Goal: Task Accomplishment & Management: Use online tool/utility

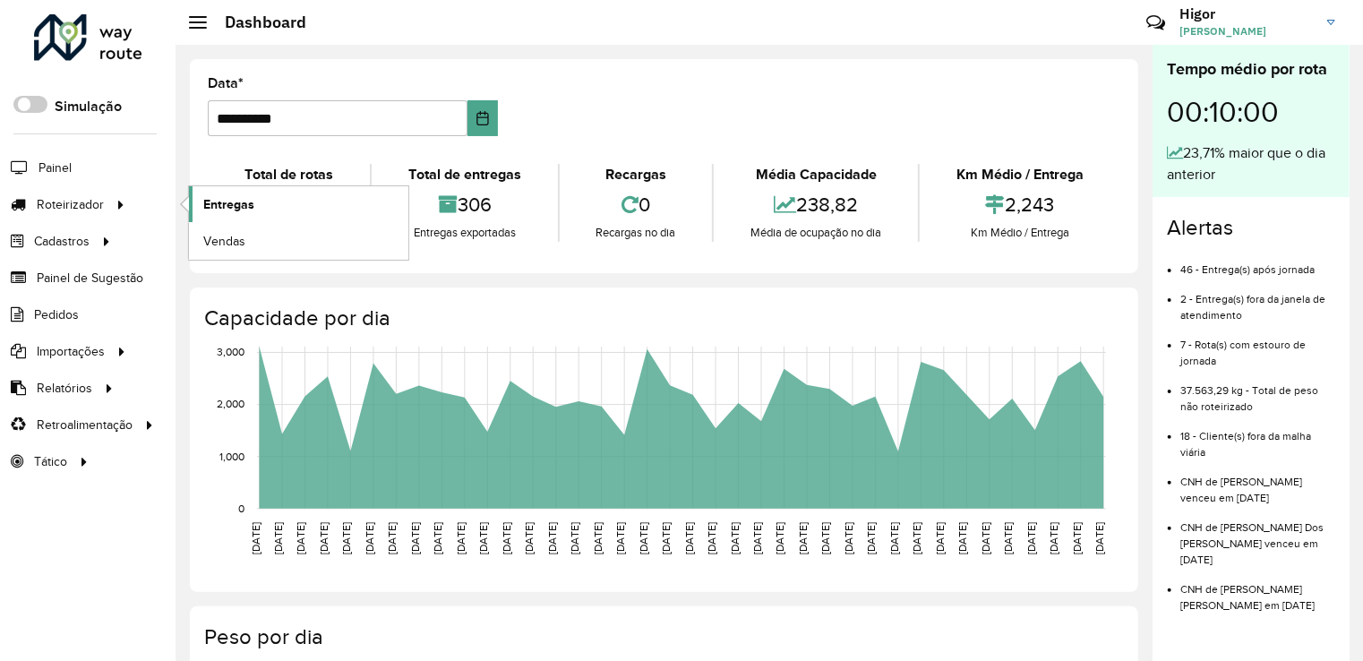
click at [239, 202] on span "Entregas" at bounding box center [228, 204] width 51 height 19
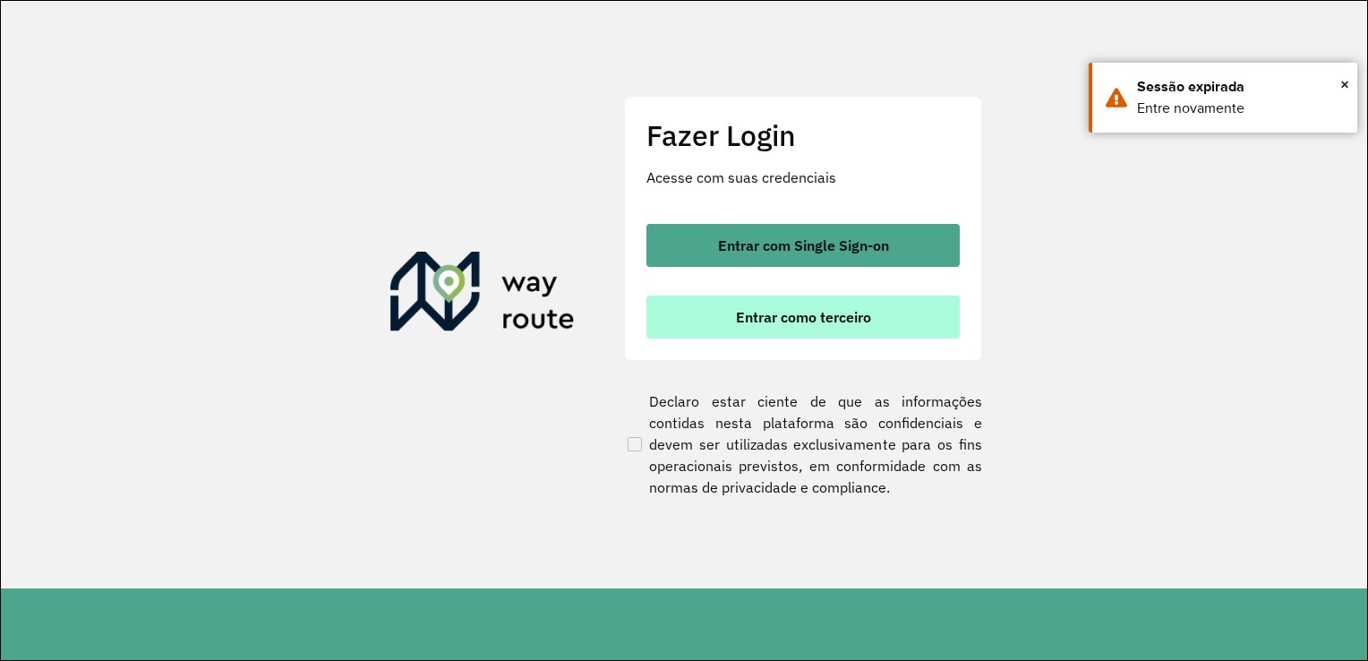
click at [808, 324] on span "Entrar como terceiro" at bounding box center [803, 317] width 135 height 14
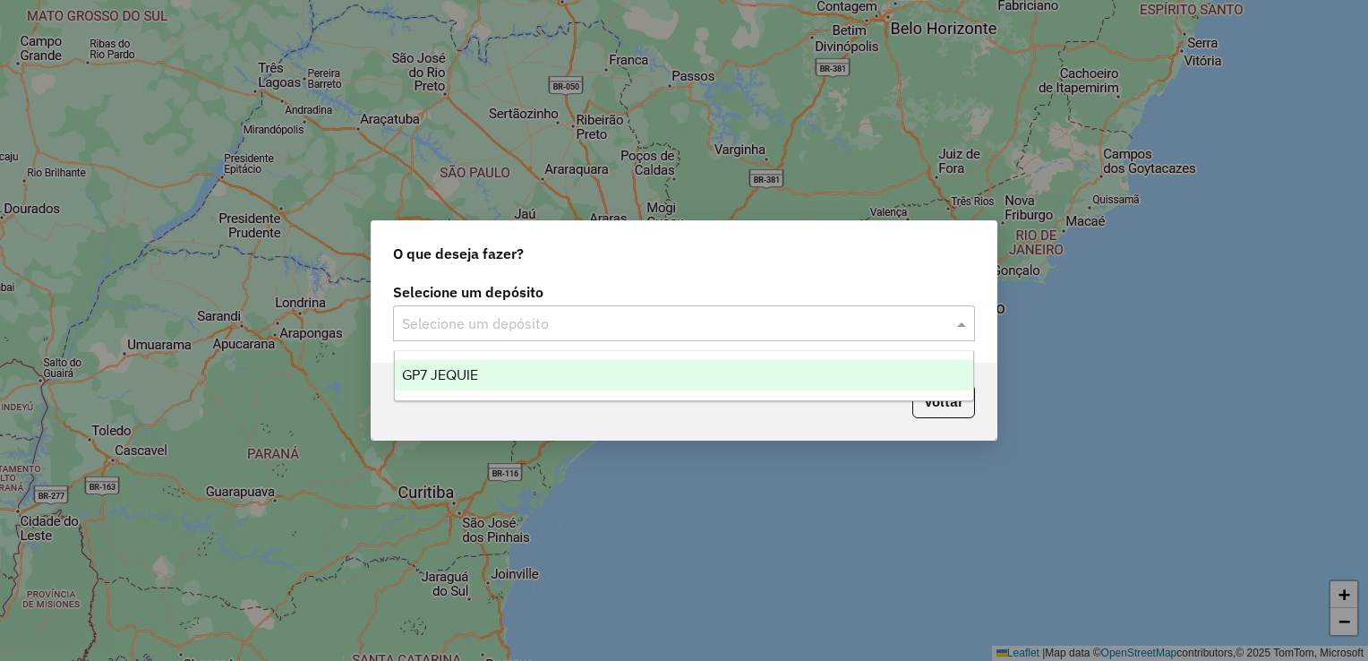
click at [520, 322] on input "text" at bounding box center [666, 323] width 528 height 21
click at [491, 372] on div "GP7 JEQUIE" at bounding box center [684, 375] width 579 height 30
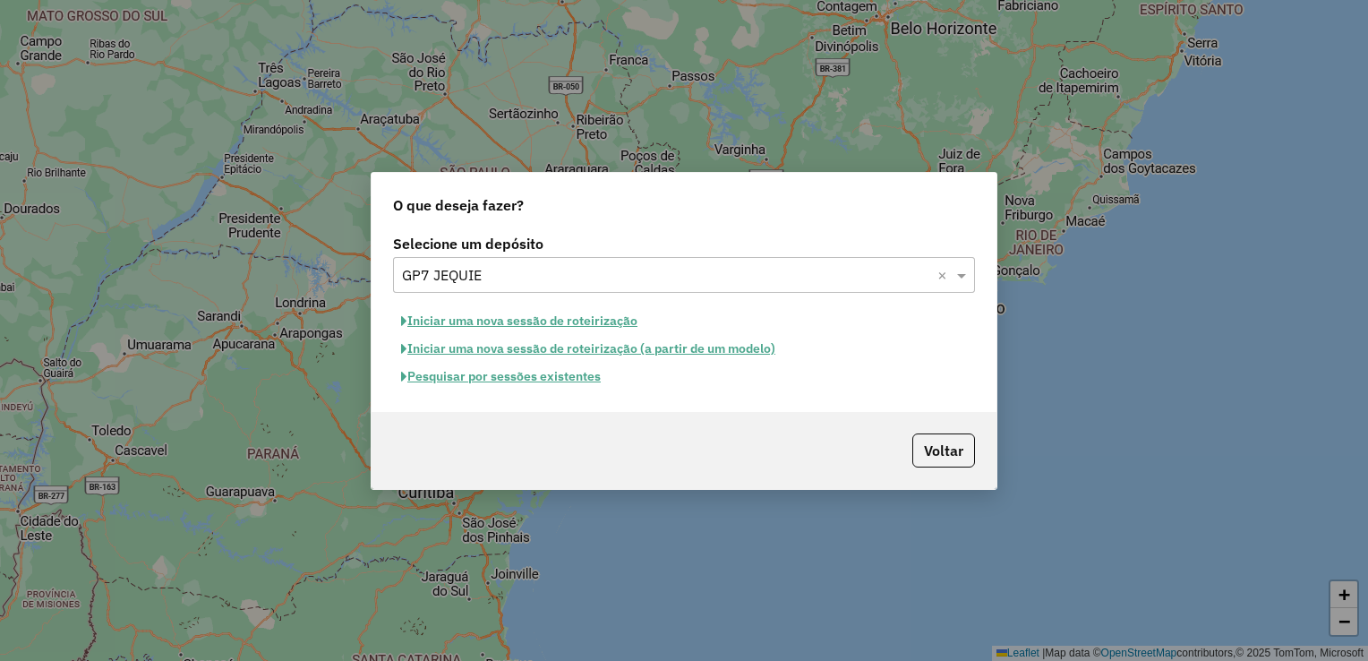
click at [590, 383] on button "Pesquisar por sessões existentes" at bounding box center [501, 377] width 216 height 28
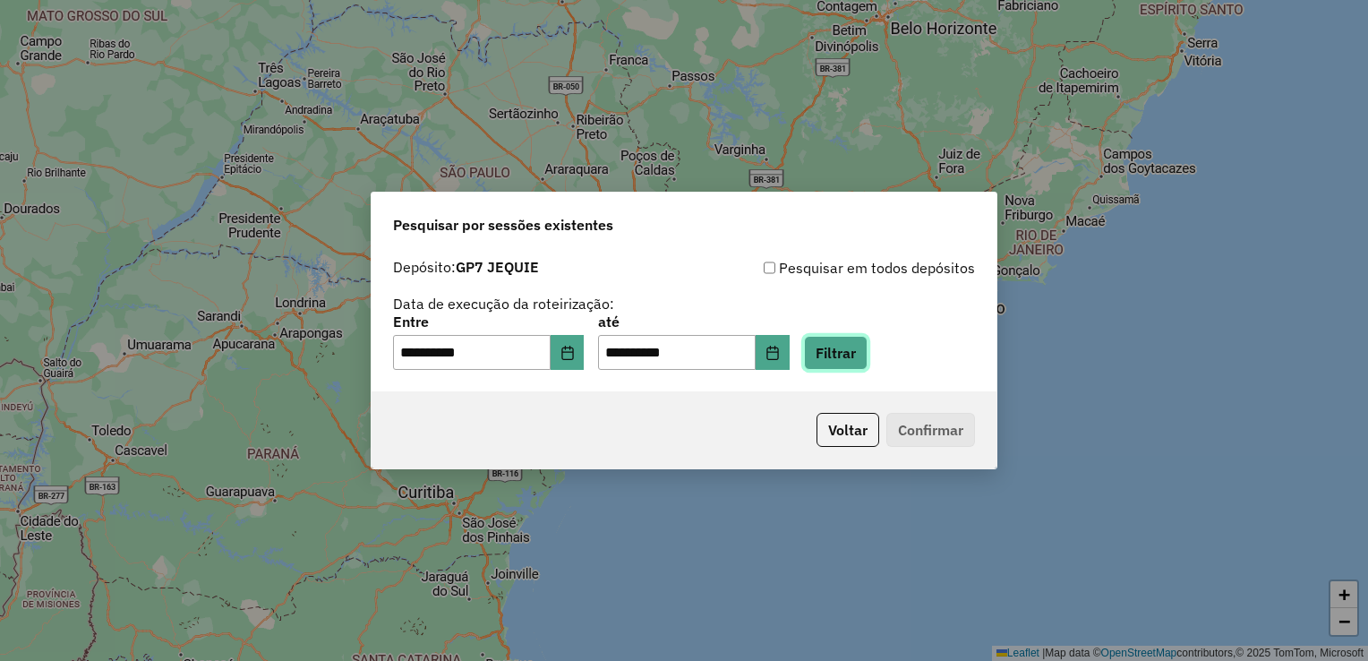
drag, startPoint x: 862, startPoint y: 353, endPoint x: 840, endPoint y: 346, distance: 23.5
click at [864, 352] on button "Filtrar" at bounding box center [836, 353] width 64 height 34
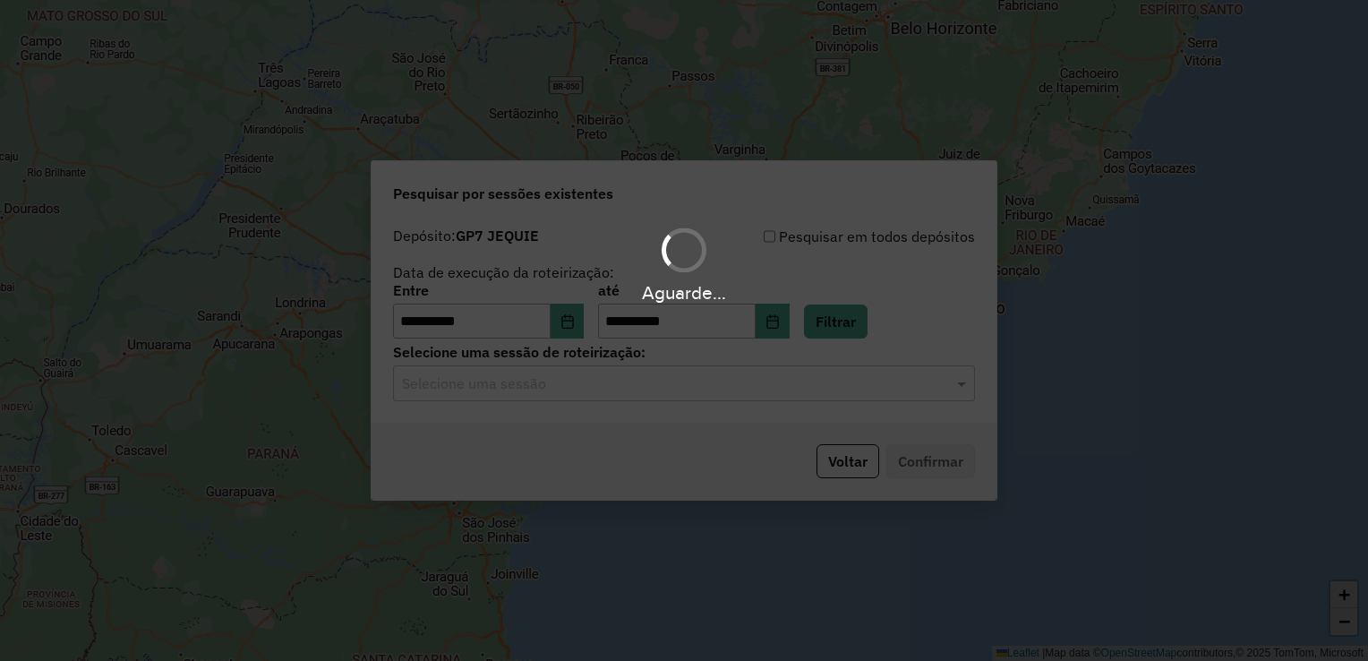
click at [632, 396] on hb-app "**********" at bounding box center [684, 330] width 1368 height 661
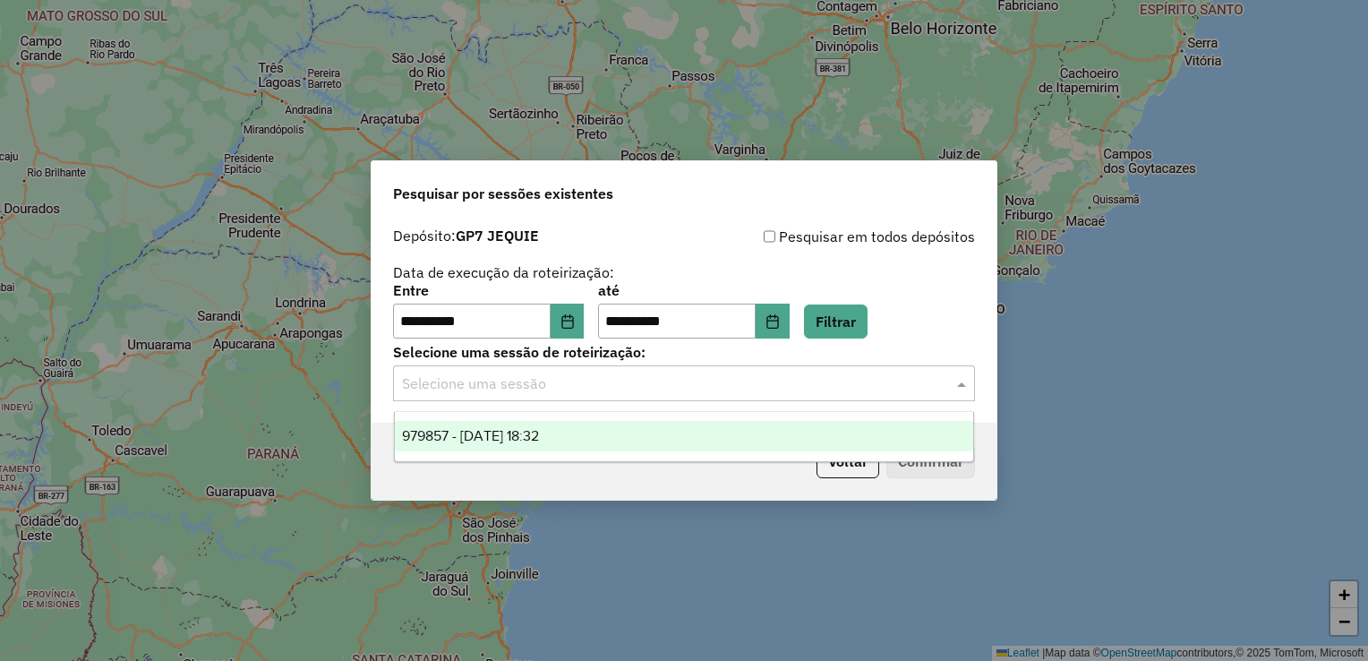
drag, startPoint x: 598, startPoint y: 384, endPoint x: 589, endPoint y: 396, distance: 14.7
click at [599, 384] on input "text" at bounding box center [666, 383] width 528 height 21
drag, startPoint x: 476, startPoint y: 430, endPoint x: 614, endPoint y: 433, distance: 137.9
click at [492, 429] on span "979857 - 15/08/2025 18:32" at bounding box center [470, 435] width 137 height 15
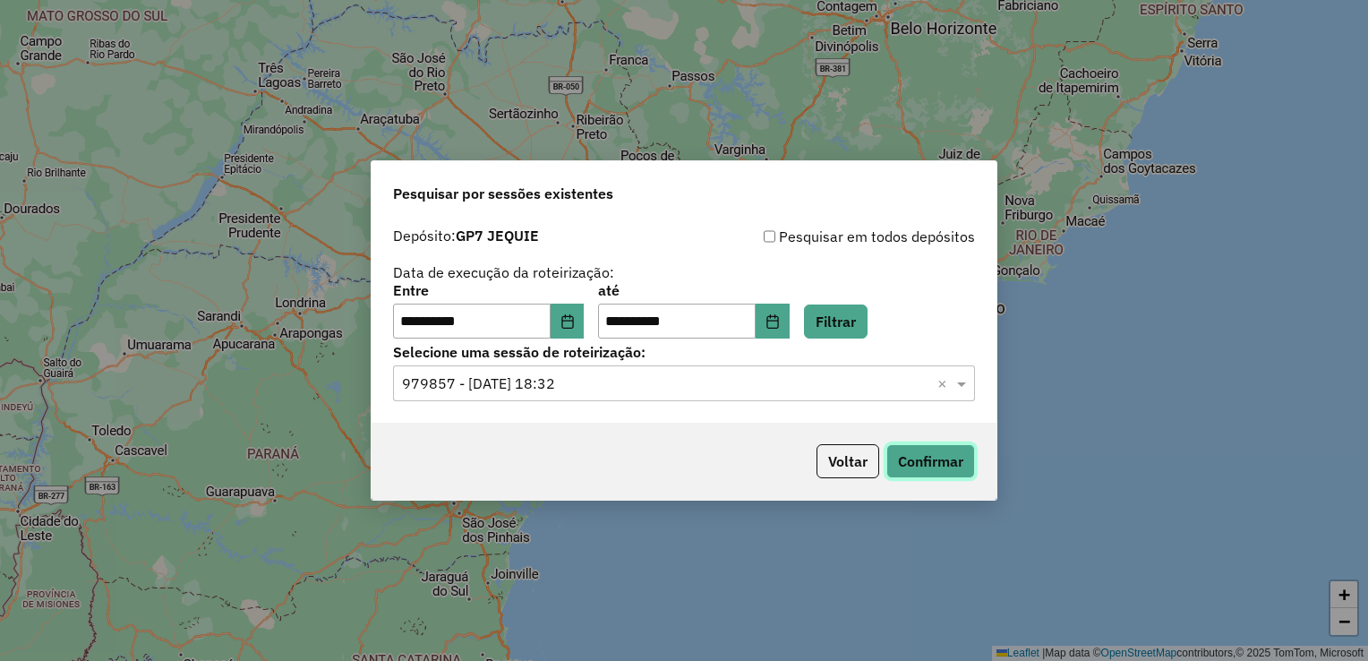
click at [918, 460] on button "Confirmar" at bounding box center [930, 461] width 89 height 34
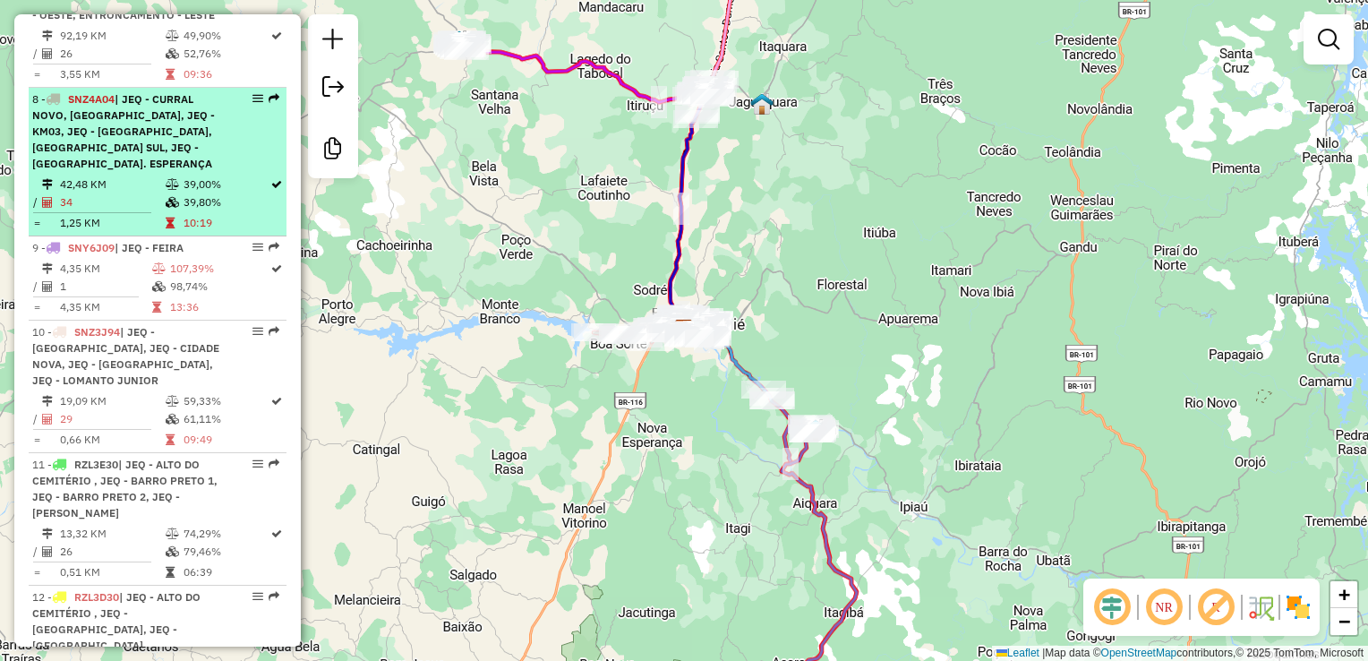
scroll to position [1612, 0]
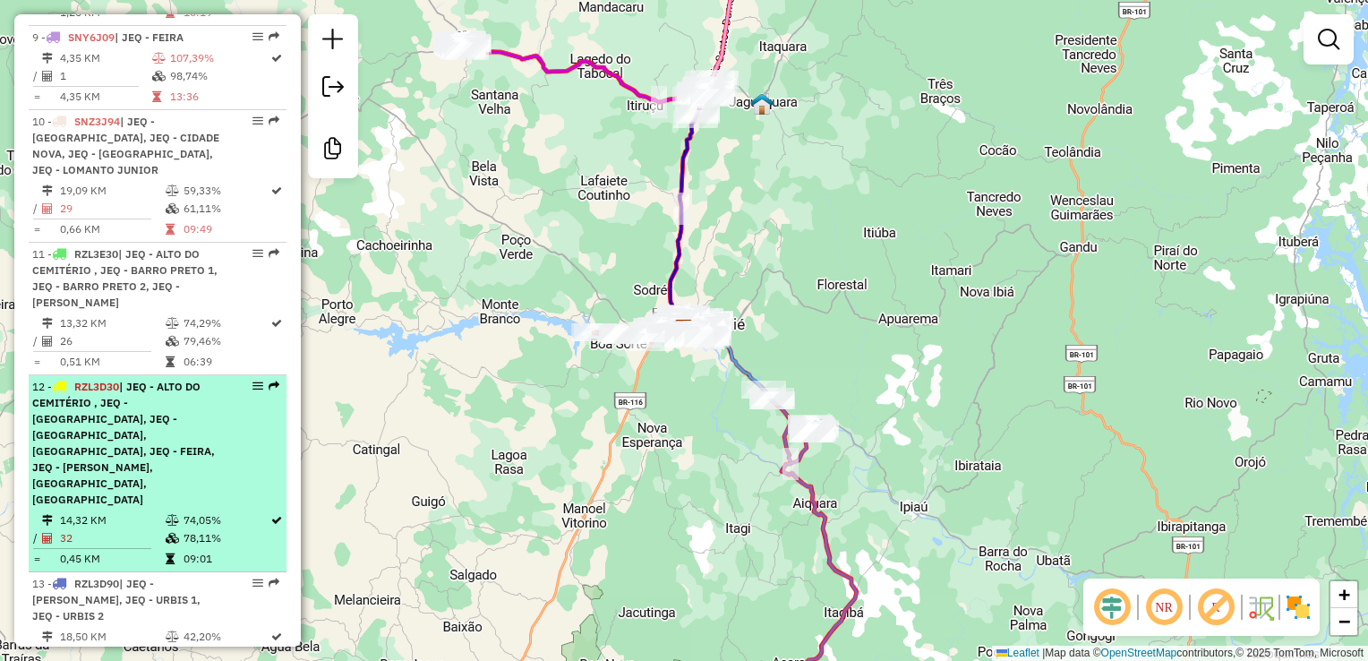
click at [115, 393] on span "| JEQ - ALTO DO CEMITÉRIO , JEQ - CAMPO DO AMÉRICA, JEQ - CAMPO DO CURURU, JEQ …" at bounding box center [123, 443] width 183 height 126
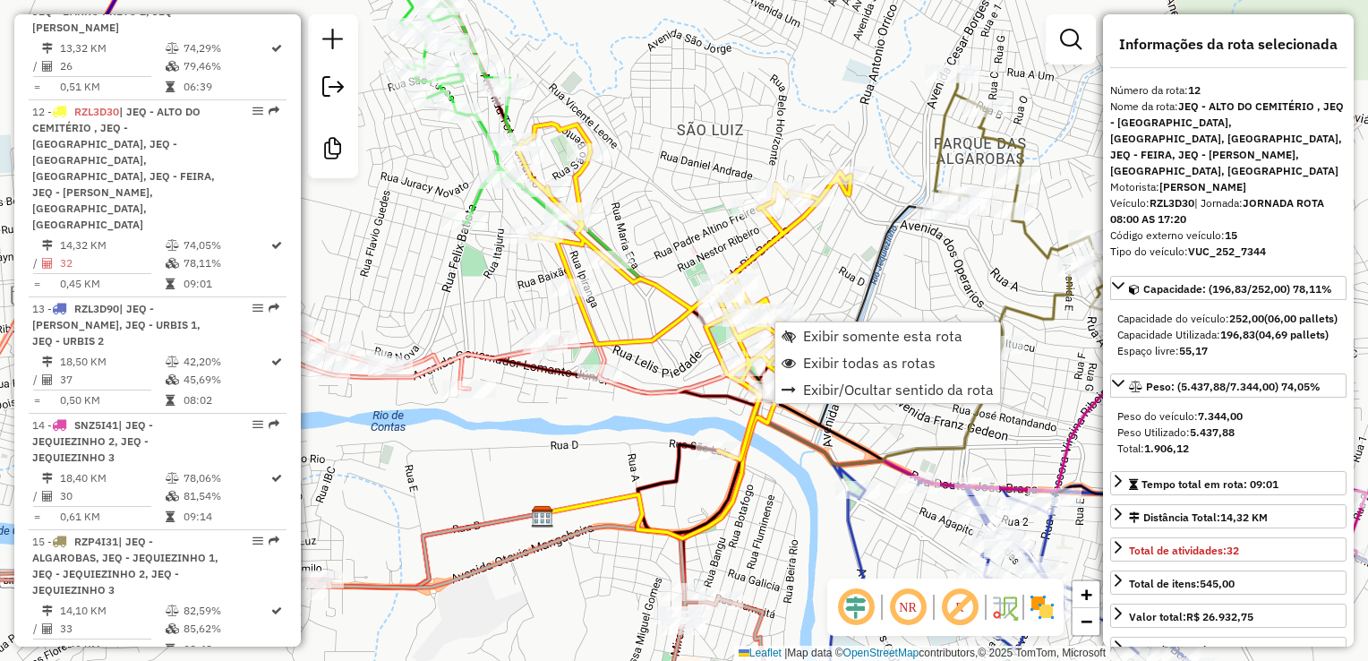
scroll to position [1896, 0]
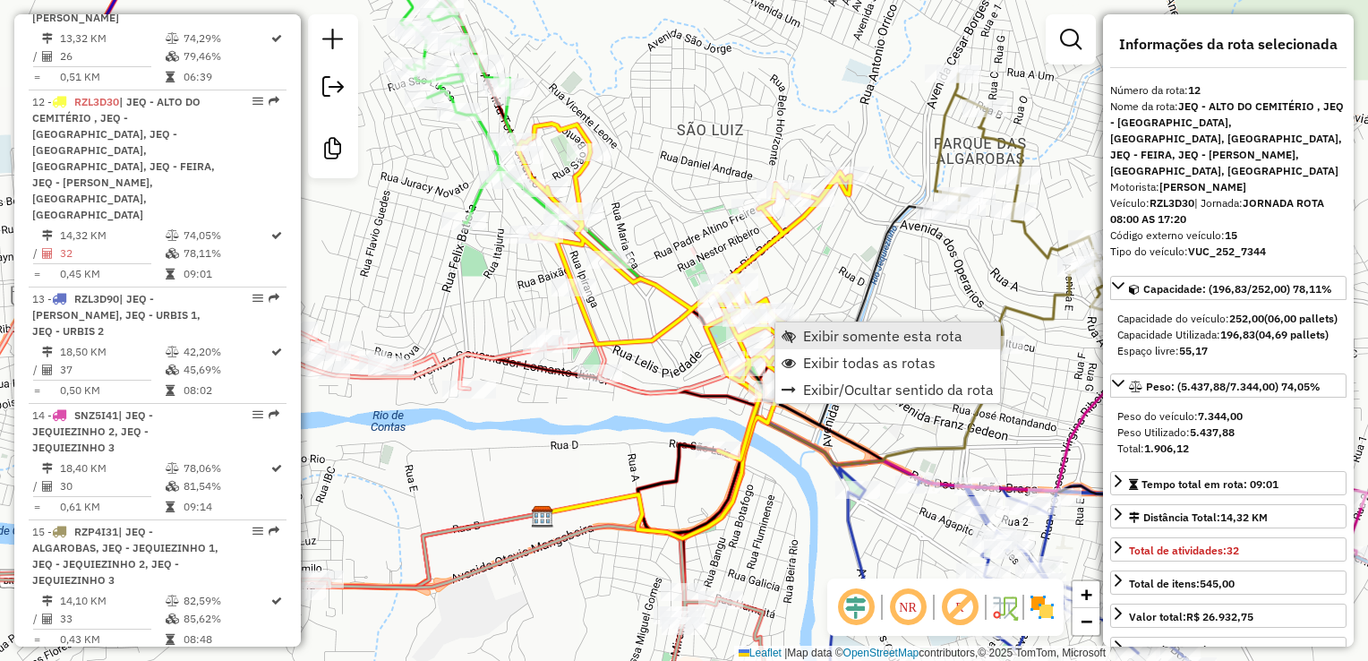
click at [849, 334] on span "Exibir somente esta rota" at bounding box center [882, 336] width 159 height 14
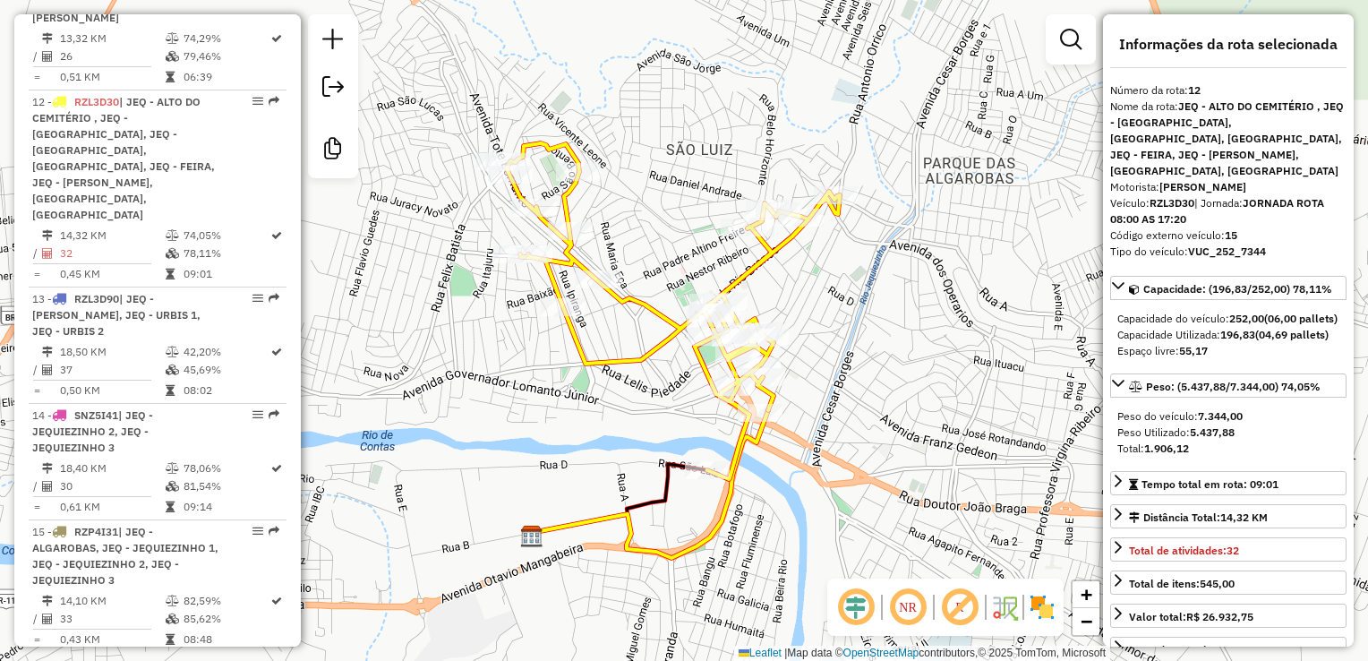
drag, startPoint x: 530, startPoint y: 413, endPoint x: 490, endPoint y: 430, distance: 43.7
click at [499, 434] on div "Janela de atendimento Grade de atendimento Capacidade Transportadoras Veículos …" at bounding box center [684, 330] width 1368 height 661
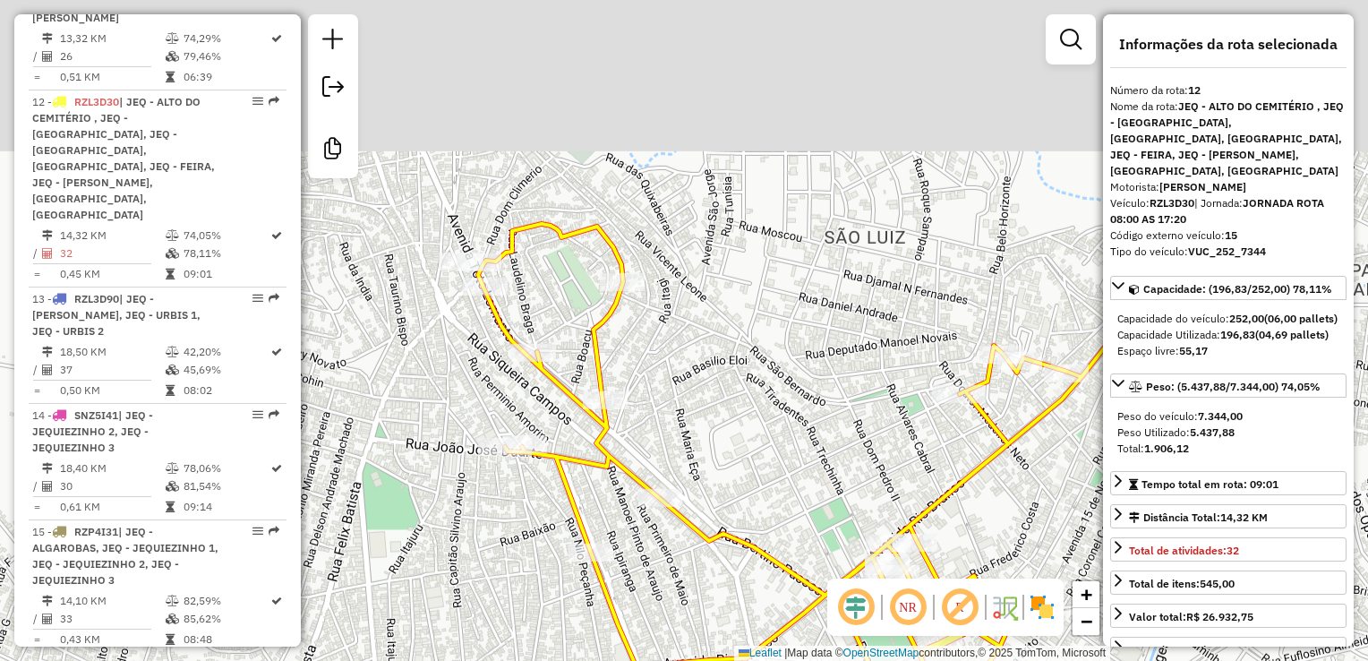
drag, startPoint x: 456, startPoint y: 155, endPoint x: 525, endPoint y: 423, distance: 276.4
click at [525, 423] on div "Janela de atendimento Grade de atendimento Capacidade Transportadoras Veículos …" at bounding box center [684, 330] width 1368 height 661
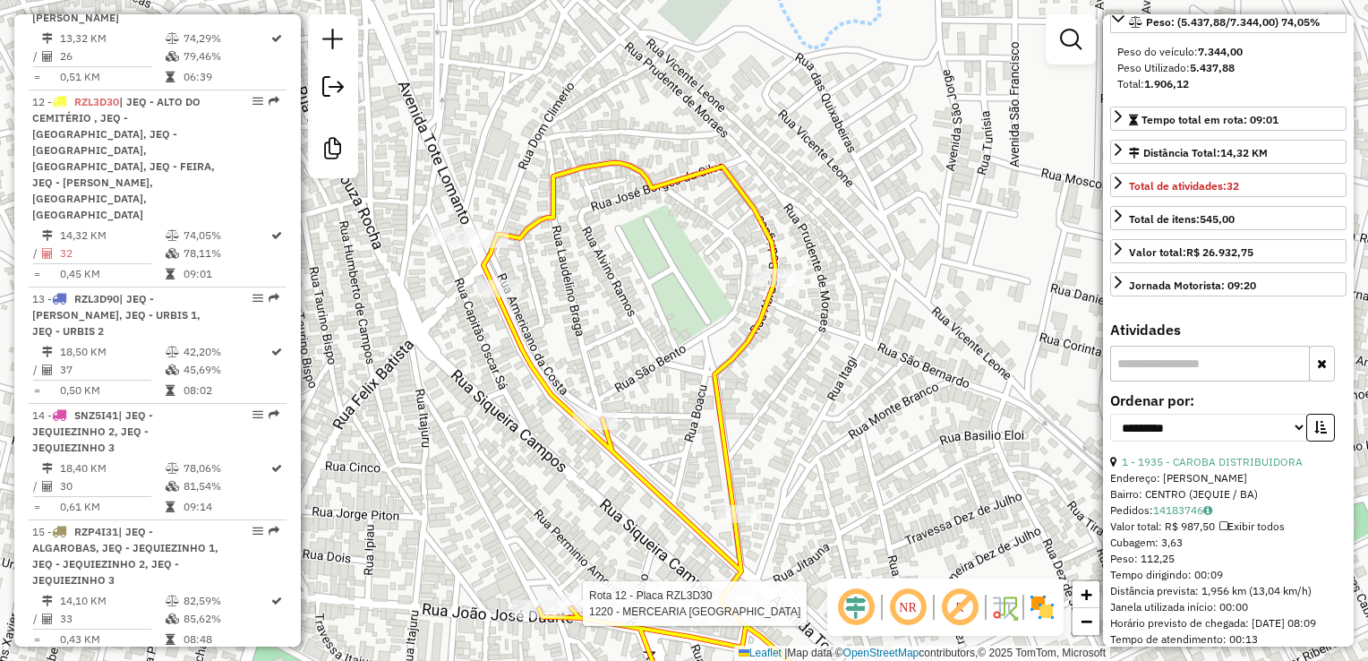
scroll to position [358, 0]
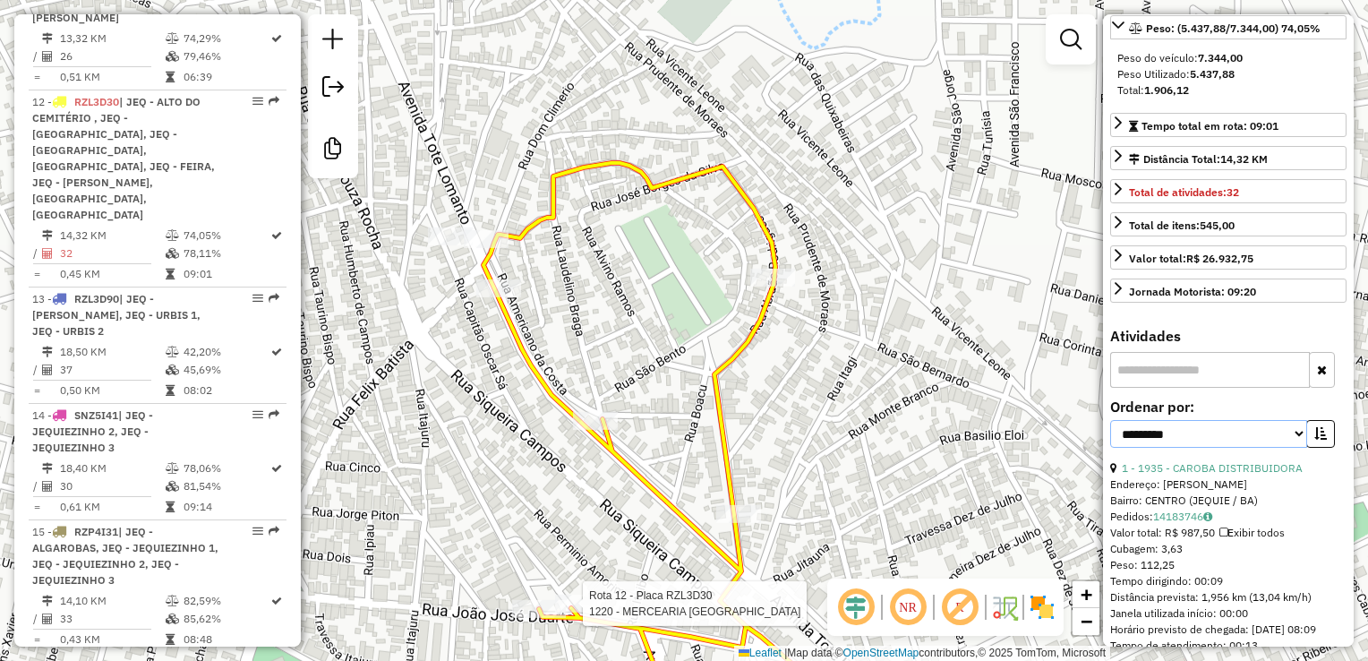
click at [1295, 448] on select "**********" at bounding box center [1208, 434] width 197 height 28
select select "*********"
click at [1110, 448] on select "**********" at bounding box center [1208, 434] width 197 height 28
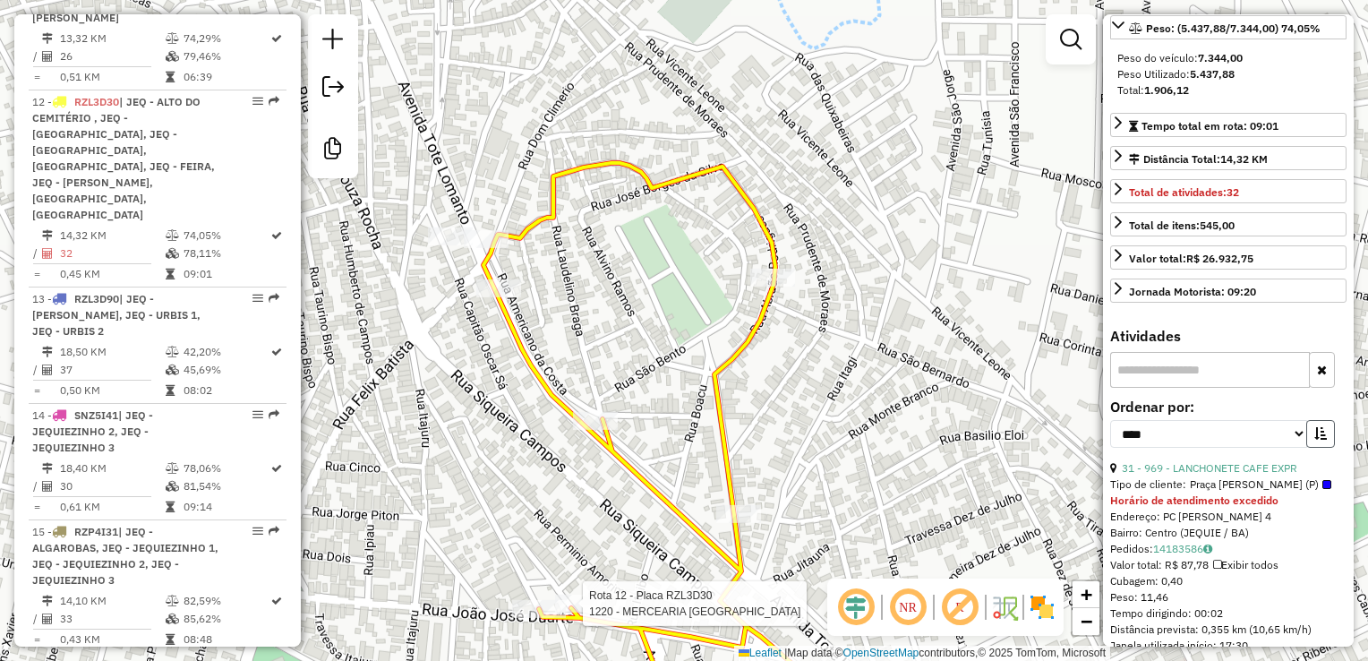
click at [1325, 448] on button "button" at bounding box center [1320, 434] width 29 height 28
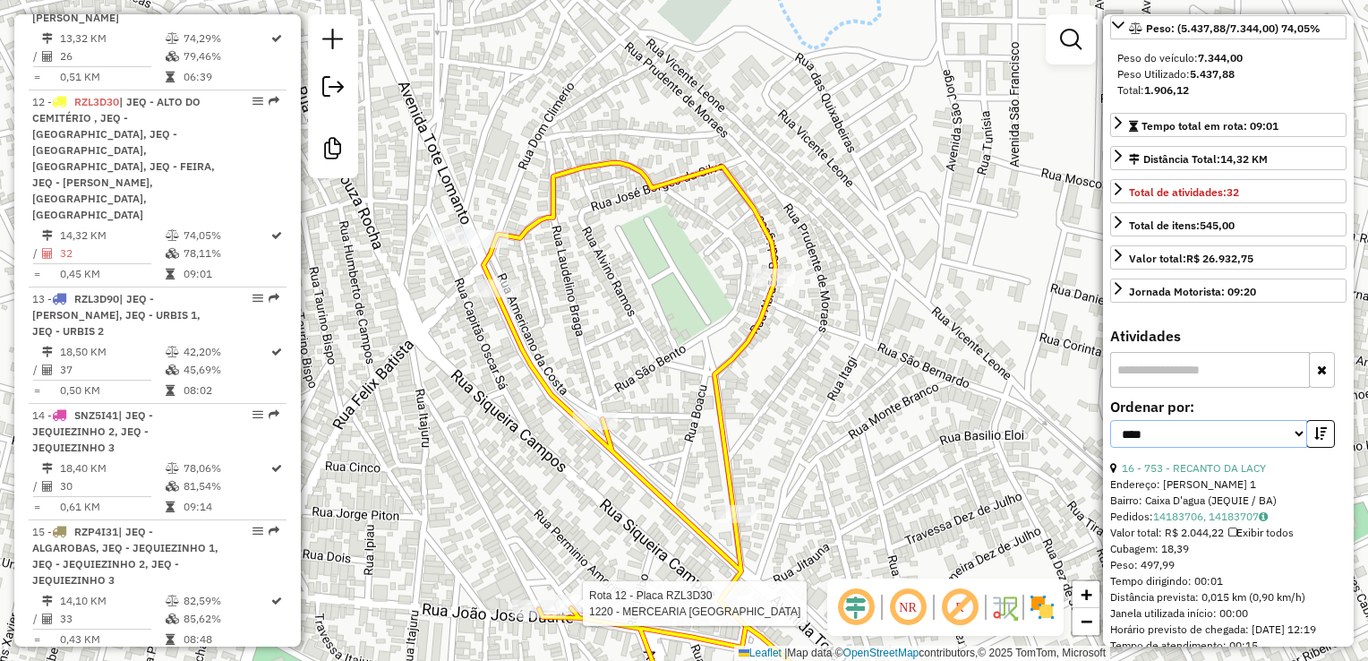
click at [1287, 448] on select "**********" at bounding box center [1208, 434] width 197 height 28
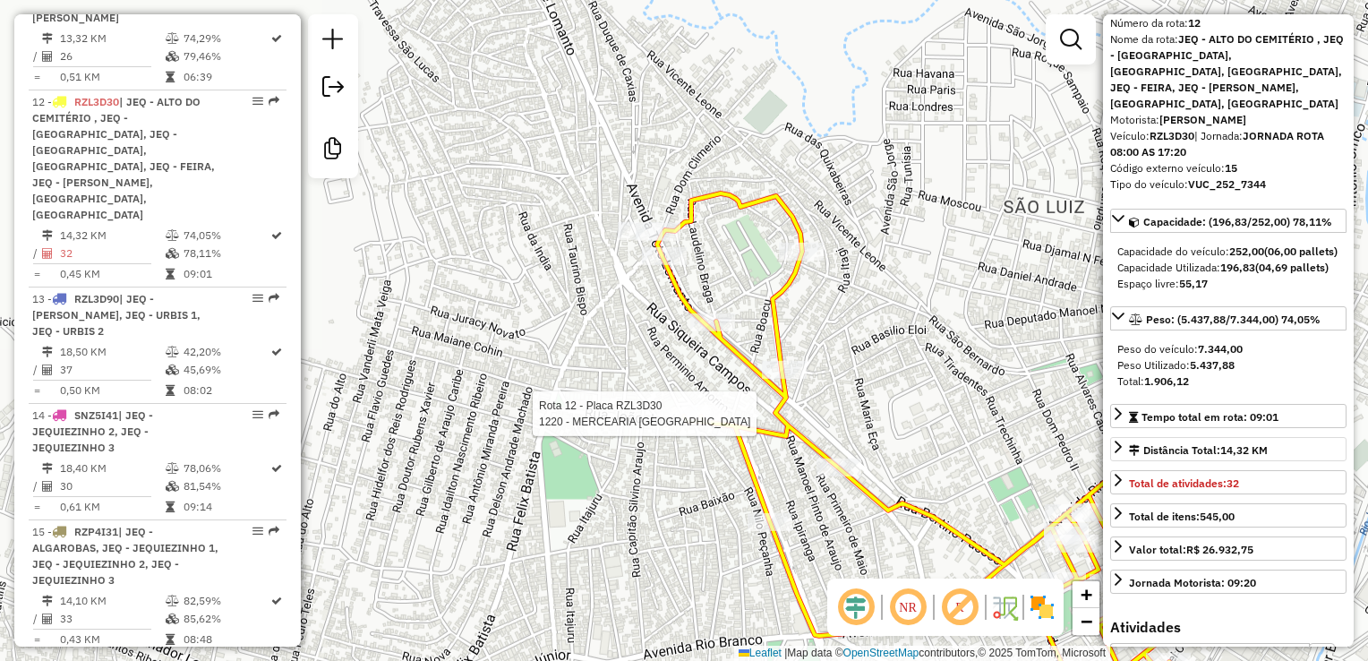
scroll to position [0, 0]
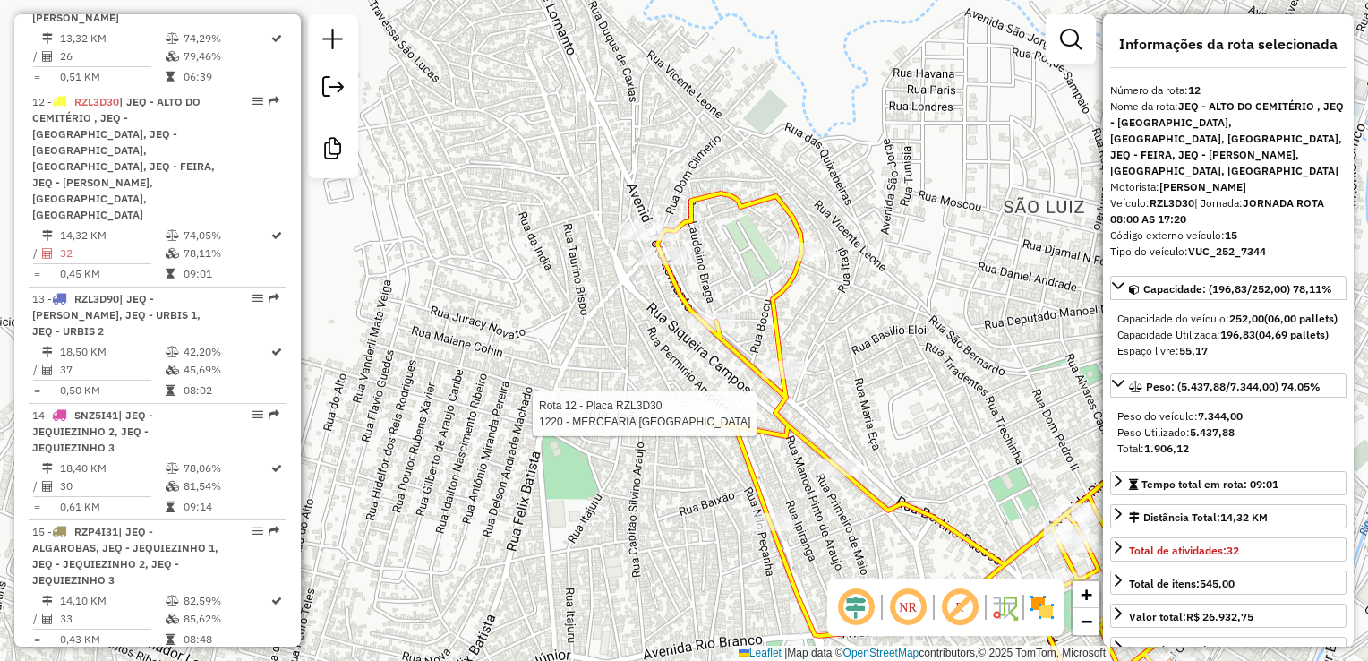
drag, startPoint x: 1259, startPoint y: 463, endPoint x: 1188, endPoint y: 470, distance: 71.1
click at [1188, 441] on div "Peso Utilizado: 5.437,88" at bounding box center [1228, 432] width 222 height 16
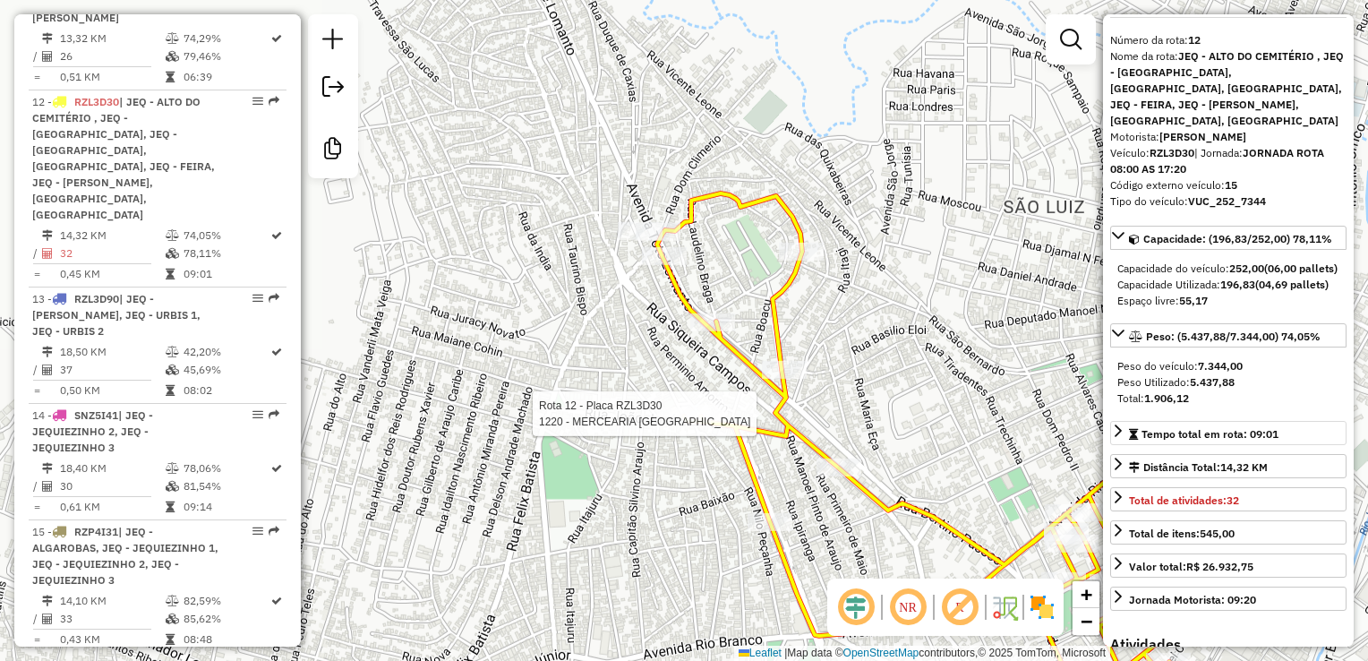
scroll to position [90, 0]
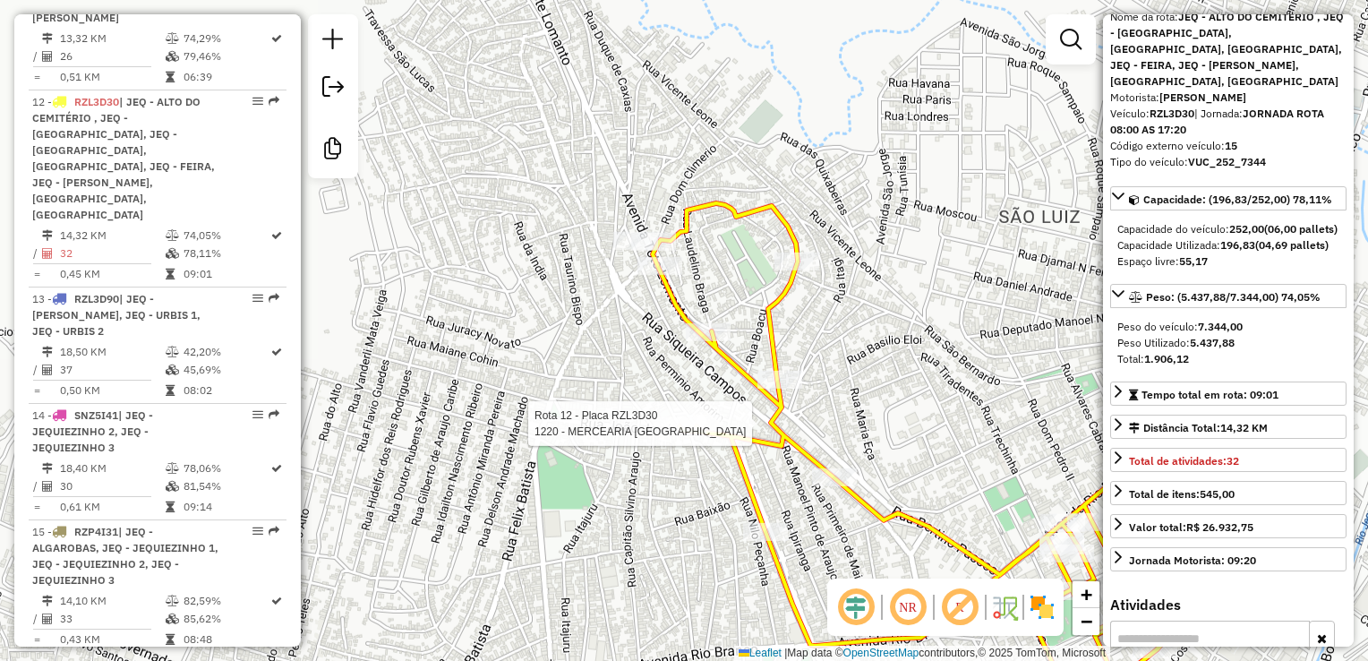
drag, startPoint x: 709, startPoint y: 295, endPoint x: 691, endPoint y: 313, distance: 25.3
click at [693, 317] on div "Rota 12 - Placa RZL3D30 1220 - MERCEARIA SAO JOSE Janela de atendimento Grade d…" at bounding box center [684, 330] width 1368 height 661
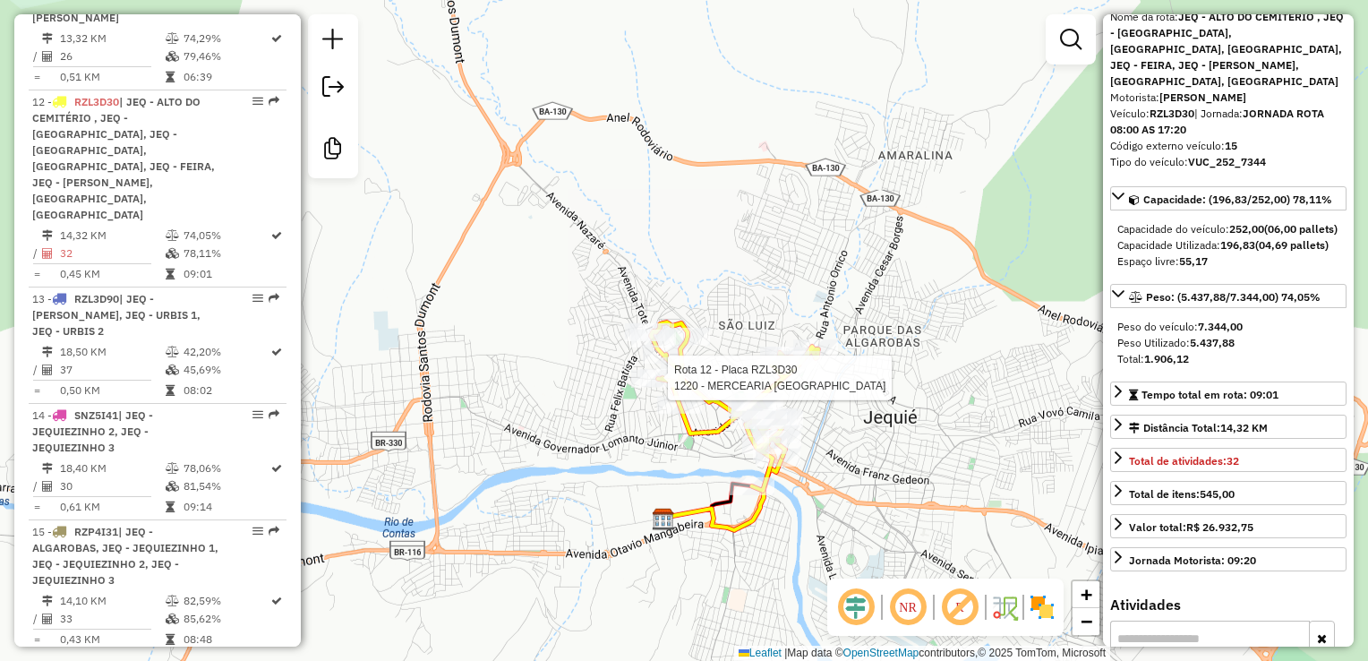
click at [579, 321] on div "Rota 12 - Placa RZL3D30 1220 - MERCEARIA SAO JOSE Janela de atendimento Grade d…" at bounding box center [684, 330] width 1368 height 661
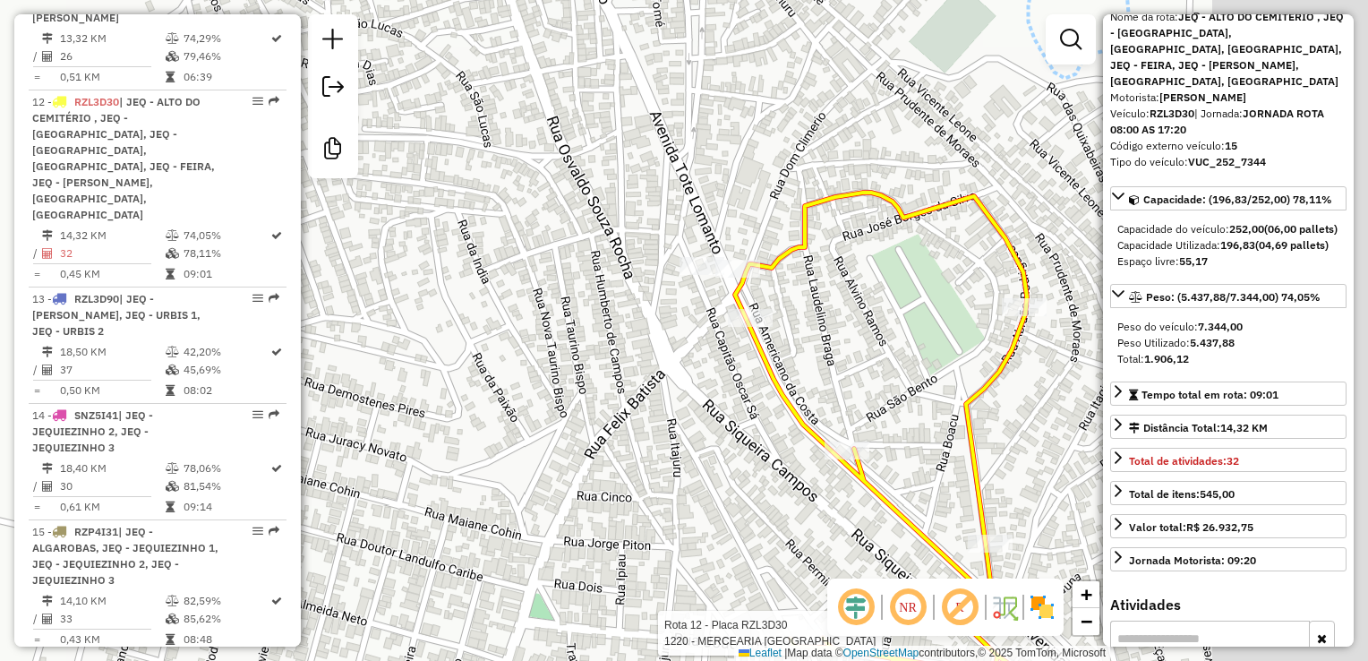
drag, startPoint x: 784, startPoint y: 345, endPoint x: 512, endPoint y: 299, distance: 276.0
click at [512, 299] on div "Rota 12 - Placa RZL3D30 1220 - MERCEARIA SAO JOSE Janela de atendimento Grade d…" at bounding box center [684, 330] width 1368 height 661
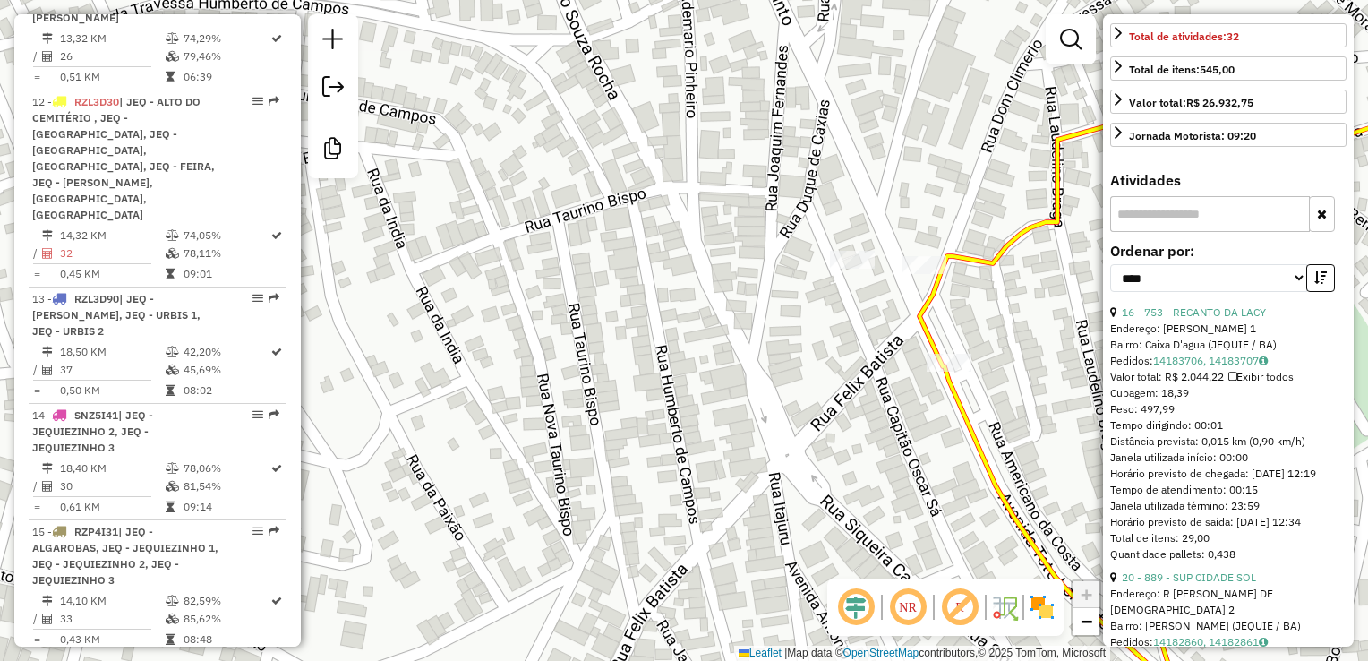
scroll to position [537, 0]
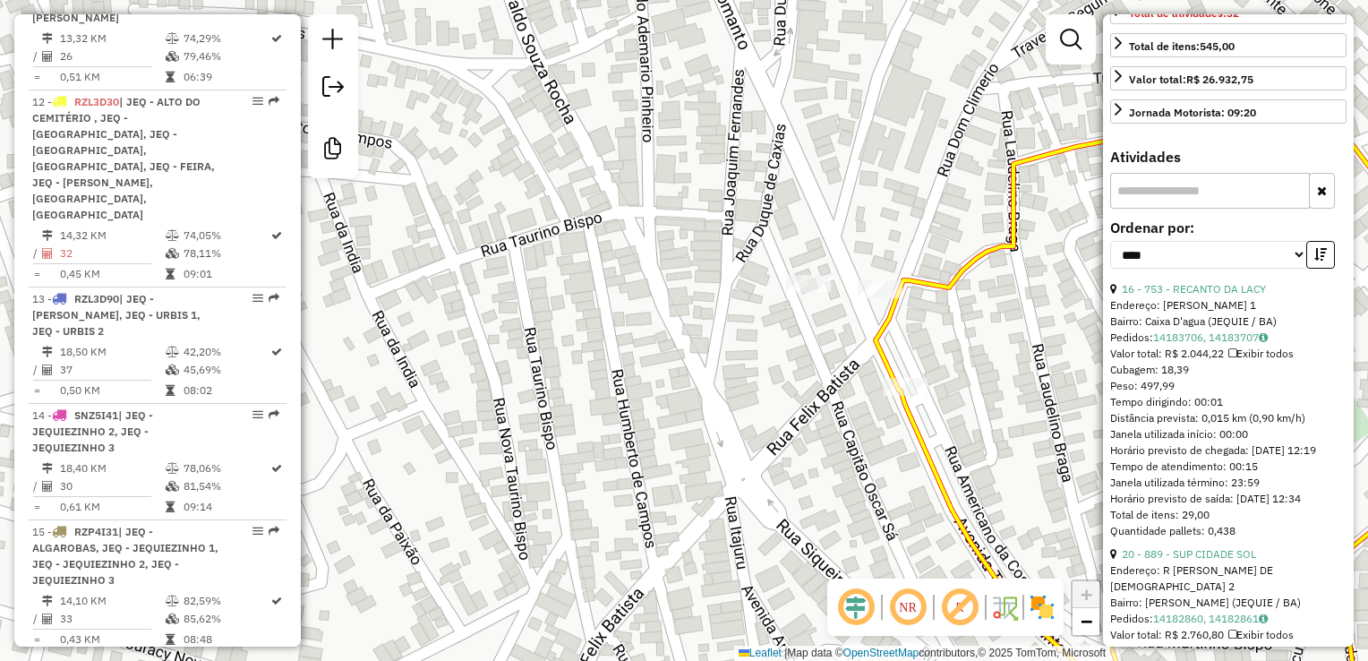
drag, startPoint x: 743, startPoint y: 376, endPoint x: 520, endPoint y: 261, distance: 250.7
click at [521, 263] on div "Rota 12 - Placa RZL3D30 1220 - MERCEARIA SAO JOSE Janela de atendimento Grade d…" at bounding box center [684, 330] width 1368 height 661
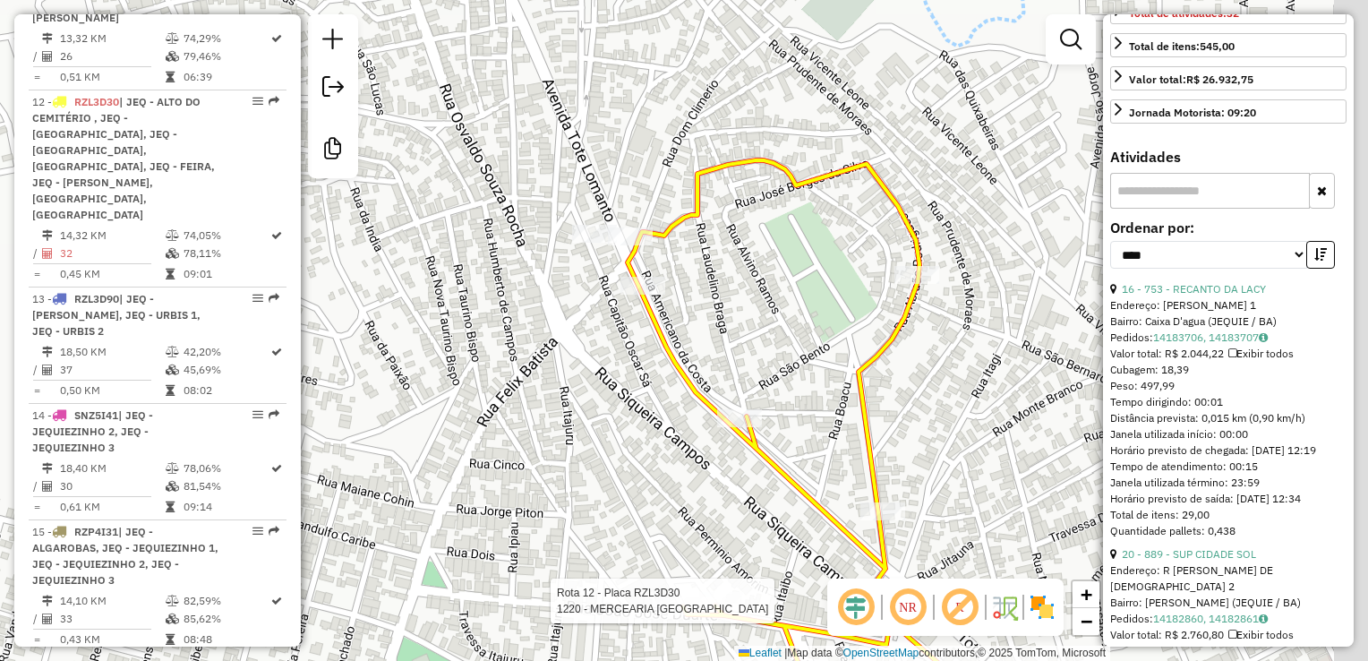
drag, startPoint x: 787, startPoint y: 330, endPoint x: 702, endPoint y: 297, distance: 91.3
click at [703, 298] on div "Rota 12 - Placa RZL3D30 1220 - MERCEARIA SAO JOSE Janela de atendimento Grade d…" at bounding box center [684, 330] width 1368 height 661
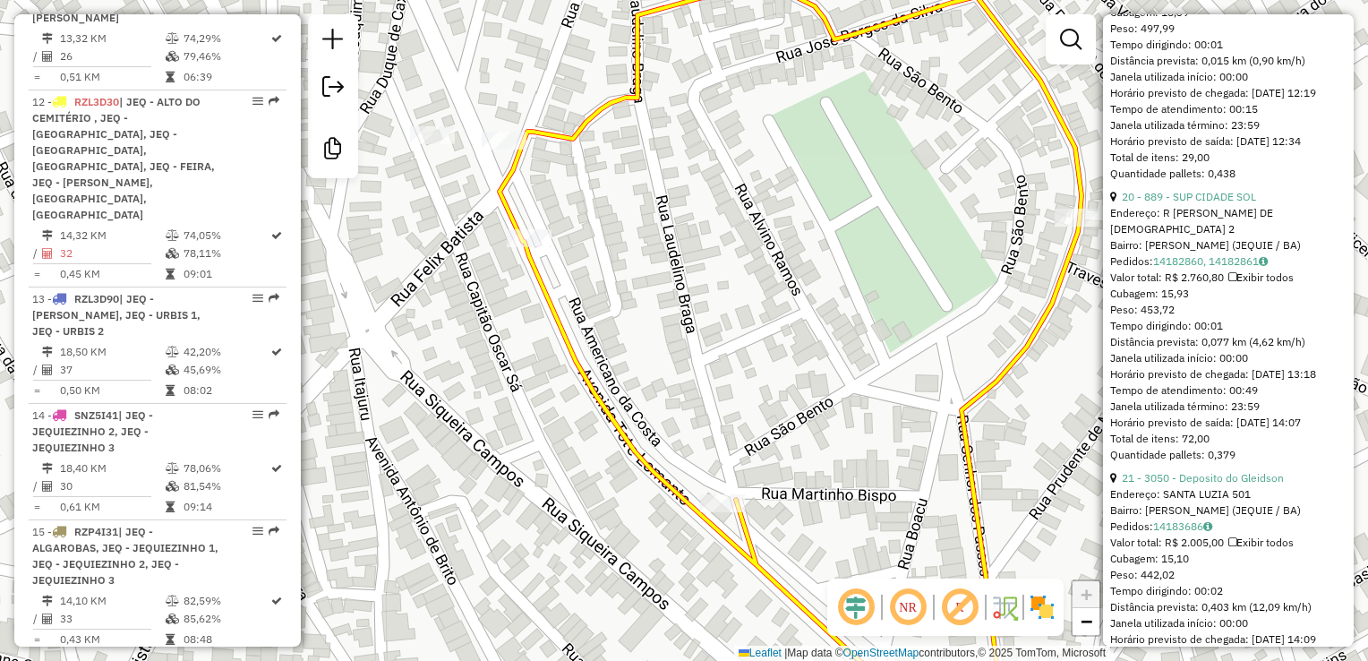
scroll to position [895, 0]
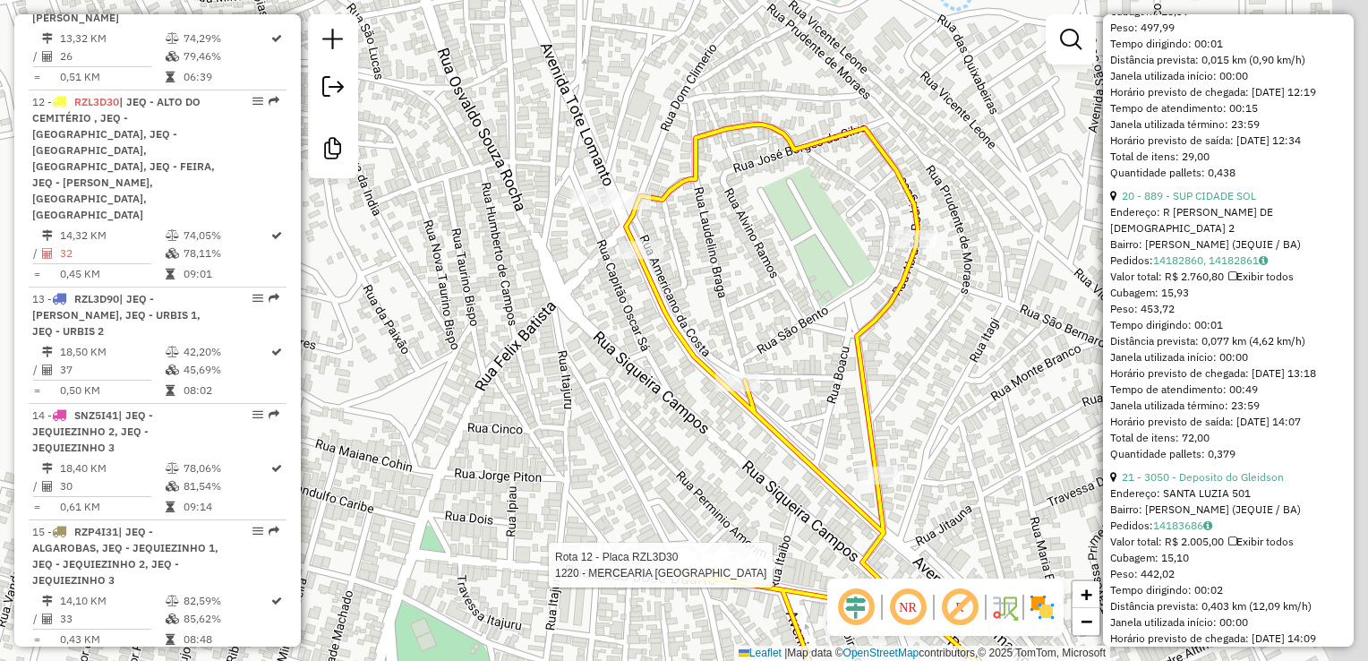
click at [817, 294] on div "Rota 12 - Placa RZL3D30 1220 - MERCEARIA SAO JOSE Janela de atendimento Grade d…" at bounding box center [684, 330] width 1368 height 661
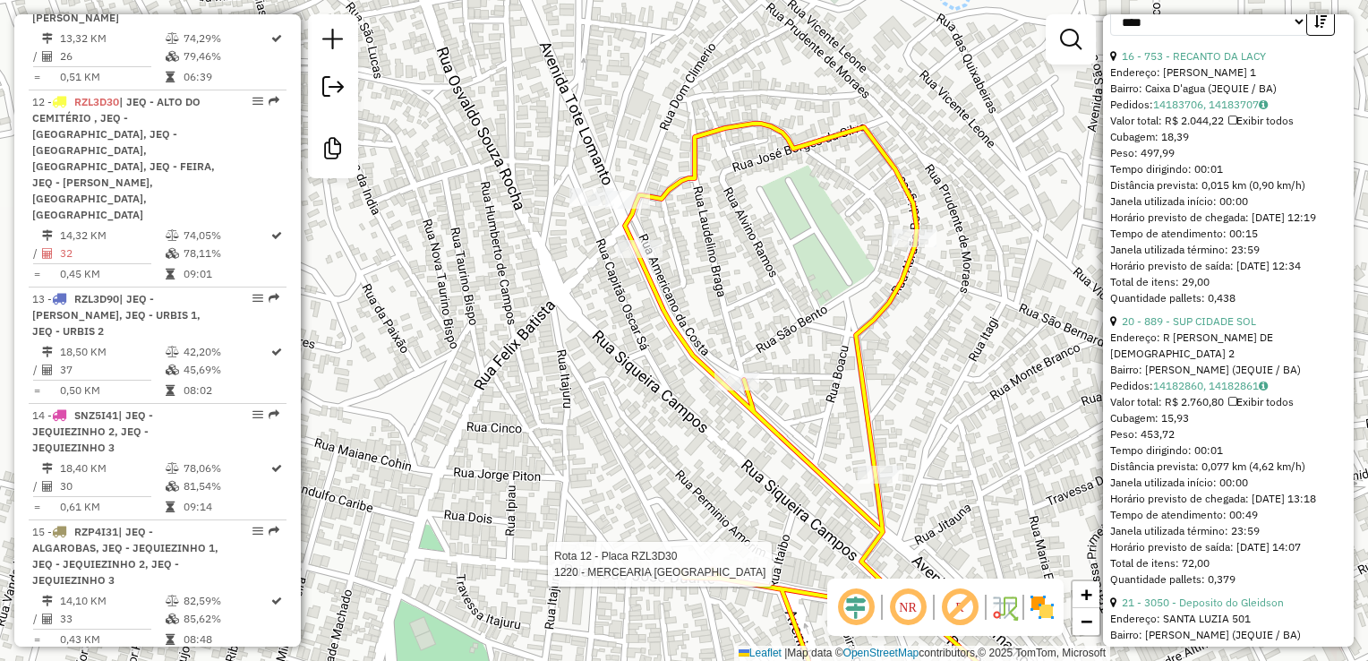
scroll to position [716, 0]
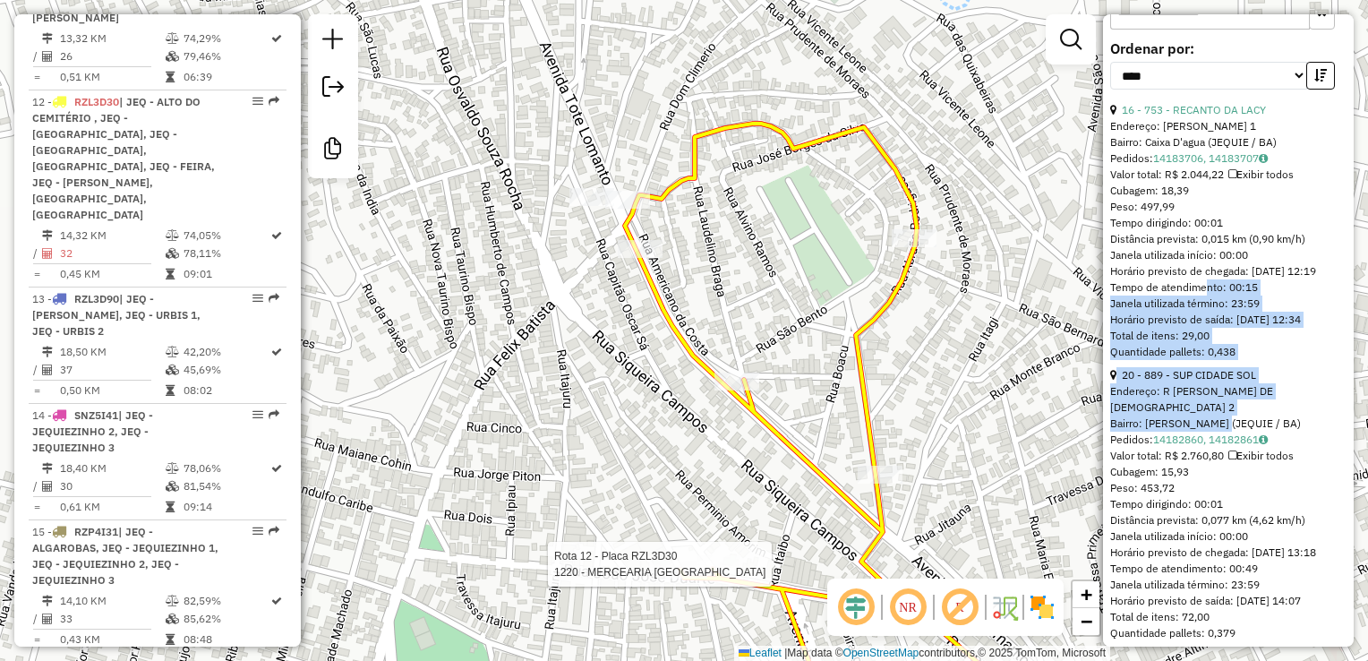
drag, startPoint x: 1214, startPoint y: 423, endPoint x: 1196, endPoint y: 338, distance: 86.0
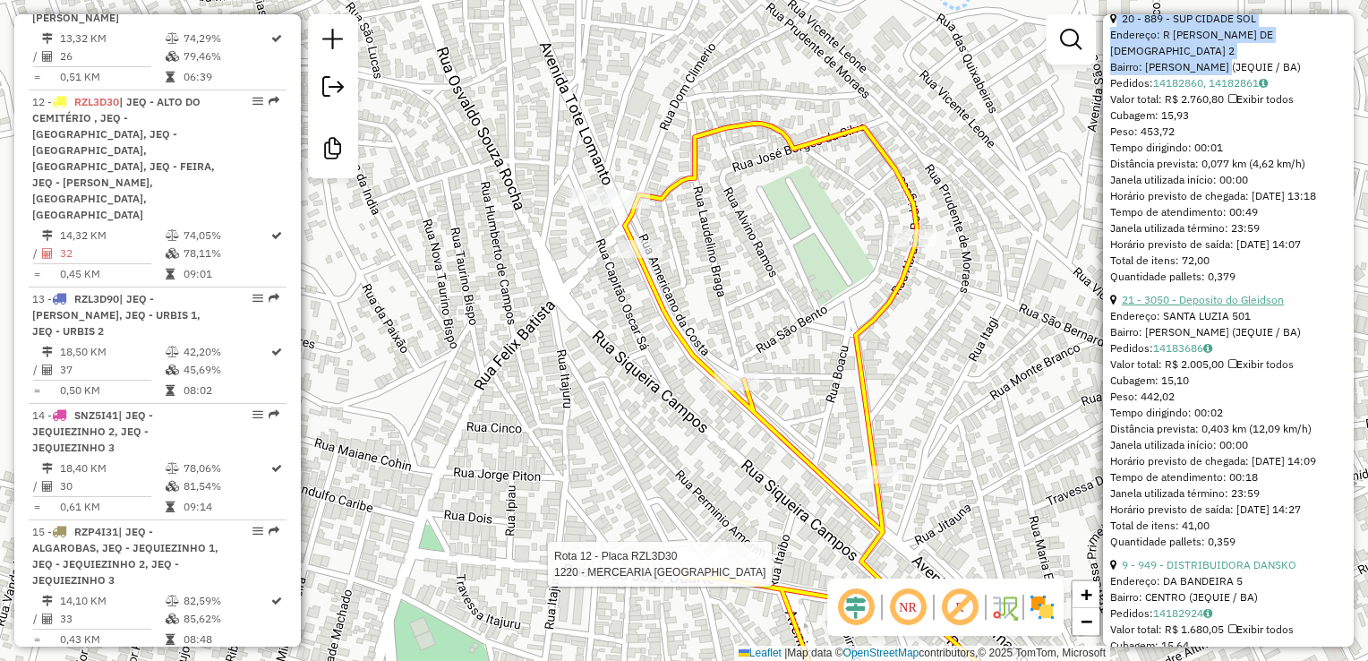
scroll to position [1074, 0]
click at [1196, 304] on link "21 - 3050 - Deposito do Gleidson" at bounding box center [1203, 297] width 162 height 13
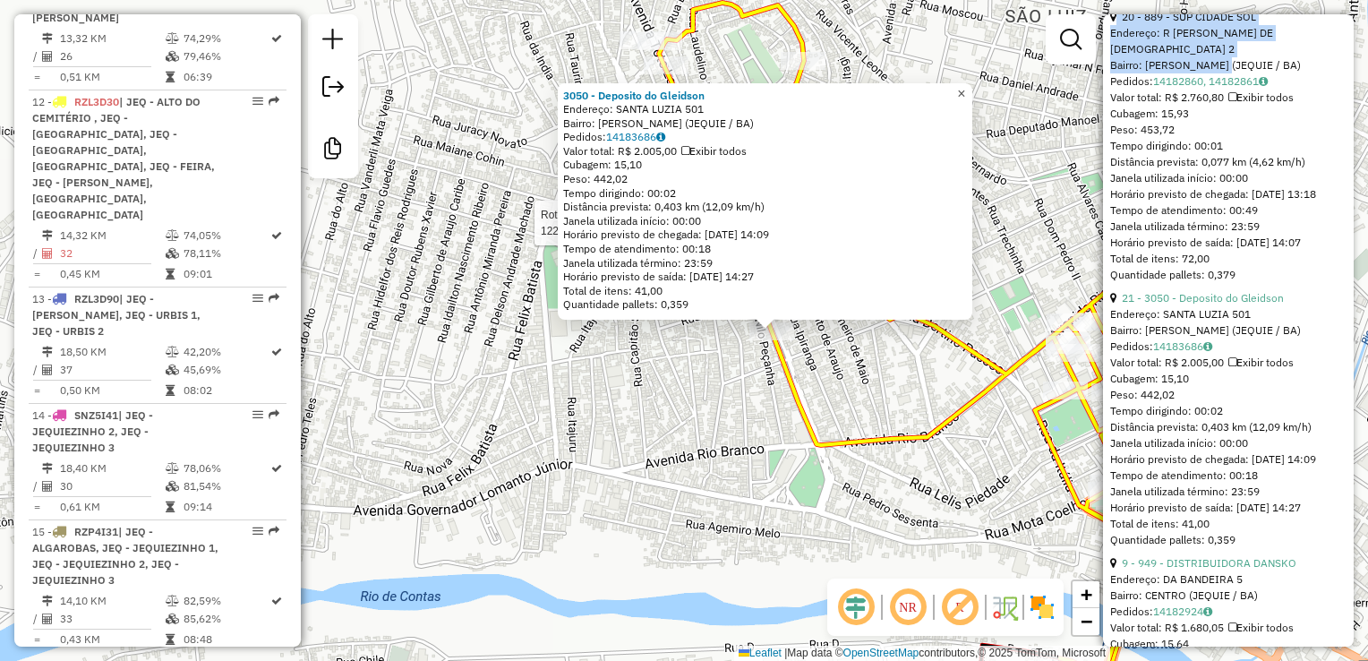
click at [972, 89] on link "×" at bounding box center [961, 93] width 21 height 21
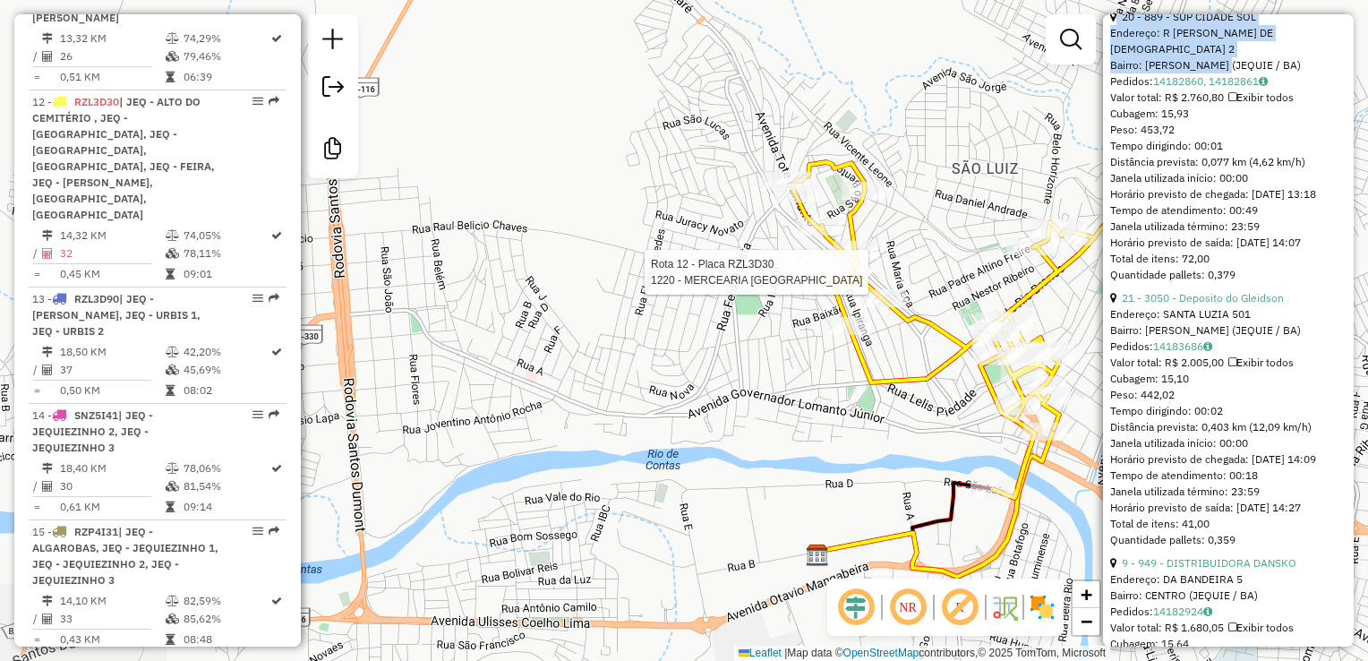
drag, startPoint x: 884, startPoint y: 362, endPoint x: 783, endPoint y: 321, distance: 108.9
click at [783, 321] on div "Rota 12 - Placa RZL3D30 1220 - MERCEARIA SAO JOSE Janela de atendimento Grade d…" at bounding box center [684, 330] width 1368 height 661
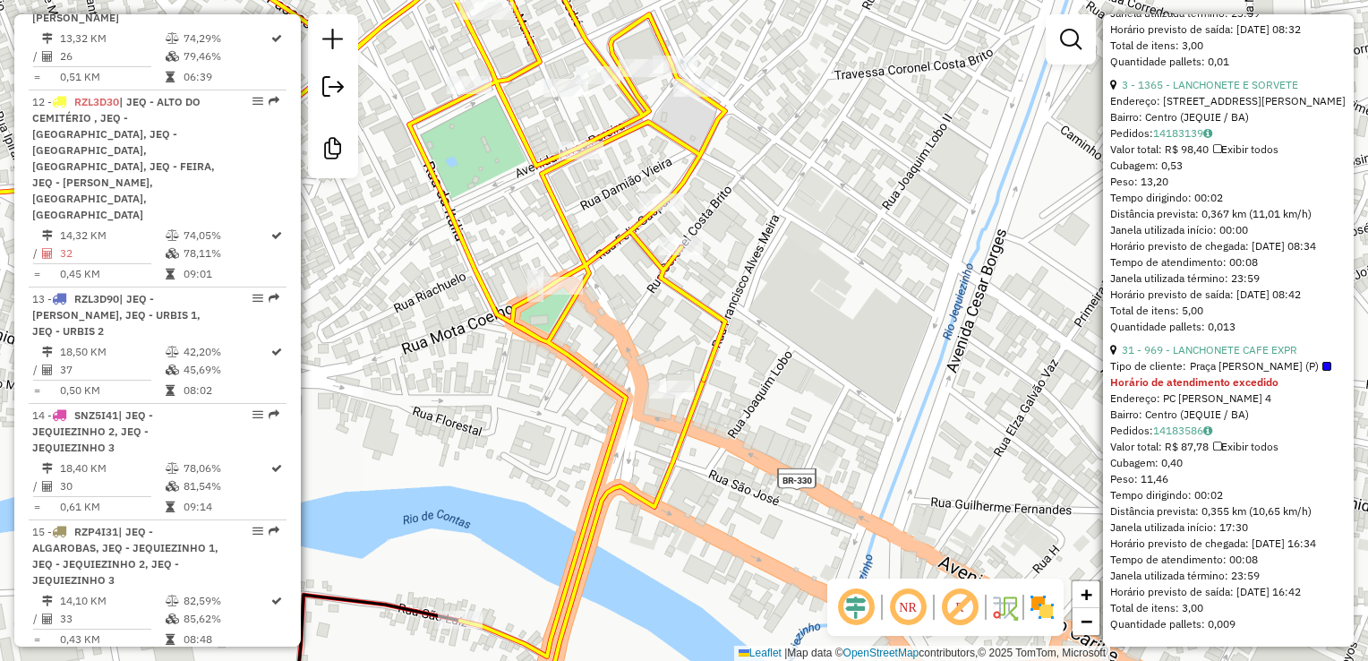
scroll to position [9326, 0]
drag, startPoint x: 766, startPoint y: 460, endPoint x: 921, endPoint y: 446, distance: 156.4
click at [920, 446] on div "Rota 12 - Placa RZL3D30 1220 - MERCEARIA SAO JOSE Janela de atendimento Grade d…" at bounding box center [684, 330] width 1368 height 661
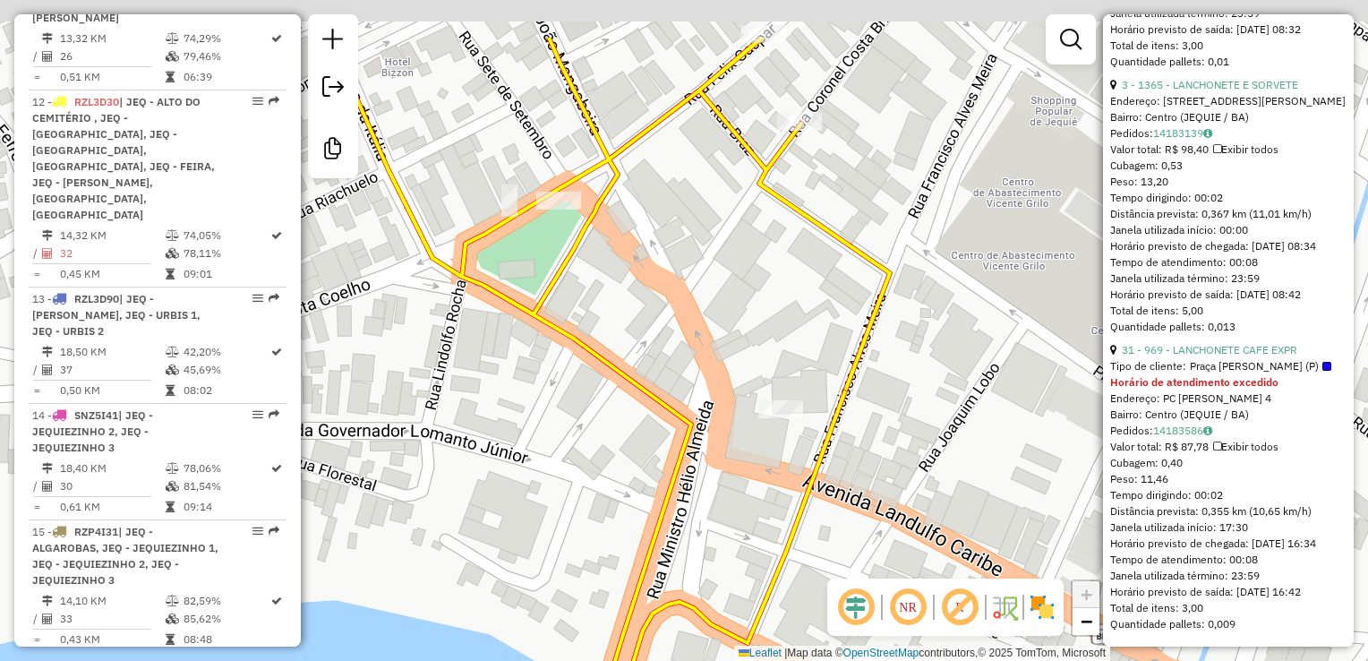
drag, startPoint x: 960, startPoint y: 421, endPoint x: 1014, endPoint y: 516, distance: 109.1
click at [1019, 526] on div "Rota 12 - Placa RZL3D30 1220 - MERCEARIA SAO JOSE Janela de atendimento Grade d…" at bounding box center [684, 330] width 1368 height 661
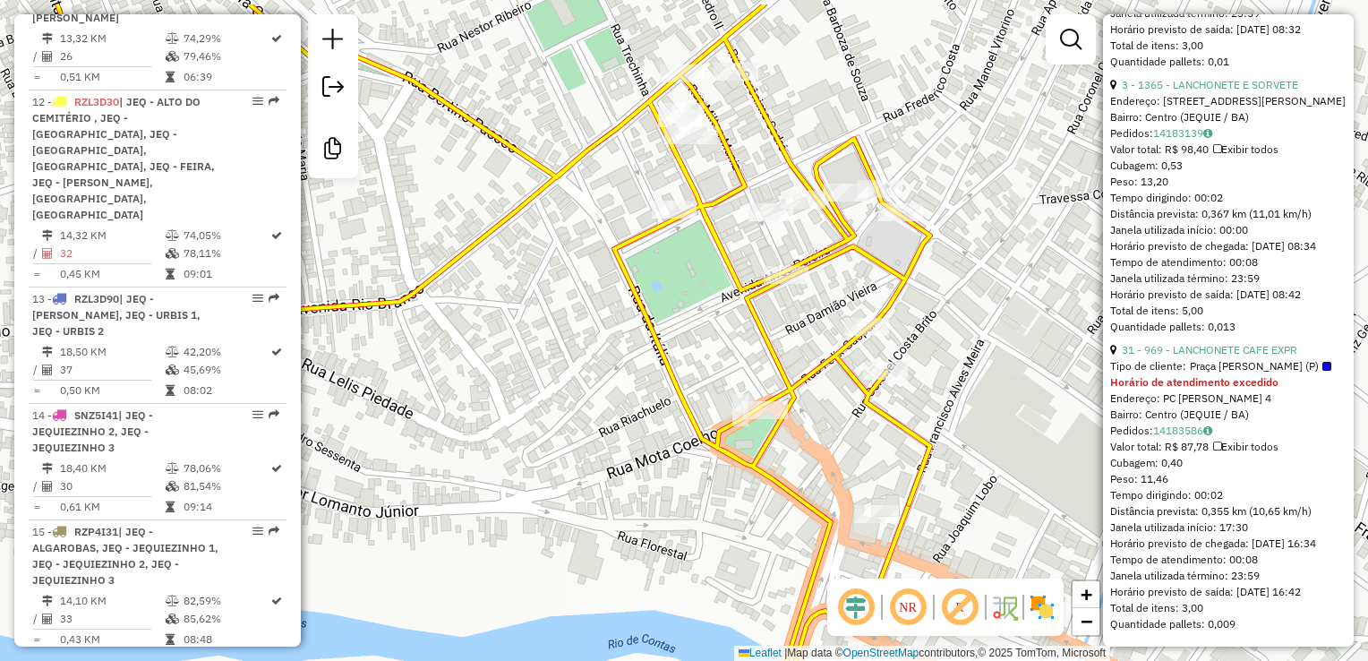
drag, startPoint x: 569, startPoint y: 297, endPoint x: 641, endPoint y: 424, distance: 146.4
click at [644, 425] on div "Rota 12 - Placa RZL3D30 1220 - MERCEARIA SAO JOSE Janela de atendimento Grade d…" at bounding box center [684, 330] width 1368 height 661
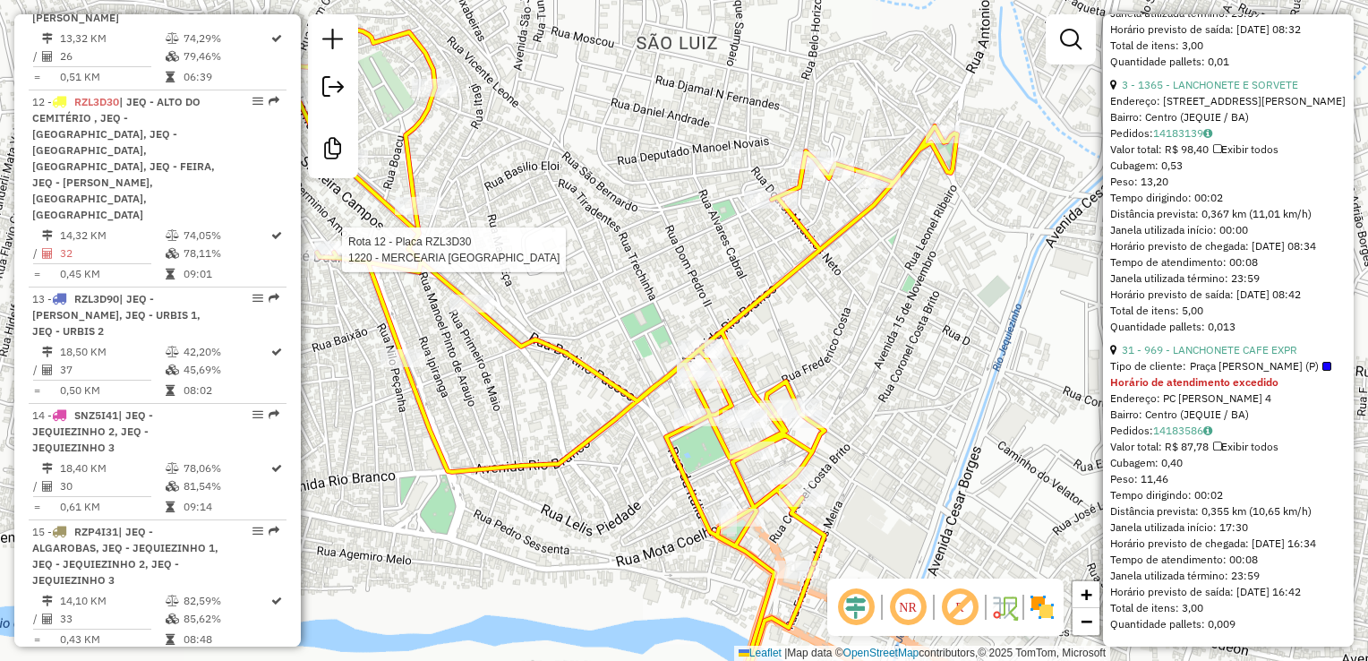
drag, startPoint x: 576, startPoint y: 226, endPoint x: 673, endPoint y: 404, distance: 203.2
click at [672, 404] on div "Rota 12 - Placa RZL3D30 1220 - MERCEARIA SAO JOSE Janela de atendimento Grade d…" at bounding box center [684, 330] width 1368 height 661
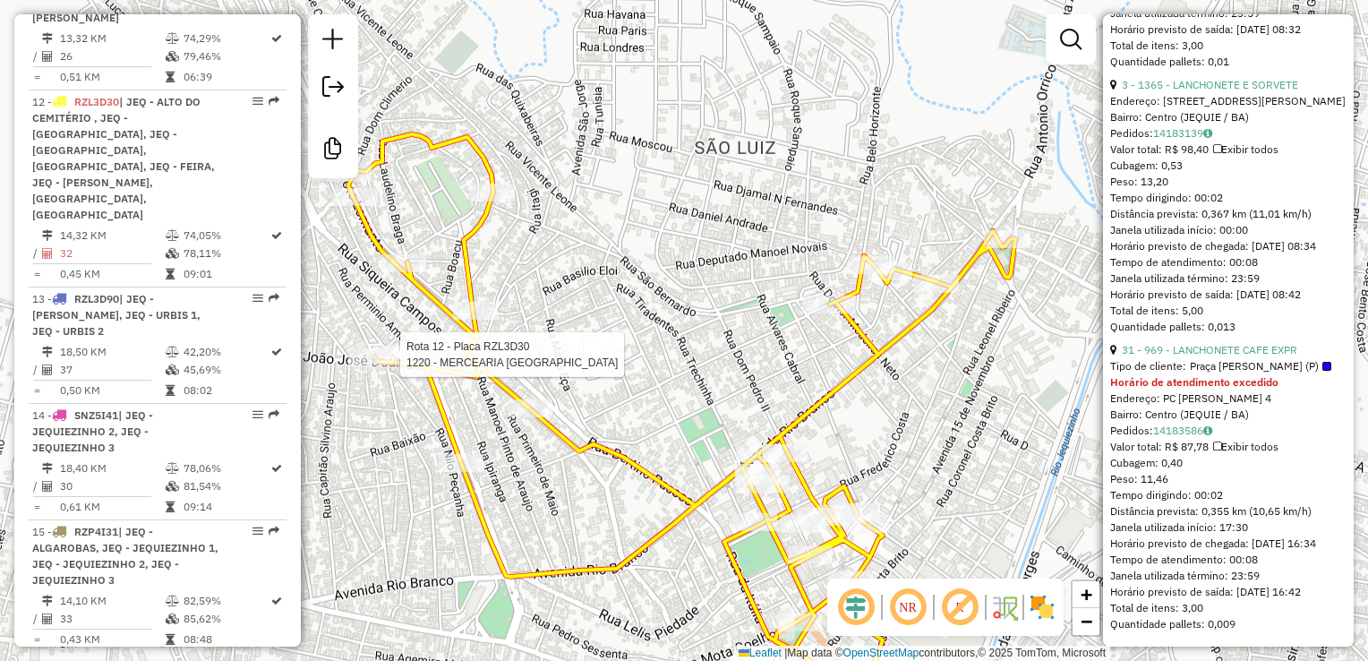
drag, startPoint x: 575, startPoint y: 266, endPoint x: 644, endPoint y: 245, distance: 72.0
click at [636, 246] on div "Rota 12 - Placa RZL3D30 1220 - MERCEARIA SAO JOSE Janela de atendimento Grade d…" at bounding box center [684, 330] width 1368 height 661
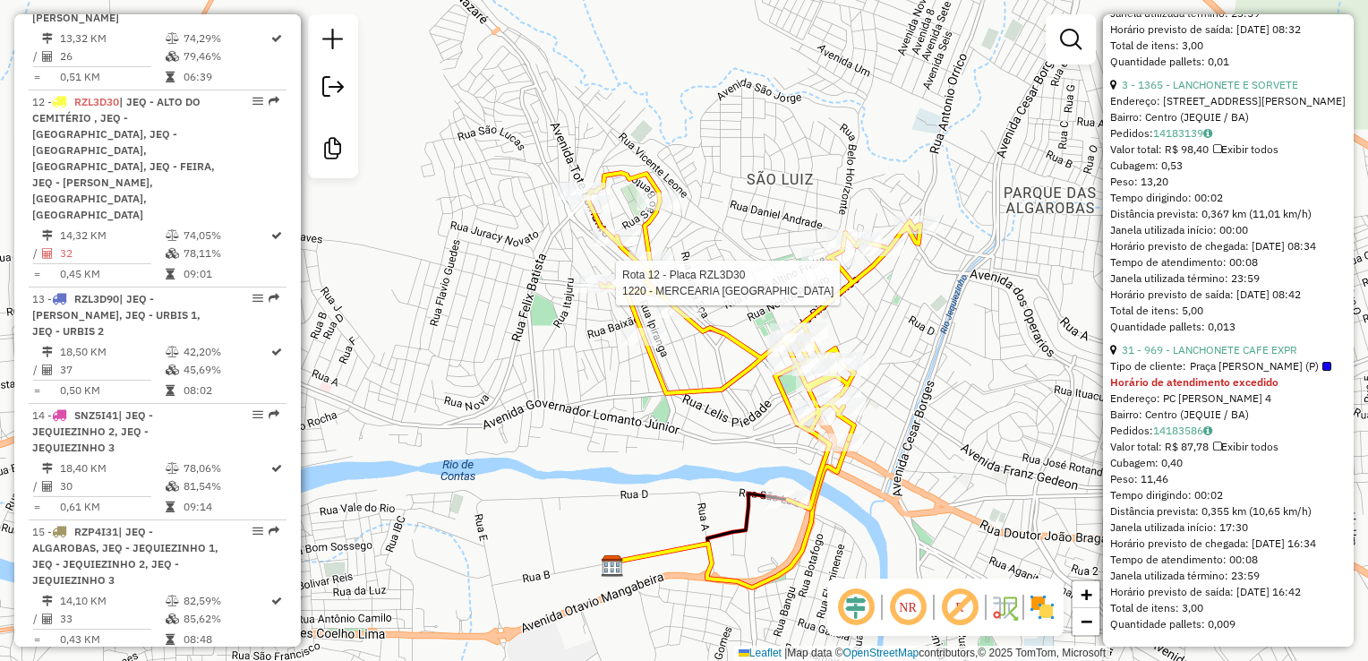
click at [957, 217] on div "Rota 12 - Placa RZL3D30 1220 - MERCEARIA SAO JOSE Janela de atendimento Grade d…" at bounding box center [684, 330] width 1368 height 661
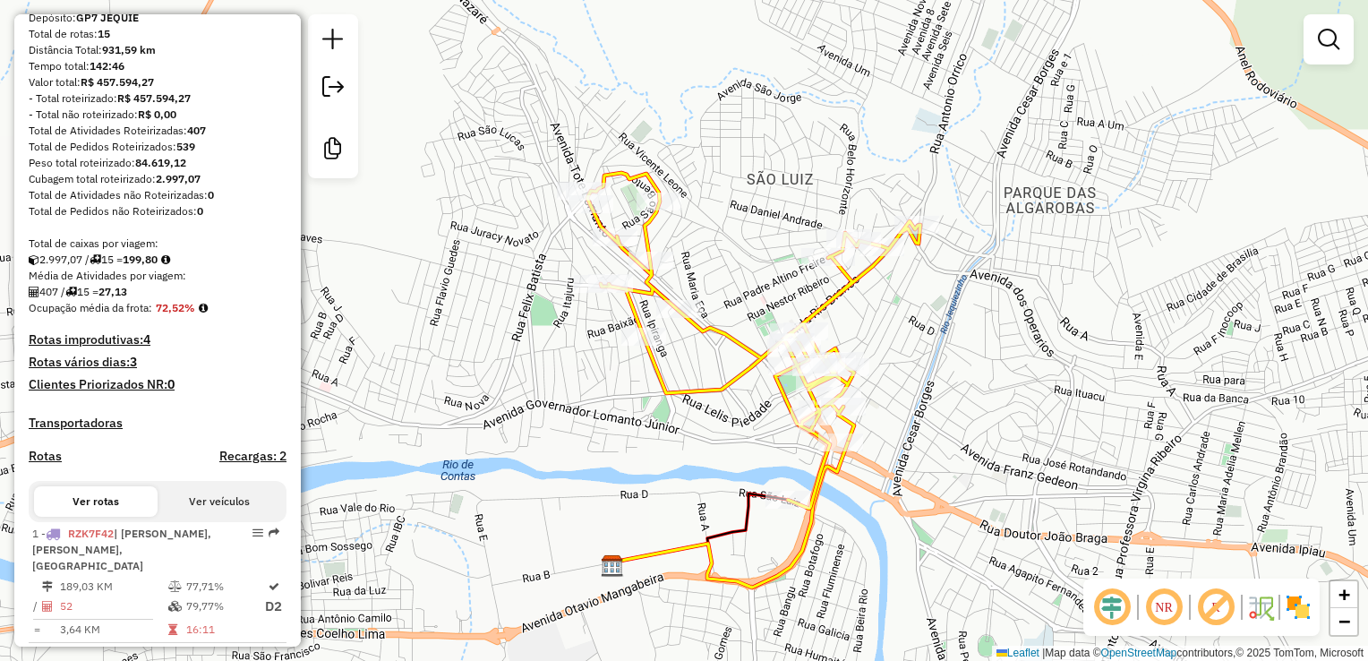
scroll to position [0, 0]
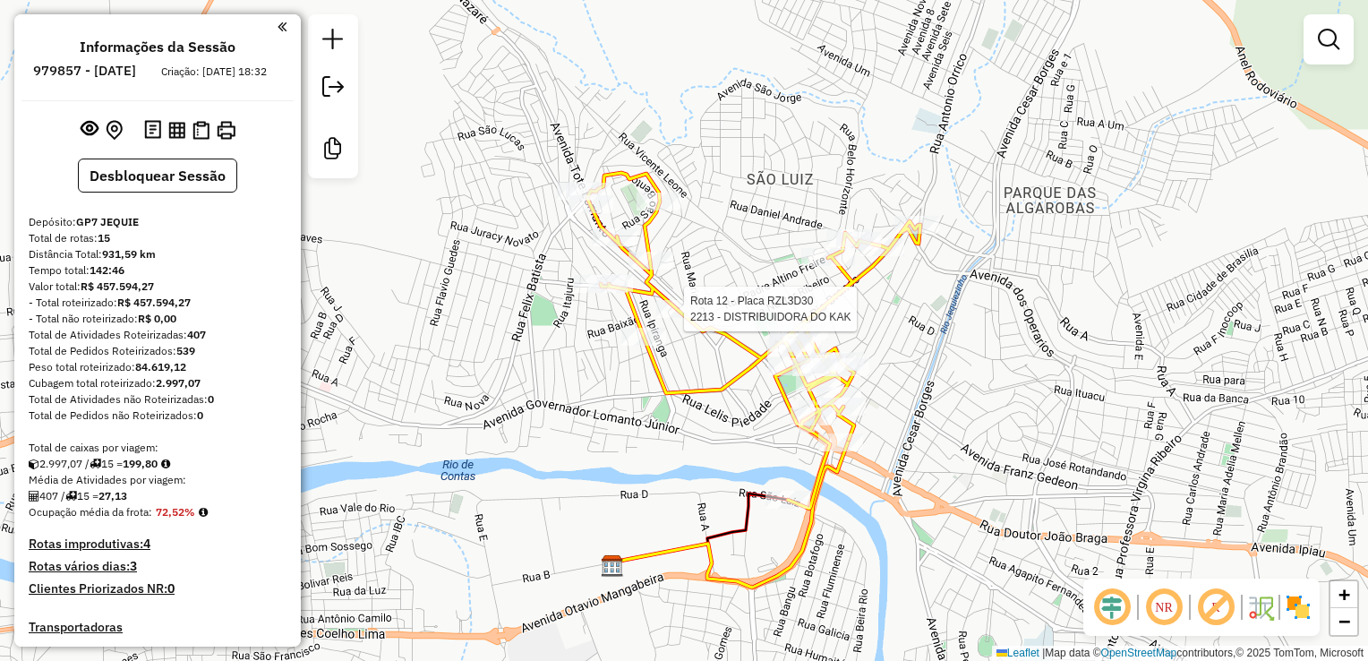
select select "*********"
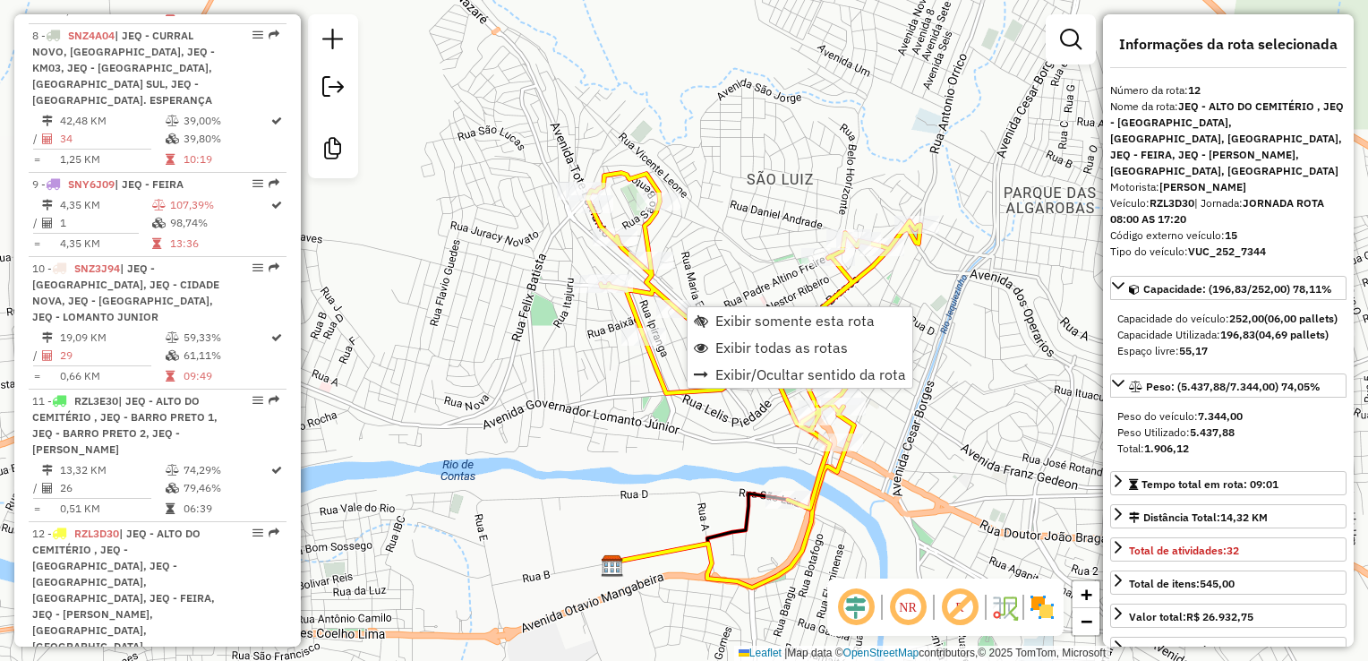
scroll to position [1896, 0]
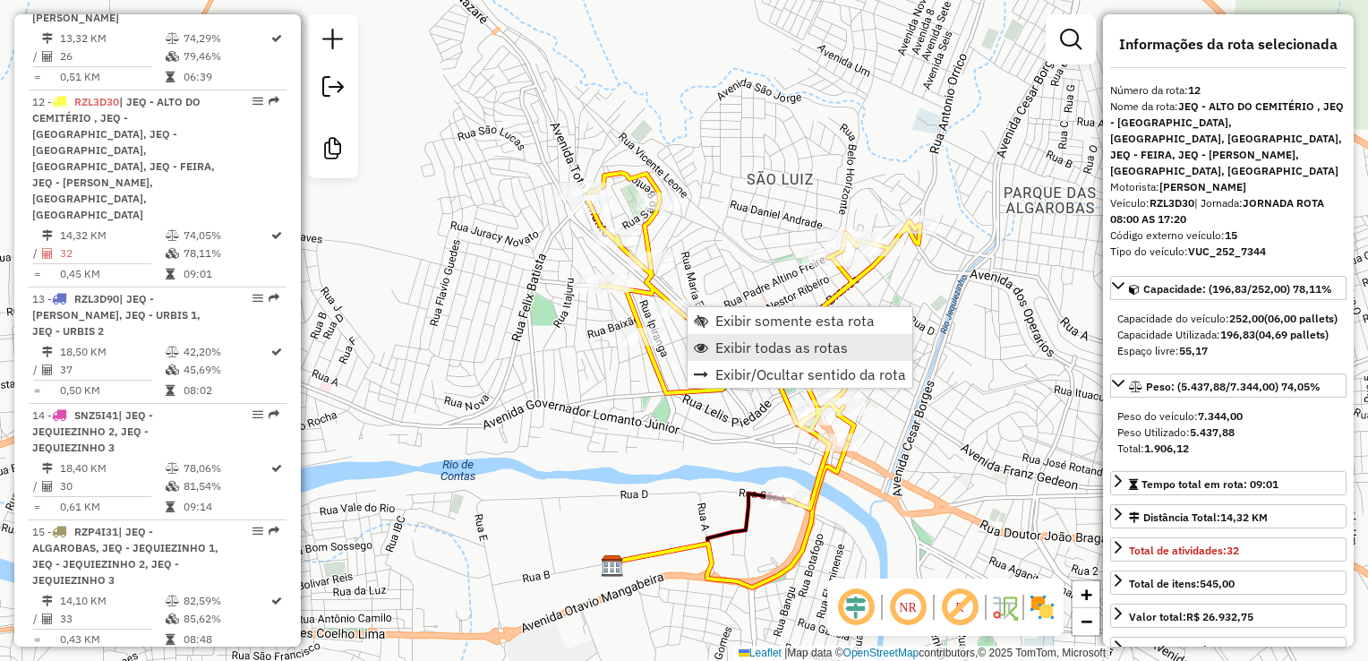
click at [779, 346] on span "Exibir todas as rotas" at bounding box center [781, 347] width 133 height 14
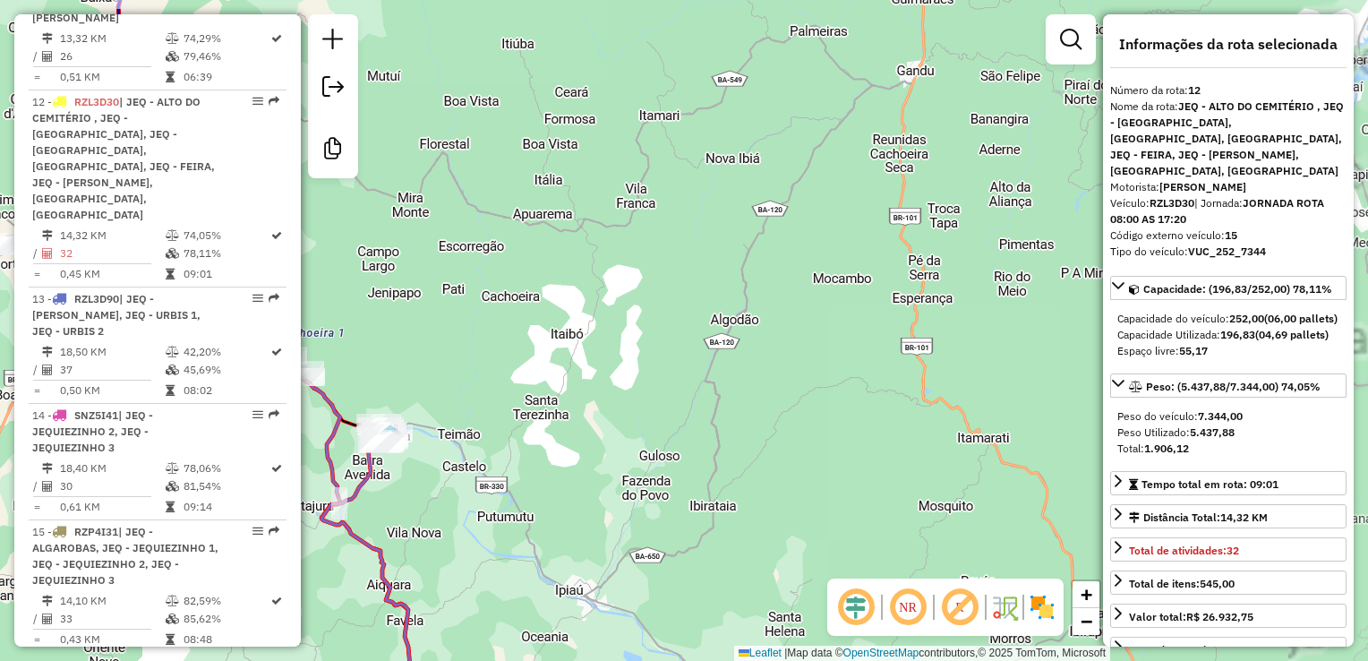
drag, startPoint x: 605, startPoint y: 458, endPoint x: 723, endPoint y: 372, distance: 145.9
click at [723, 373] on div "Janela de atendimento Grade de atendimento Capacidade Transportadoras Veículos …" at bounding box center [684, 330] width 1368 height 661
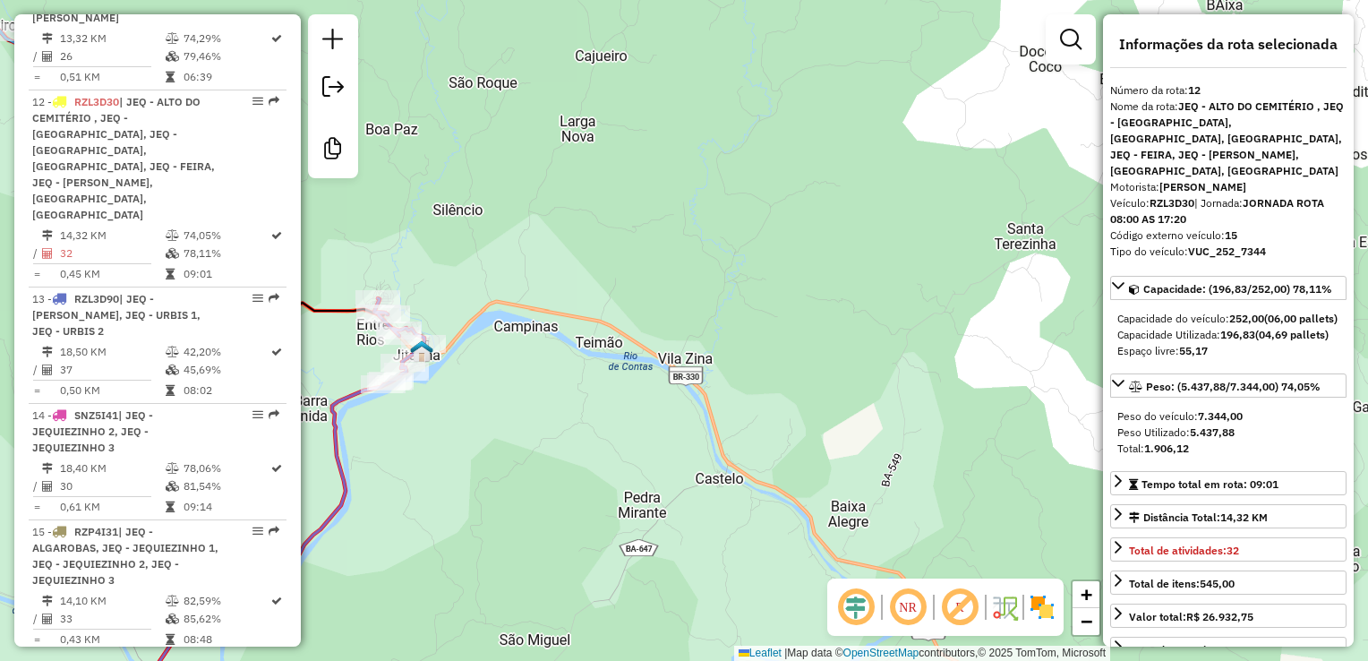
drag, startPoint x: 478, startPoint y: 353, endPoint x: 652, endPoint y: 253, distance: 200.1
click at [648, 258] on div "Janela de atendimento Grade de atendimento Capacidade Transportadoras Veículos …" at bounding box center [684, 330] width 1368 height 661
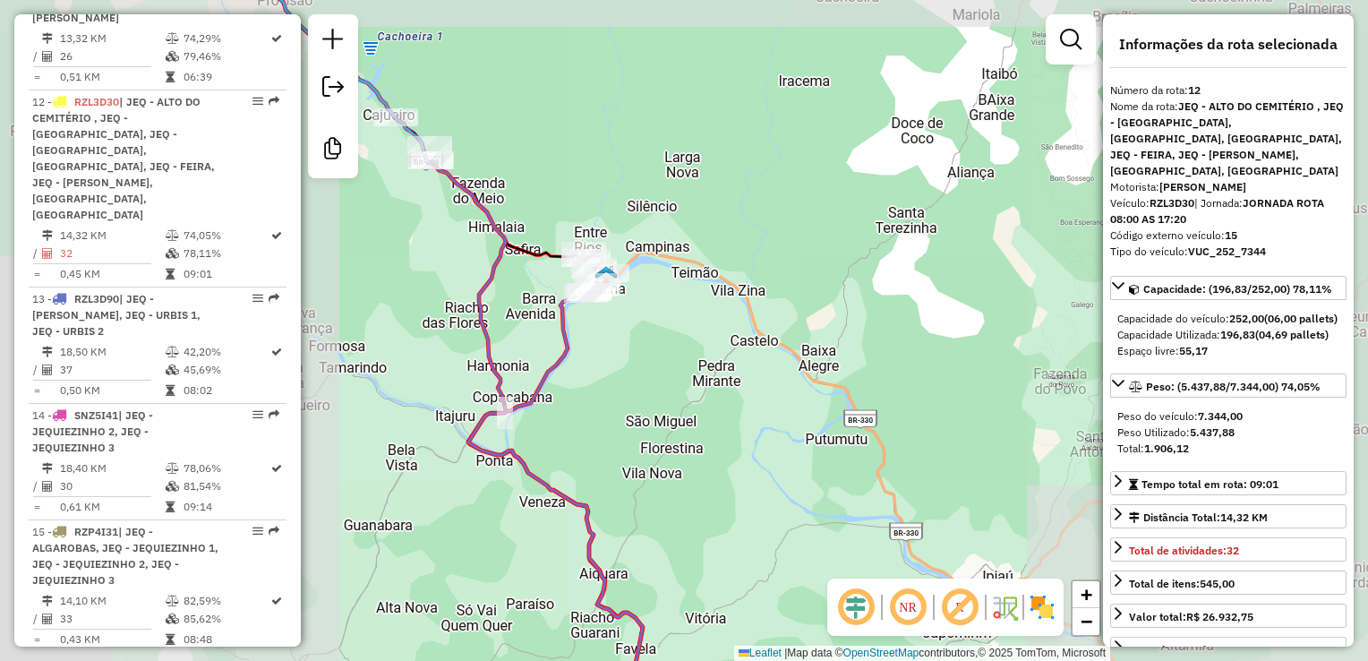
drag, startPoint x: 630, startPoint y: 471, endPoint x: 696, endPoint y: 291, distance: 191.5
click at [695, 301] on div "Janela de atendimento Grade de atendimento Capacidade Transportadoras Veículos …" at bounding box center [684, 330] width 1368 height 661
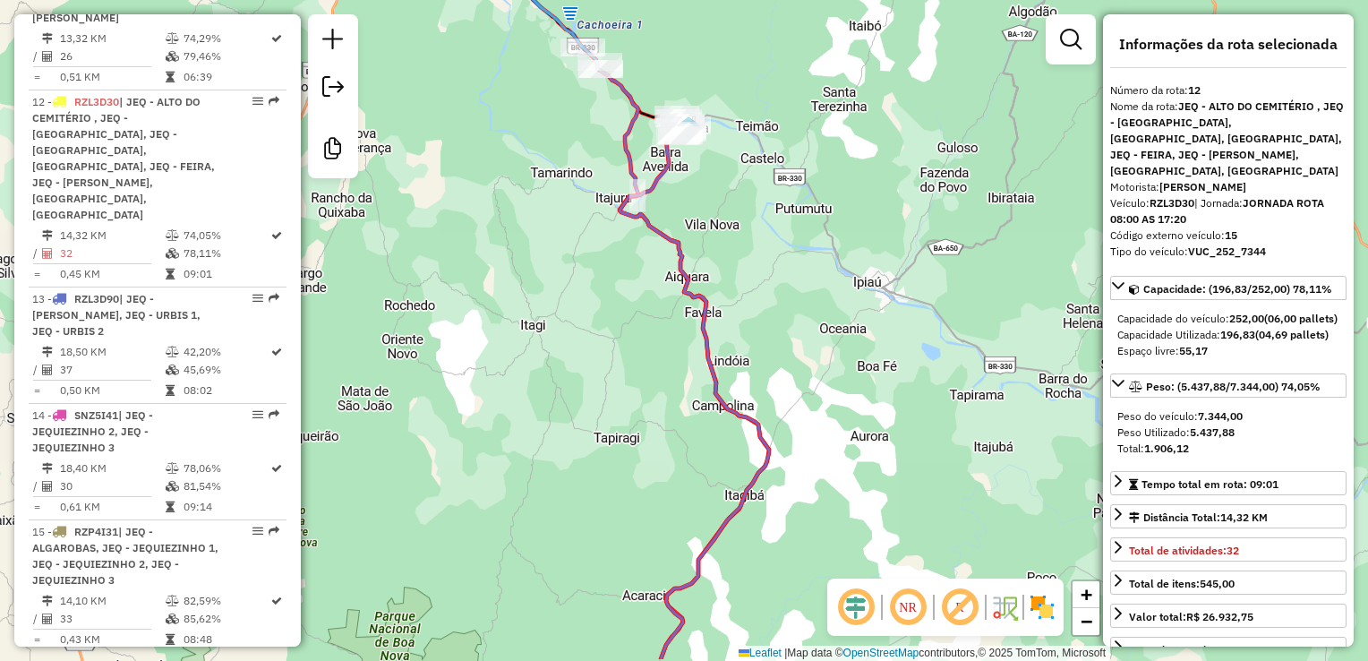
drag, startPoint x: 775, startPoint y: 485, endPoint x: 815, endPoint y: 170, distance: 317.6
click at [810, 175] on div "Janela de atendimento Grade de atendimento Capacidade Transportadoras Veículos …" at bounding box center [684, 330] width 1368 height 661
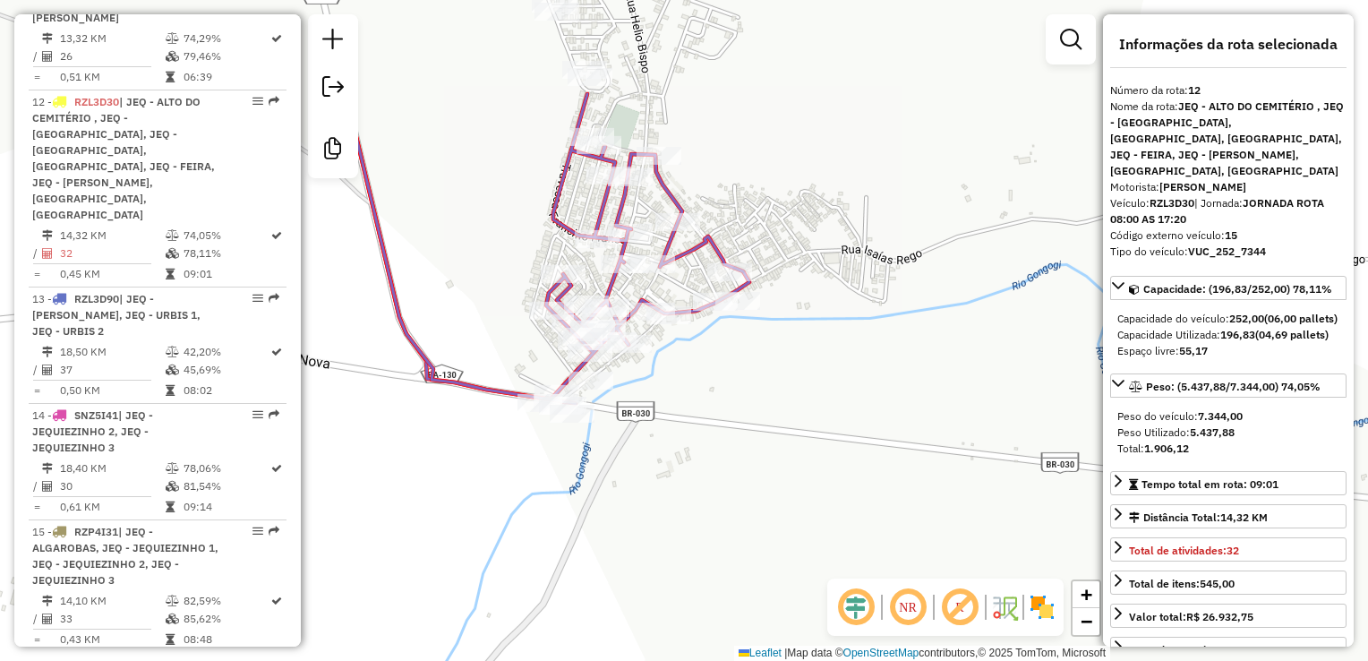
drag, startPoint x: 657, startPoint y: 240, endPoint x: 738, endPoint y: 383, distance: 164.4
click at [738, 383] on div "Janela de atendimento Grade de atendimento Capacidade Transportadoras Veículos …" at bounding box center [684, 330] width 1368 height 661
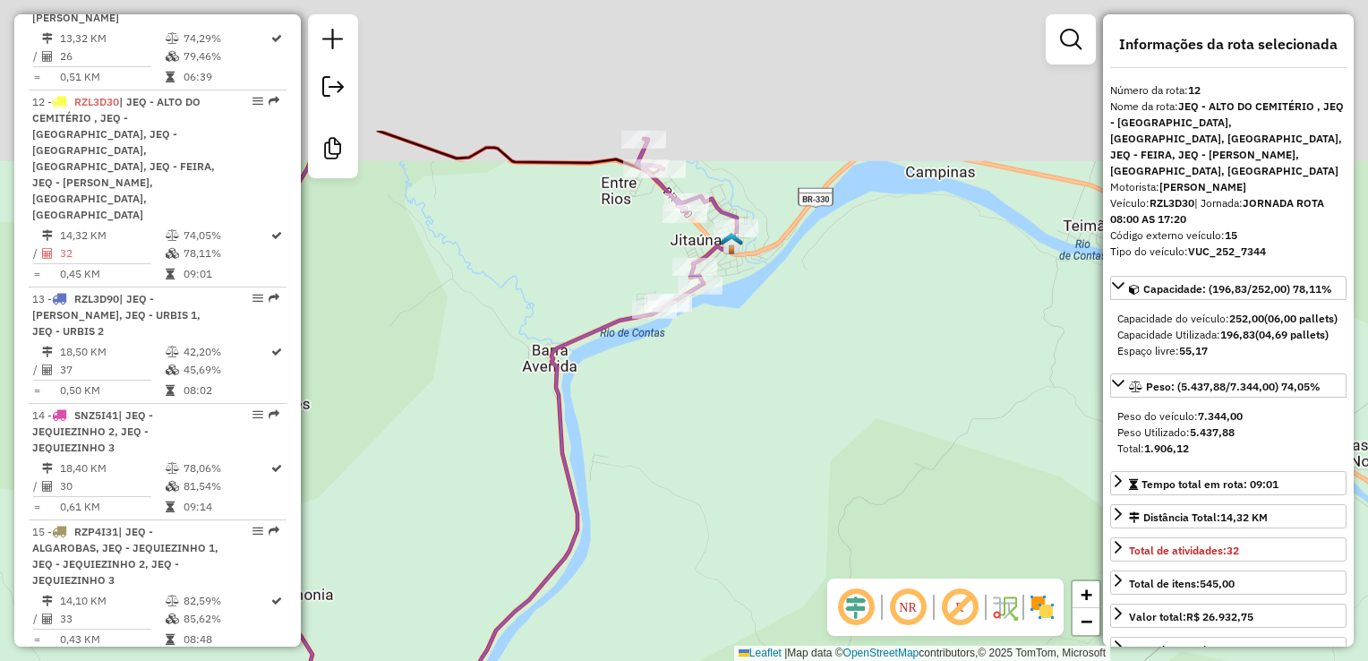
drag, startPoint x: 745, startPoint y: 70, endPoint x: 800, endPoint y: 283, distance: 220.2
click at [800, 283] on div "Janela de atendimento Grade de atendimento Capacidade Transportadoras Veículos …" at bounding box center [684, 330] width 1368 height 661
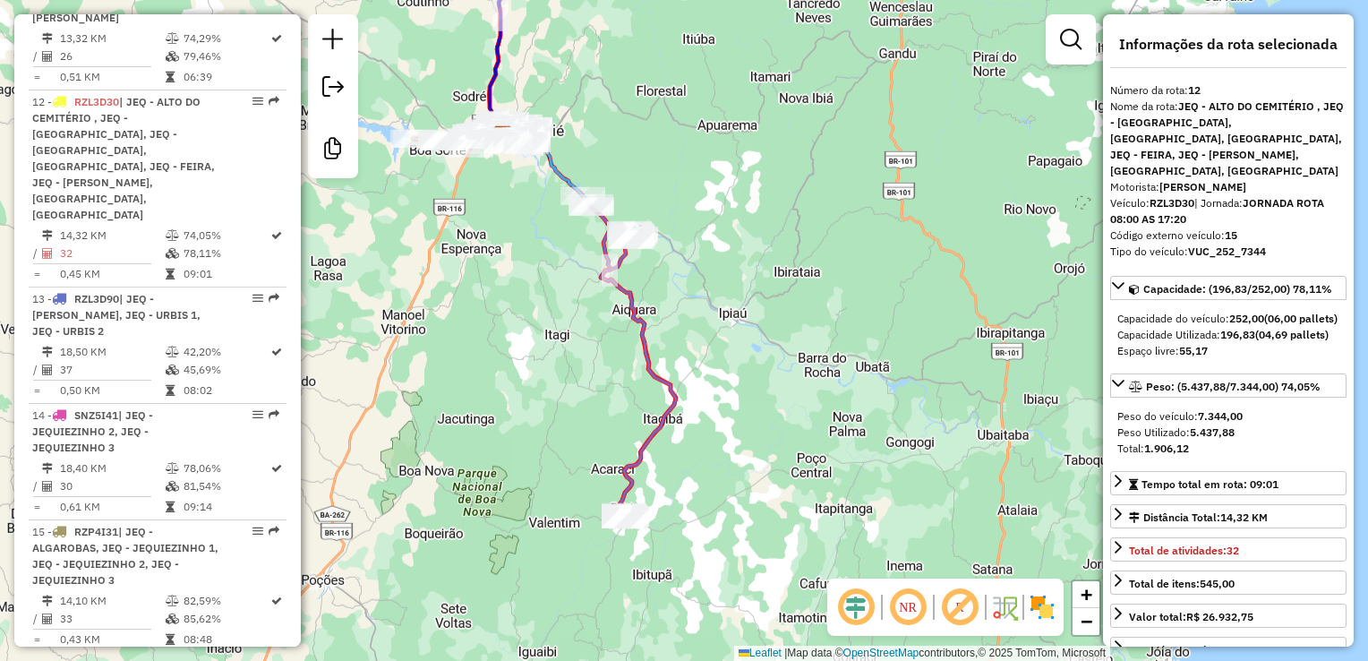
drag, startPoint x: 454, startPoint y: 233, endPoint x: 533, endPoint y: 277, distance: 90.2
click at [531, 335] on div "Janela de atendimento Grade de atendimento Capacidade Transportadoras Veículos …" at bounding box center [684, 330] width 1368 height 661
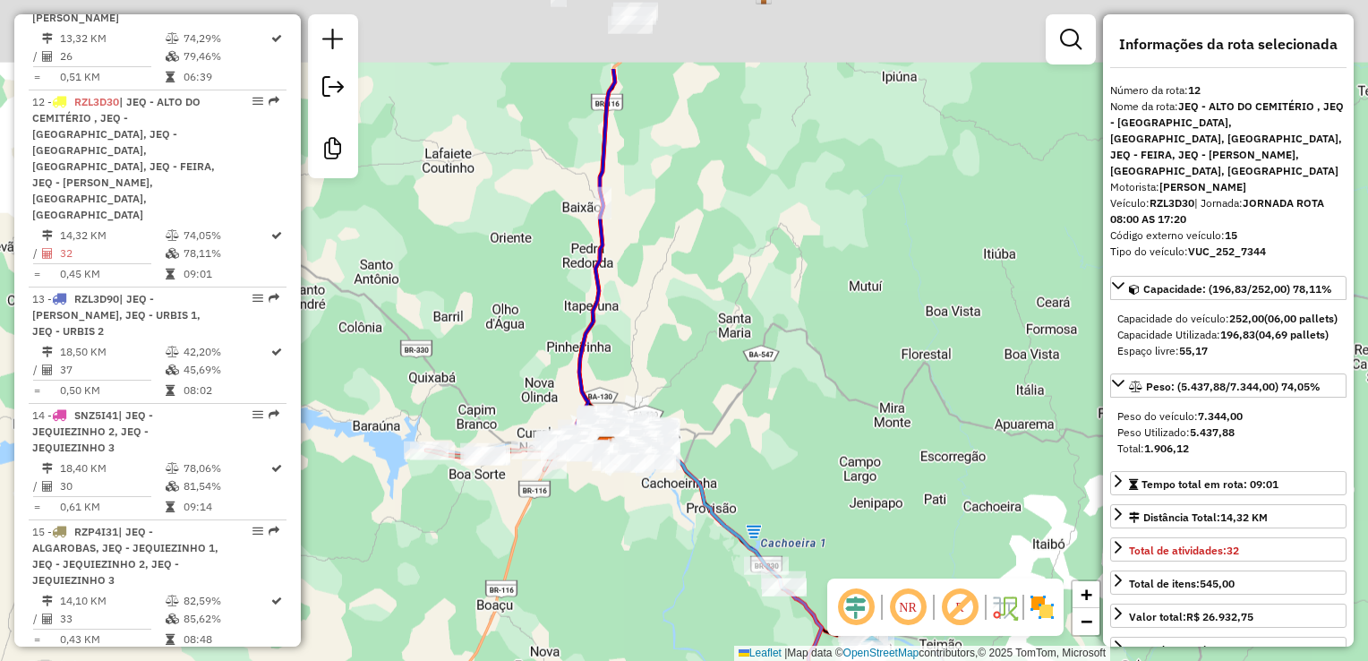
drag, startPoint x: 708, startPoint y: 285, endPoint x: 708, endPoint y: 336, distance: 51.0
click at [708, 338] on div "Janela de atendimento Grade de atendimento Capacidade Transportadoras Veículos …" at bounding box center [684, 330] width 1368 height 661
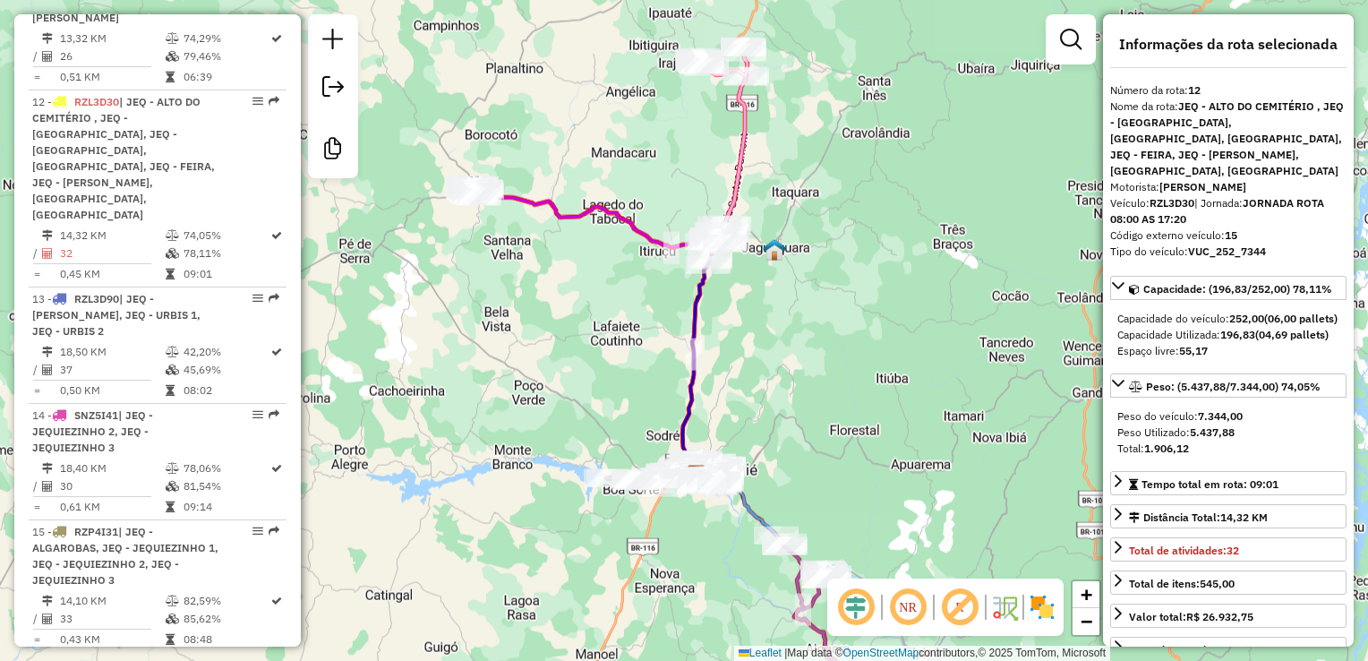
drag, startPoint x: 792, startPoint y: 103, endPoint x: 811, endPoint y: 291, distance: 189.0
click at [813, 290] on div "Janela de atendimento Grade de atendimento Capacidade Transportadoras Veículos …" at bounding box center [684, 330] width 1368 height 661
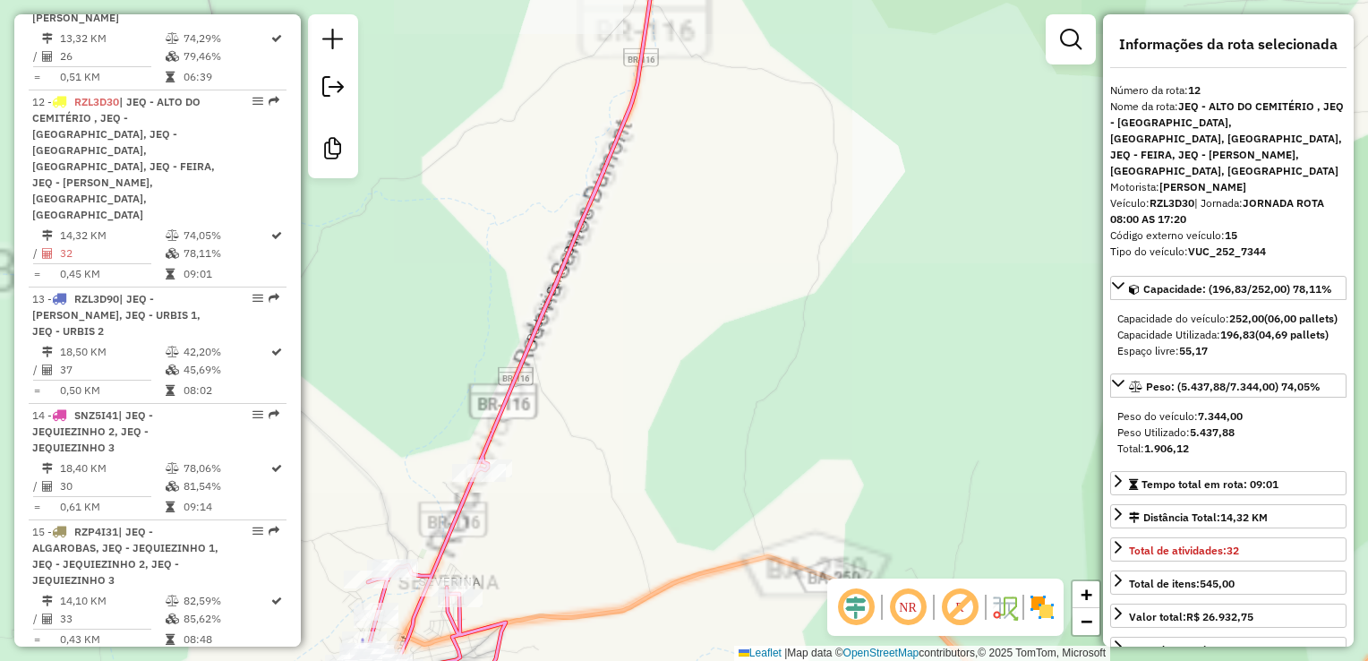
drag, startPoint x: 695, startPoint y: 504, endPoint x: 901, endPoint y: 339, distance: 263.7
click at [885, 353] on div "Janela de atendimento Grade de atendimento Capacidade Transportadoras Veículos …" at bounding box center [684, 330] width 1368 height 661
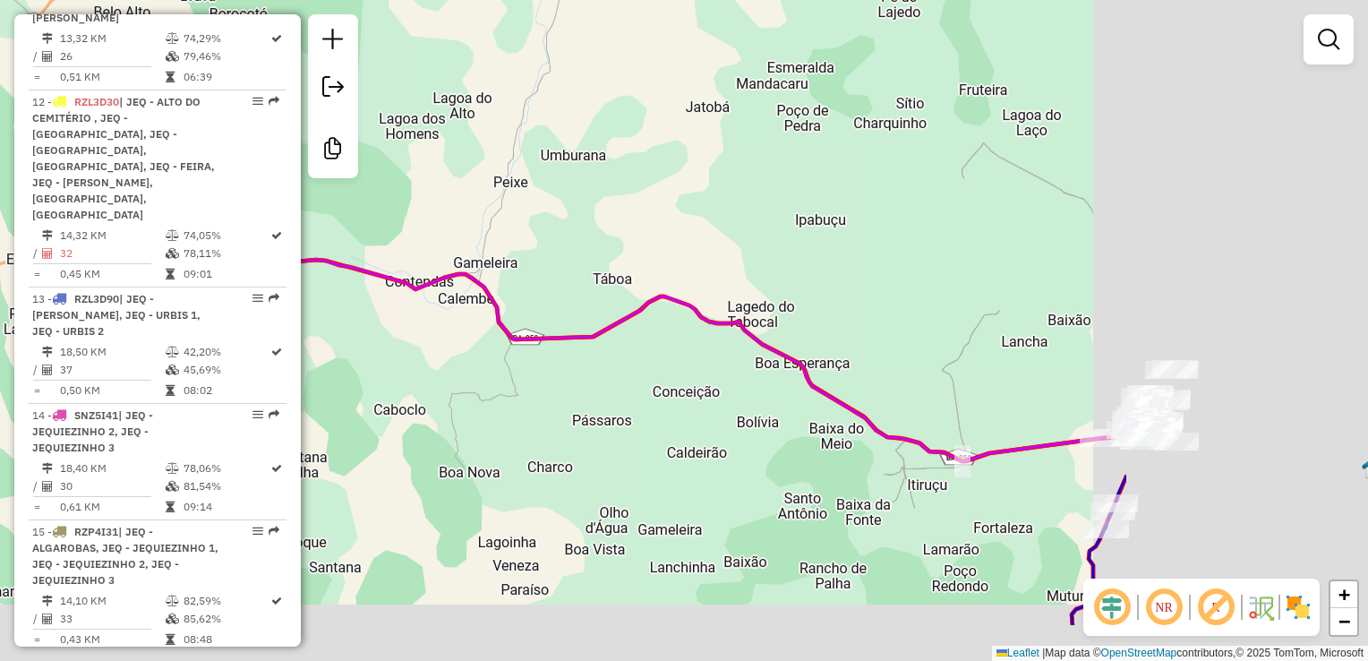
drag, startPoint x: 756, startPoint y: 469, endPoint x: 321, endPoint y: 334, distance: 454.8
click at [329, 345] on div "Janela de atendimento Grade de atendimento Capacidade Transportadoras Veículos …" at bounding box center [684, 330] width 1368 height 661
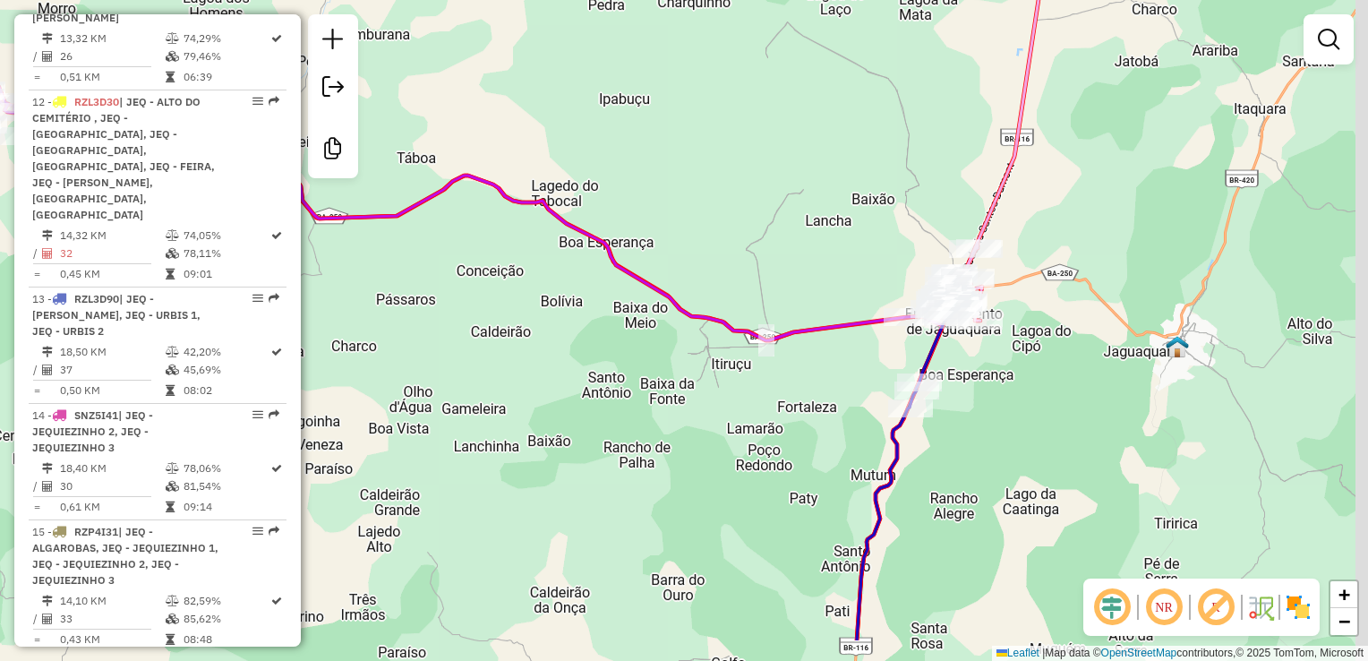
drag, startPoint x: 760, startPoint y: 446, endPoint x: 566, endPoint y: 268, distance: 263.6
click at [569, 272] on div "Janela de atendimento Grade de atendimento Capacidade Transportadoras Veículos …" at bounding box center [684, 330] width 1368 height 661
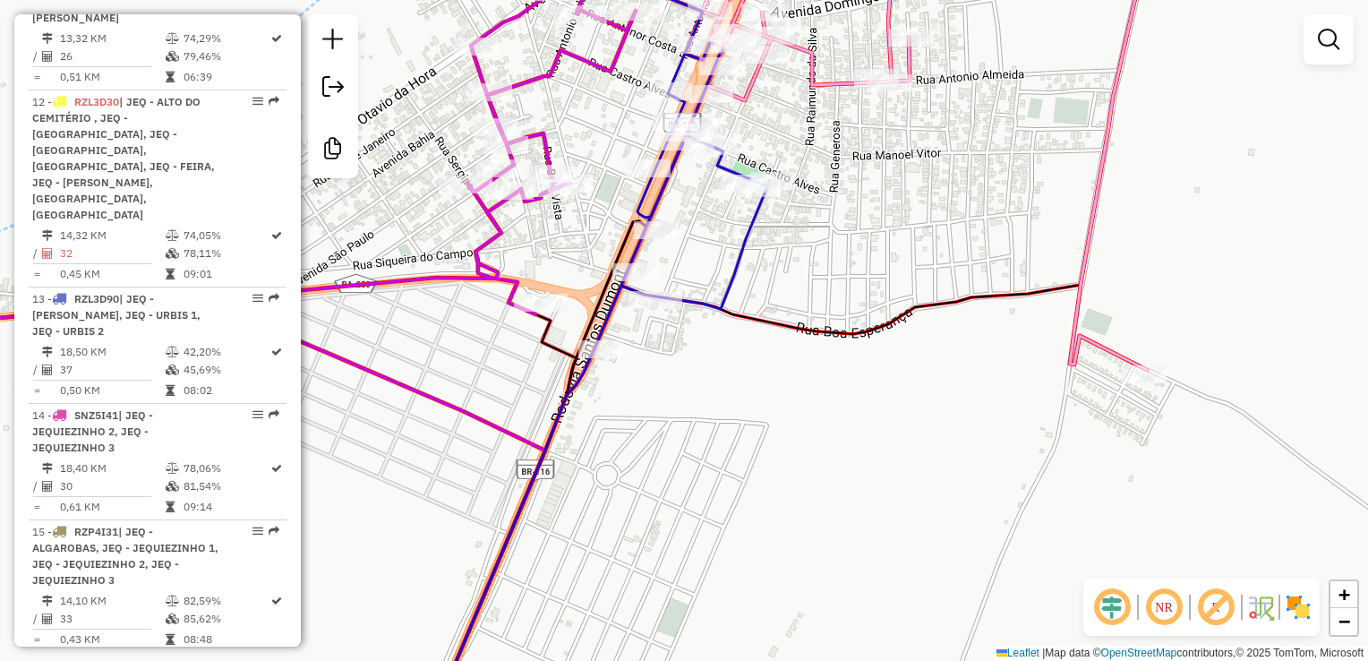
drag, startPoint x: 755, startPoint y: 350, endPoint x: 760, endPoint y: 421, distance: 70.9
click at [760, 421] on div "Janela de atendimento Grade de atendimento Capacidade Transportadoras Veículos …" at bounding box center [684, 330] width 1368 height 661
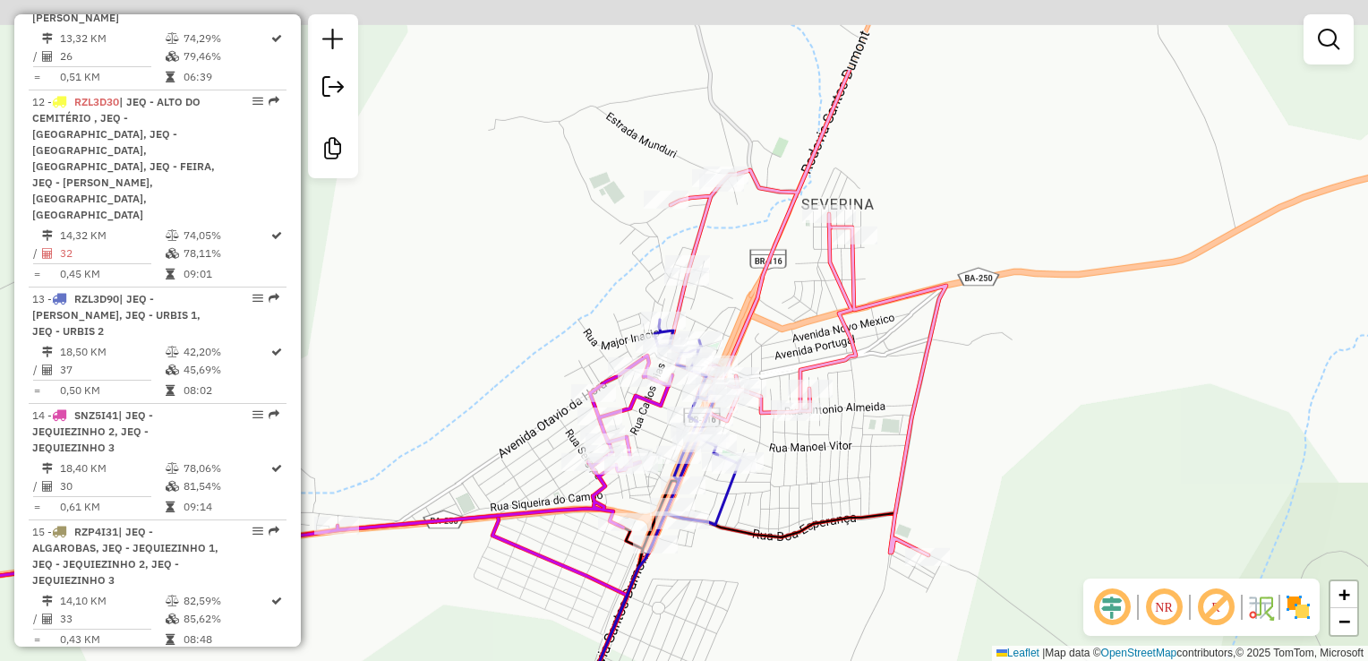
drag, startPoint x: 936, startPoint y: 336, endPoint x: 927, endPoint y: 383, distance: 48.3
click at [927, 383] on icon at bounding box center [808, 312] width 277 height 485
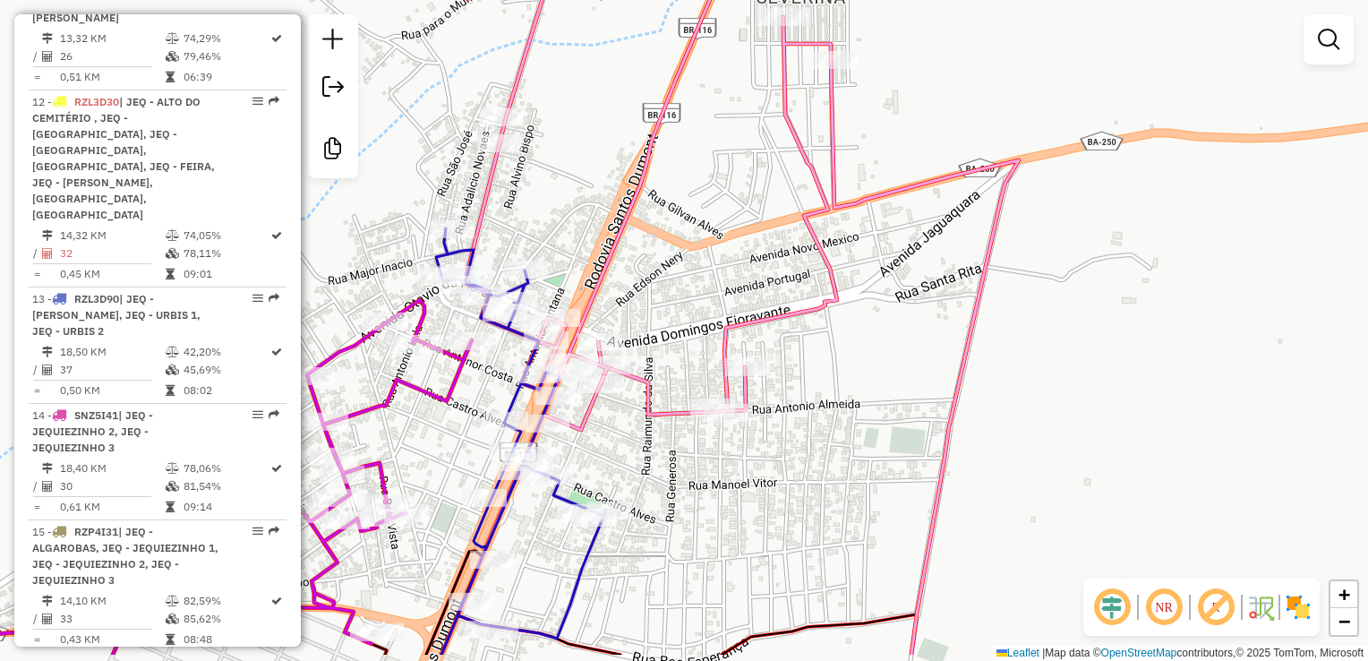
drag, startPoint x: 853, startPoint y: 417, endPoint x: 954, endPoint y: 338, distance: 128.8
click at [954, 338] on div "Janela de atendimento Grade de atendimento Capacidade Transportadoras Veículos …" at bounding box center [684, 330] width 1368 height 661
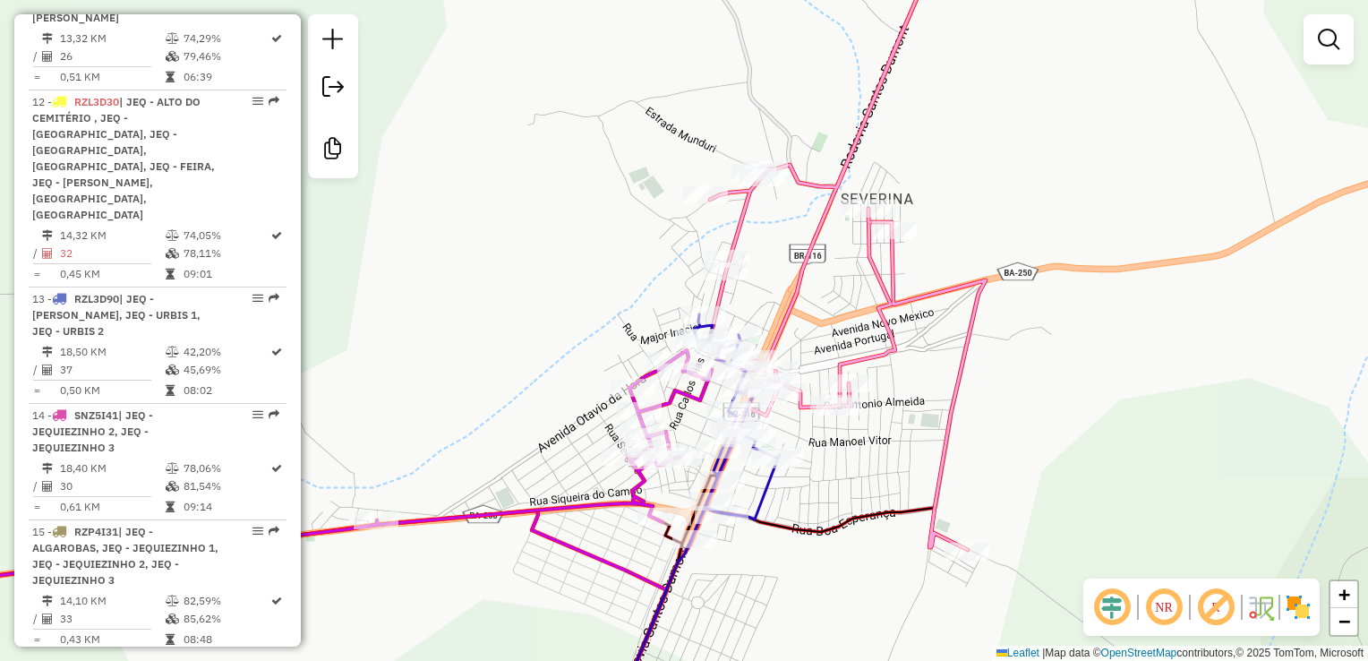
drag, startPoint x: 1020, startPoint y: 343, endPoint x: 998, endPoint y: 378, distance: 41.0
click at [1002, 378] on div "Janela de atendimento Grade de atendimento Capacidade Transportadoras Veículos …" at bounding box center [684, 330] width 1368 height 661
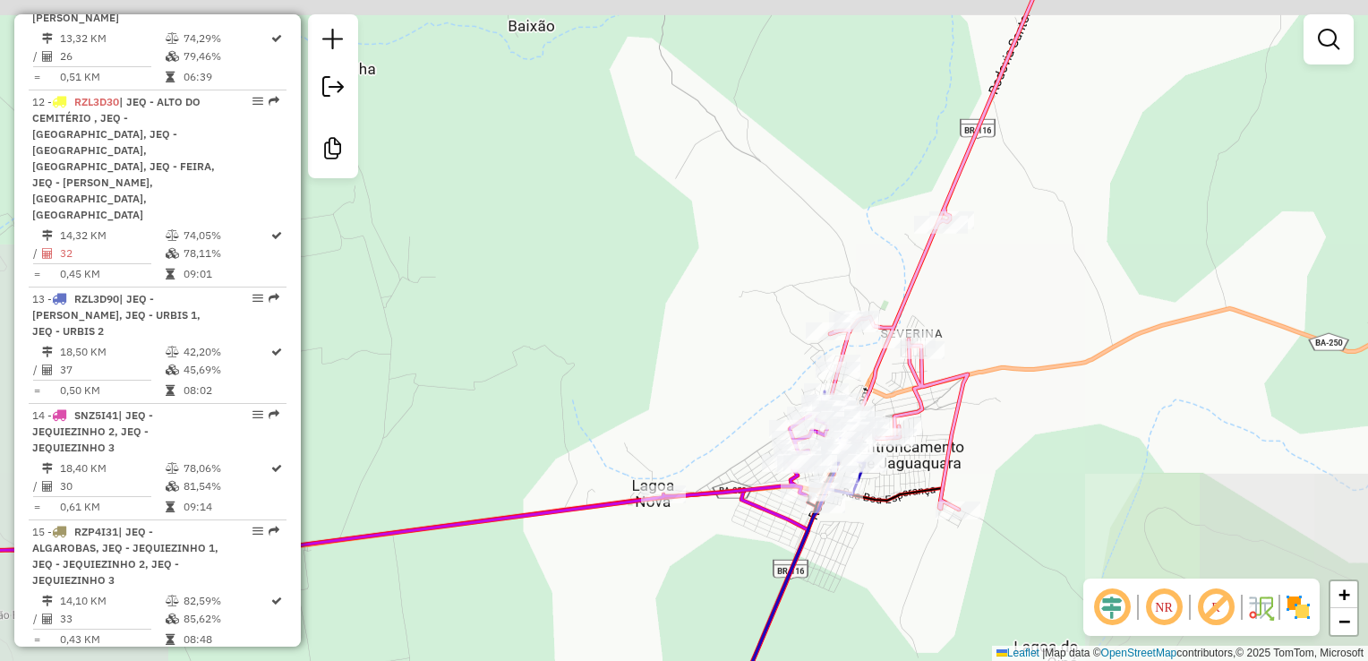
drag, startPoint x: 1049, startPoint y: 248, endPoint x: 963, endPoint y: 335, distance: 122.2
click at [969, 335] on div "Janela de atendimento Grade de atendimento Capacidade Transportadoras Veículos …" at bounding box center [684, 330] width 1368 height 661
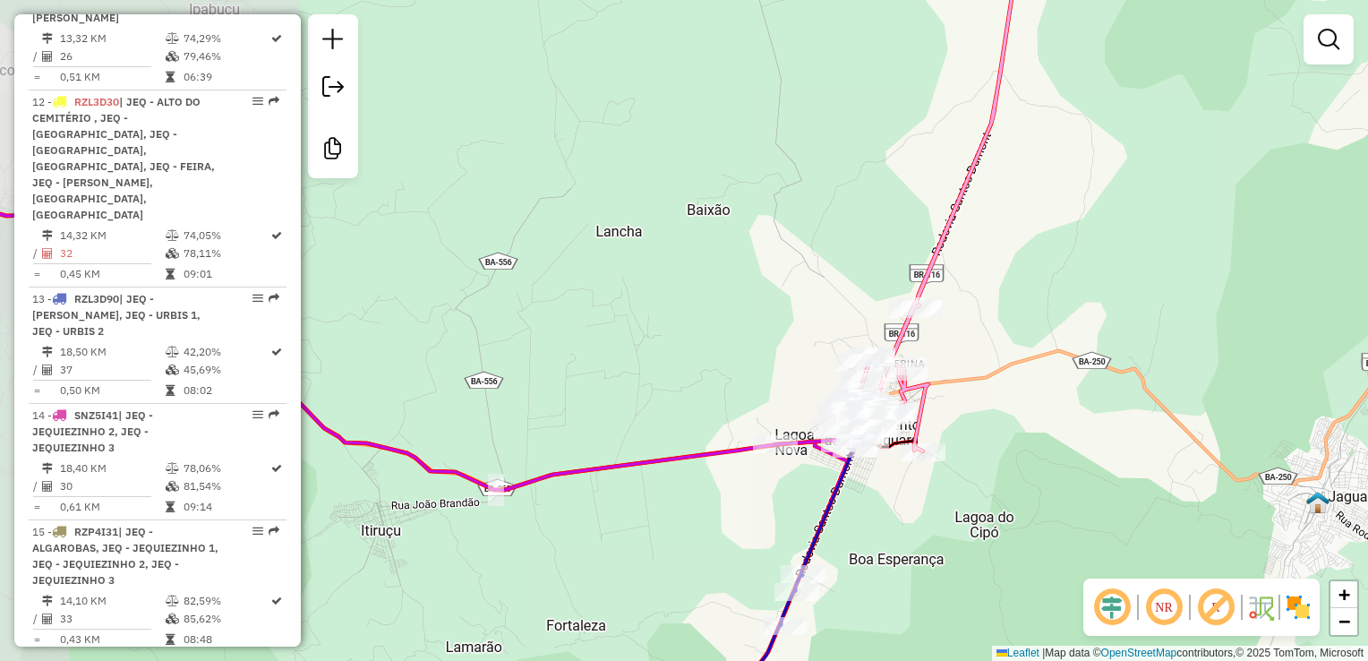
drag, startPoint x: 1050, startPoint y: 192, endPoint x: 978, endPoint y: 364, distance: 187.4
click at [985, 372] on div "Janela de atendimento Grade de atendimento Capacidade Transportadoras Veículos …" at bounding box center [684, 330] width 1368 height 661
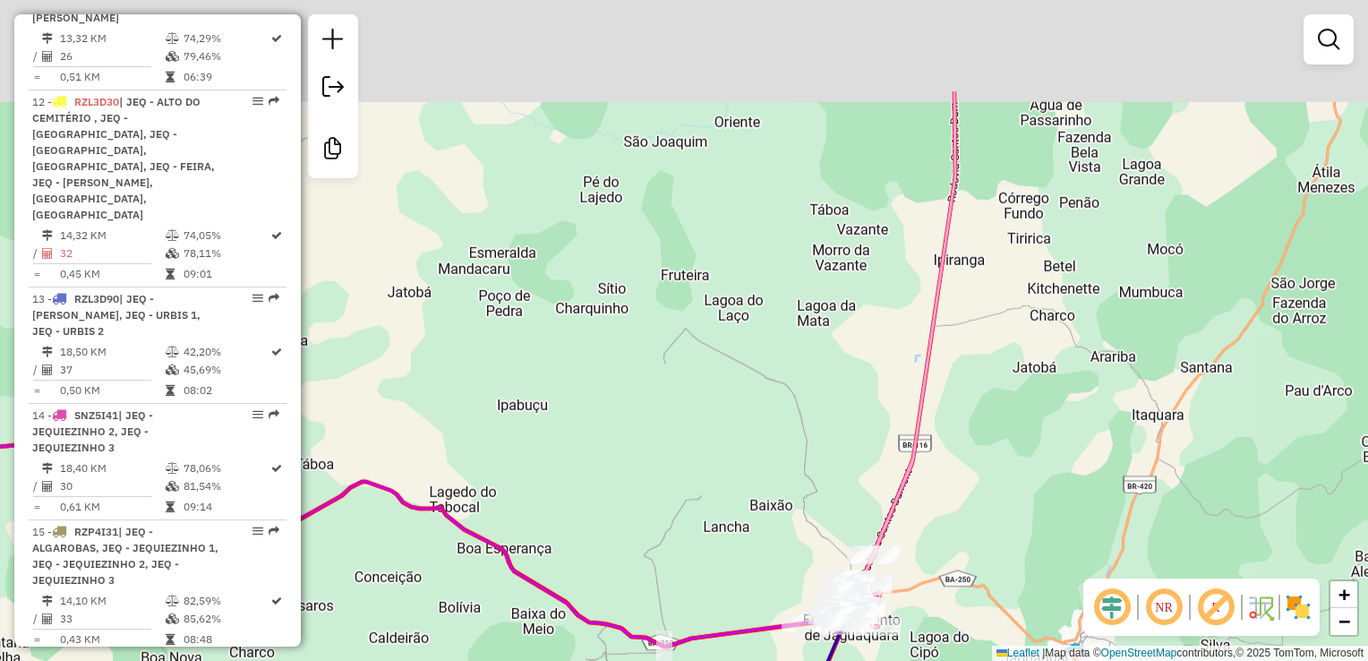
drag, startPoint x: 999, startPoint y: 299, endPoint x: 956, endPoint y: 407, distance: 116.5
click at [961, 410] on div "Janela de atendimento Grade de atendimento Capacidade Transportadoras Veículos …" at bounding box center [684, 330] width 1368 height 661
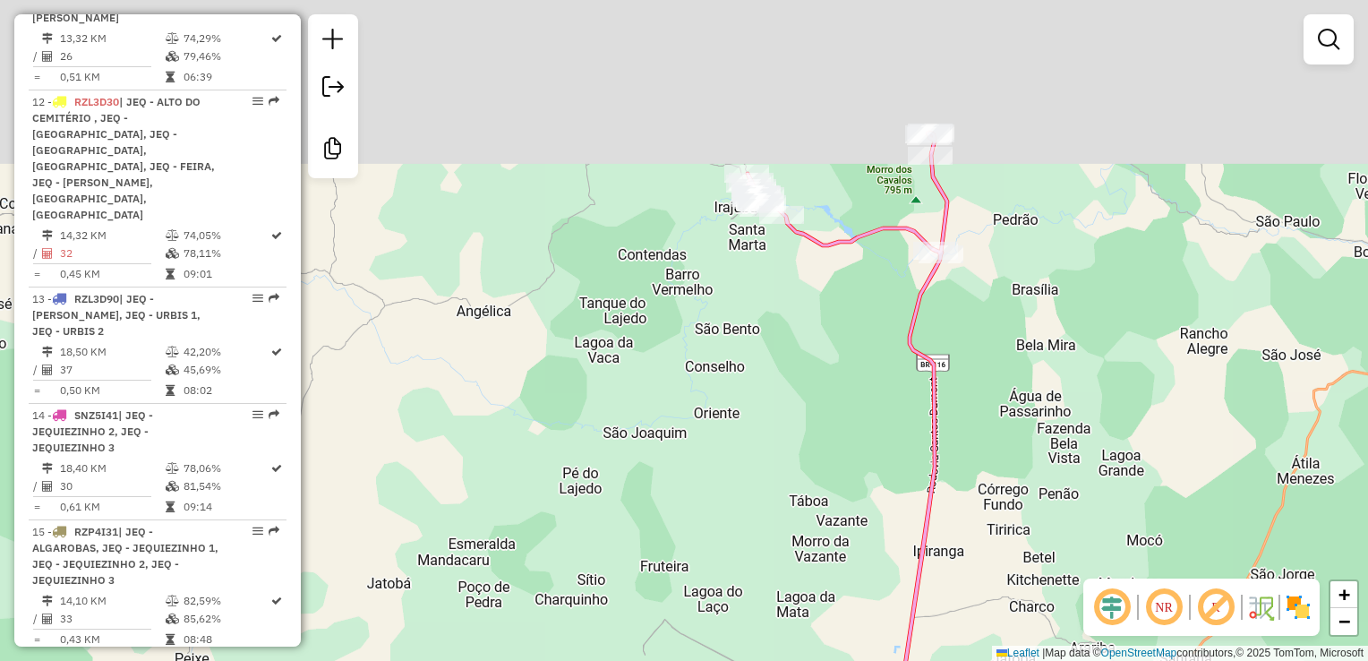
drag, startPoint x: 769, startPoint y: 275, endPoint x: 776, endPoint y: 294, distance: 20.1
click at [781, 317] on div "Janela de atendimento Grade de atendimento Capacidade Transportadoras Veículos …" at bounding box center [684, 330] width 1368 height 661
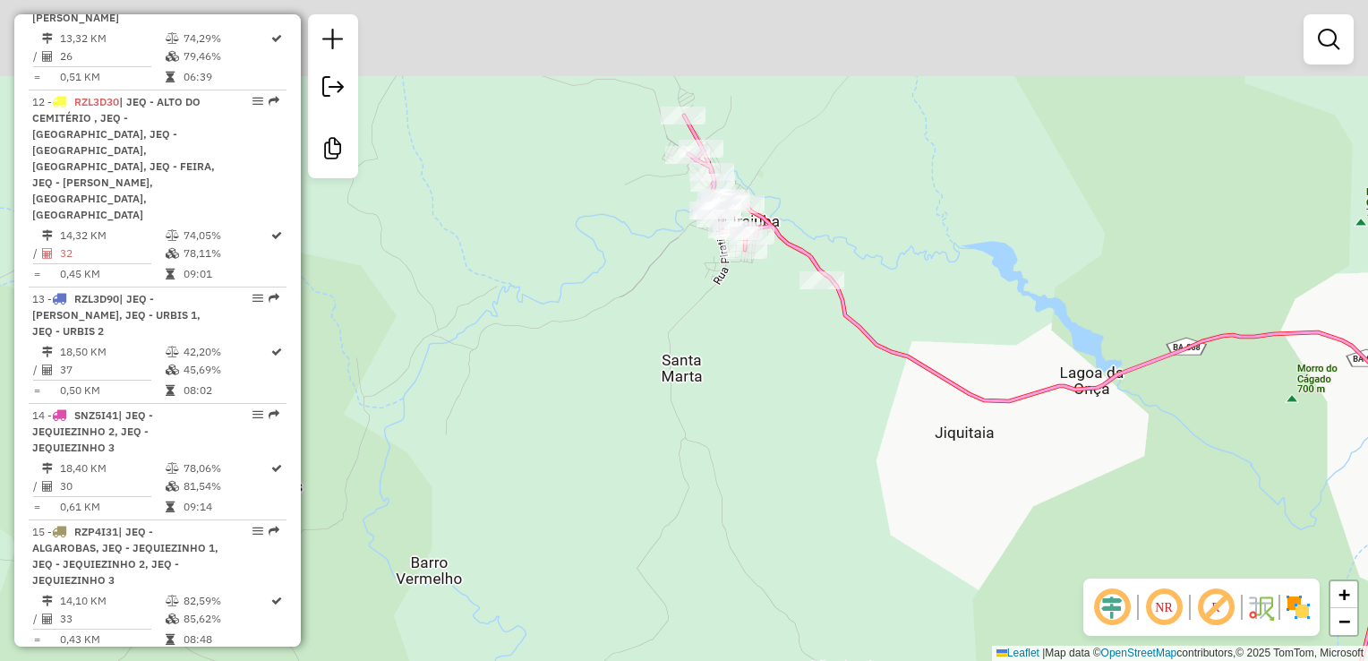
drag, startPoint x: 751, startPoint y: 272, endPoint x: 742, endPoint y: 407, distance: 135.5
click at [742, 407] on div "Janela de atendimento Grade de atendimento Capacidade Transportadoras Veículos …" at bounding box center [684, 330] width 1368 height 661
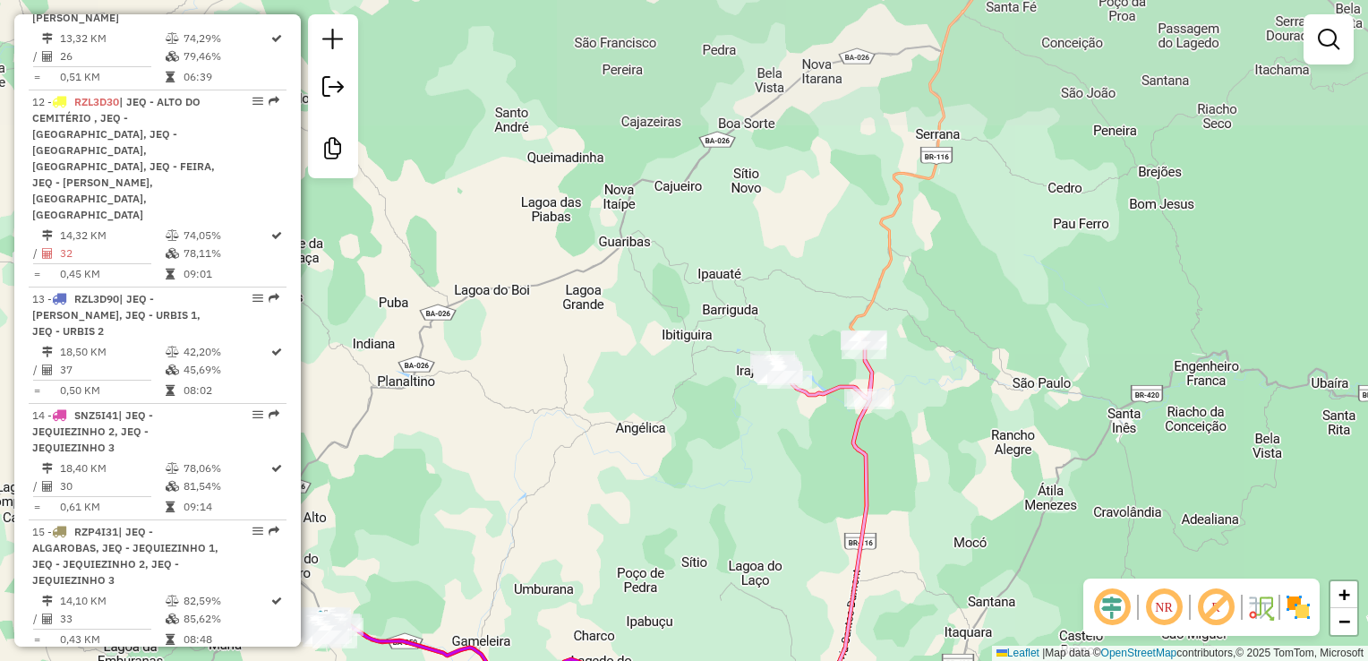
drag, startPoint x: 988, startPoint y: 364, endPoint x: 945, endPoint y: 361, distance: 43.1
click at [946, 364] on div "Janela de atendimento Grade de atendimento Capacidade Transportadoras Veículos …" at bounding box center [684, 330] width 1368 height 661
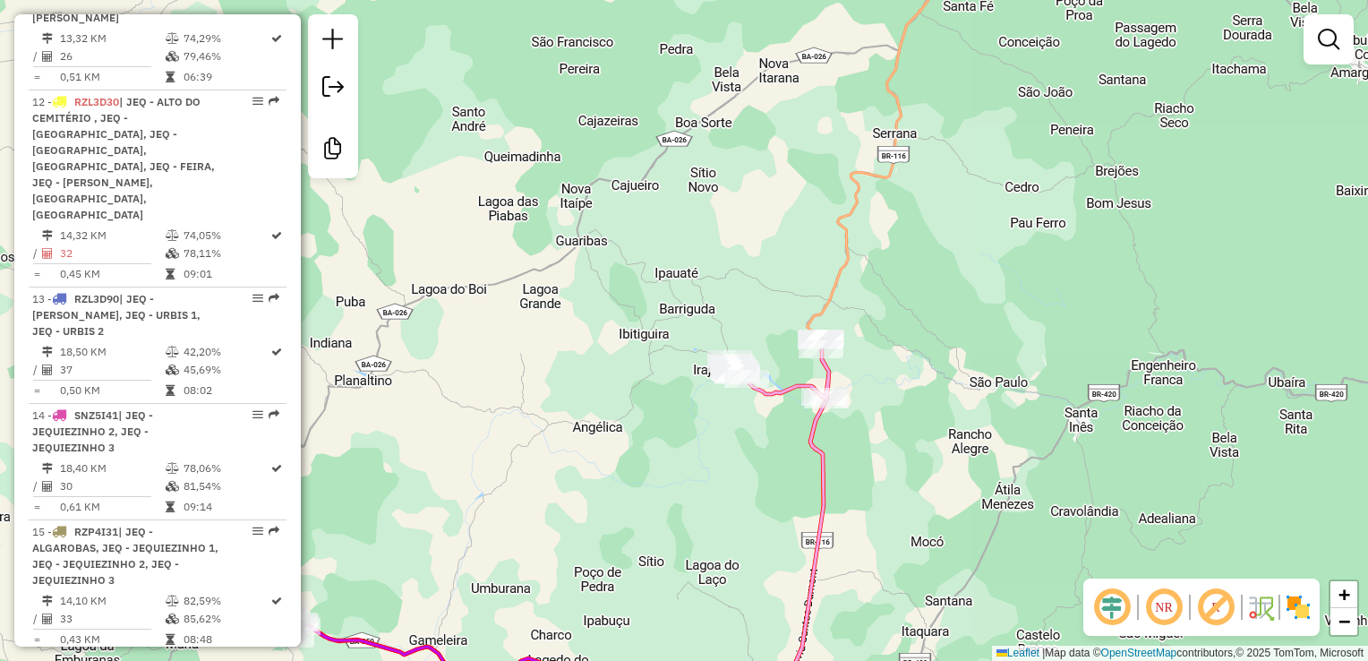
drag, startPoint x: 917, startPoint y: 392, endPoint x: 931, endPoint y: 278, distance: 115.5
click at [935, 276] on div "Janela de atendimento Grade de atendimento Capacidade Transportadoras Veículos …" at bounding box center [684, 330] width 1368 height 661
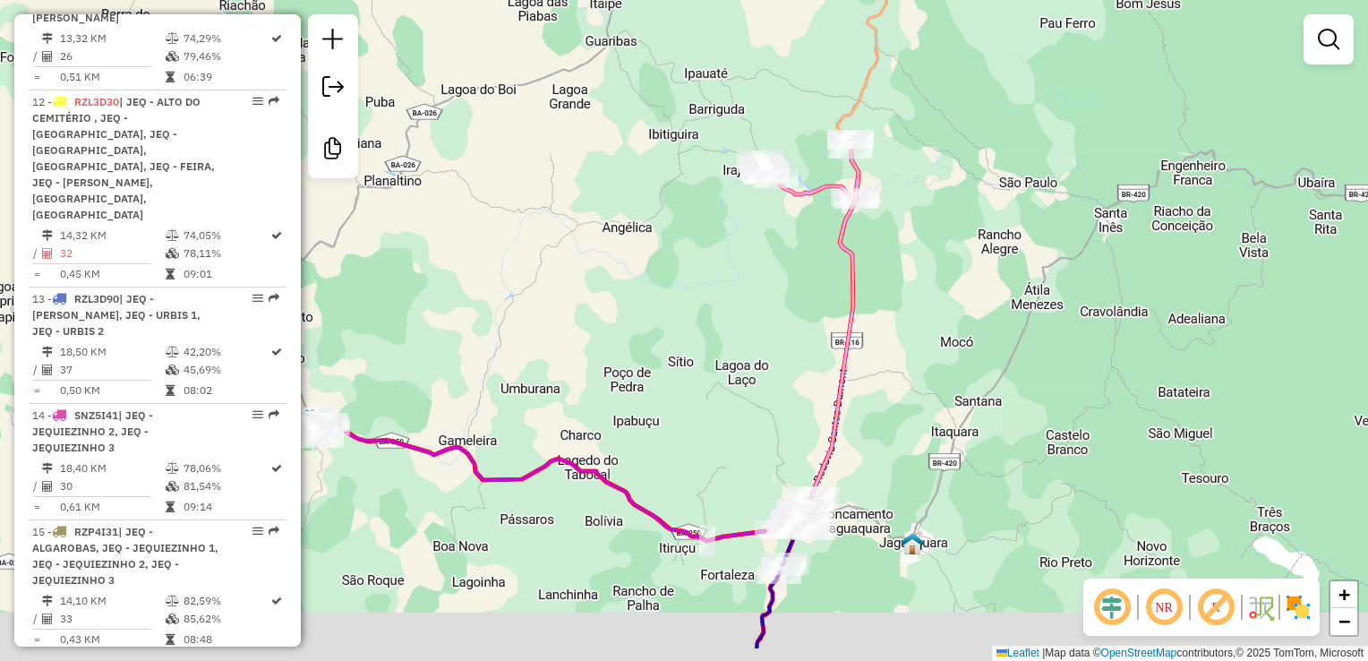
drag, startPoint x: 863, startPoint y: 423, endPoint x: 880, endPoint y: 330, distance: 93.8
click at [880, 330] on div "Janela de atendimento Grade de atendimento Capacidade Transportadoras Veículos …" at bounding box center [684, 330] width 1368 height 661
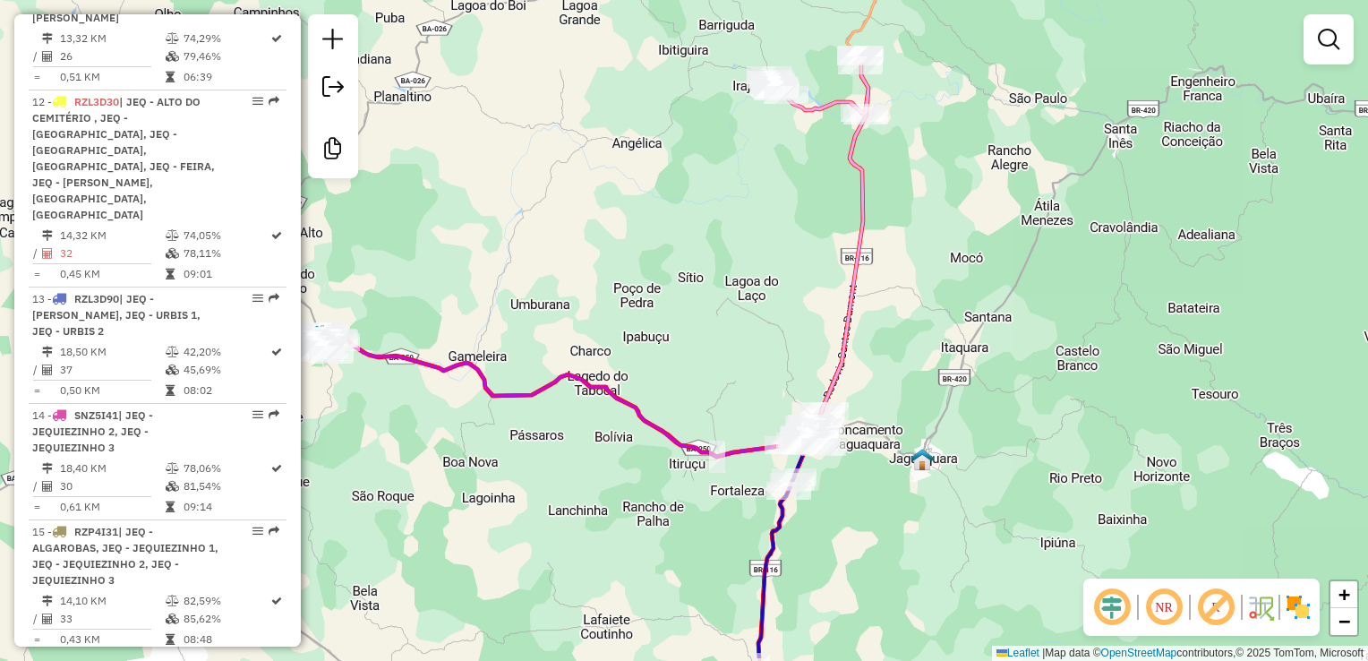
drag, startPoint x: 845, startPoint y: 394, endPoint x: 848, endPoint y: 317, distance: 77.0
click at [848, 320] on icon at bounding box center [818, 251] width 99 height 392
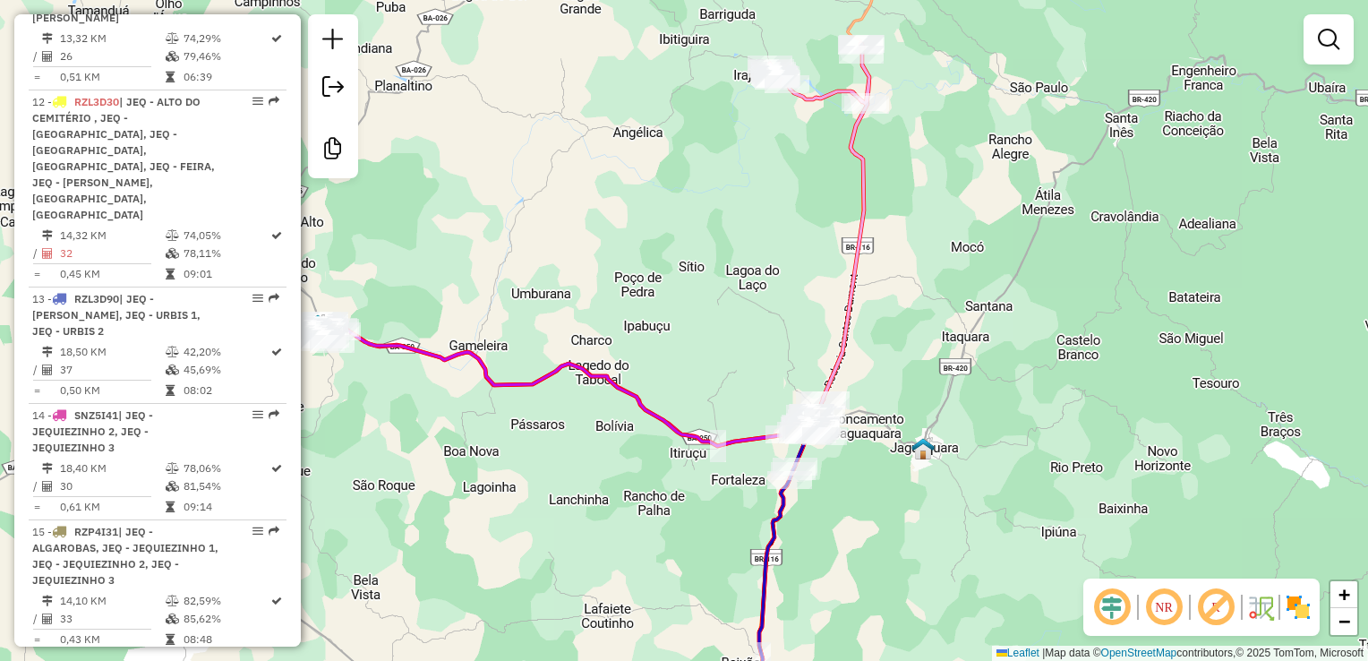
drag, startPoint x: 811, startPoint y: 330, endPoint x: 802, endPoint y: 288, distance: 43.0
click at [802, 288] on div "Janela de atendimento Grade de atendimento Capacidade Transportadoras Veículos …" at bounding box center [684, 330] width 1368 height 661
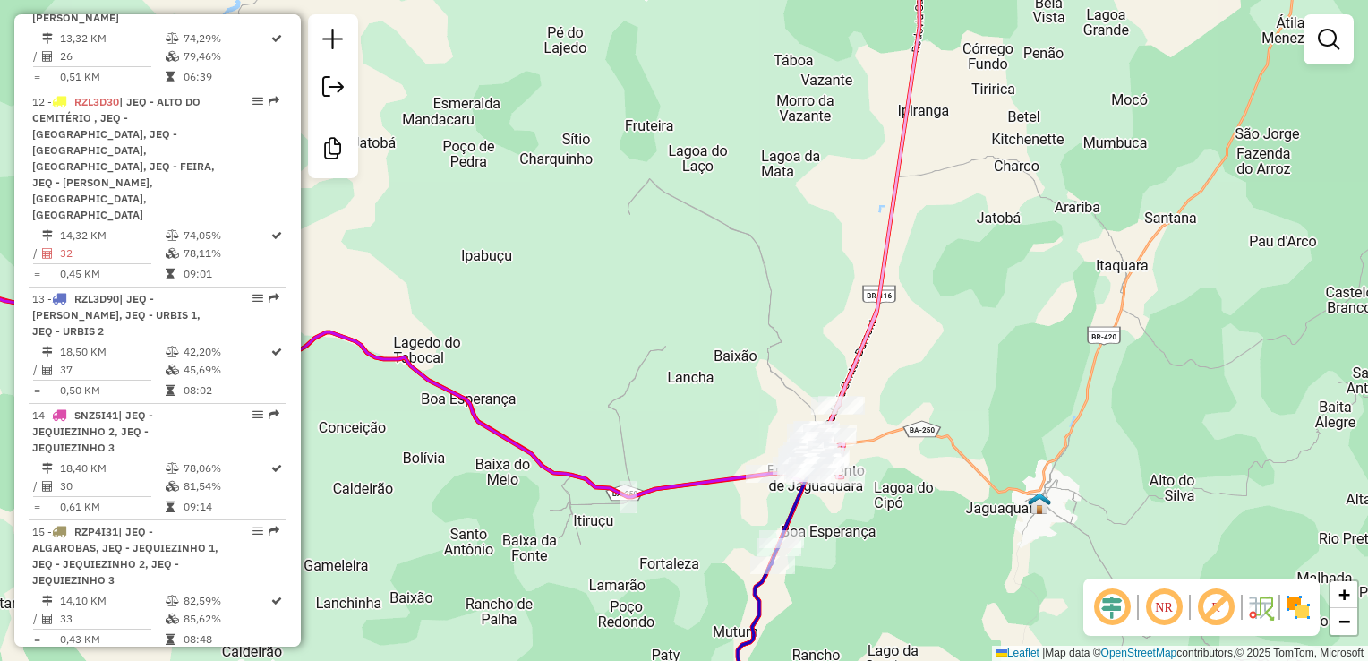
drag, startPoint x: 782, startPoint y: 328, endPoint x: 770, endPoint y: 267, distance: 62.0
click at [770, 268] on div "Janela de atendimento Grade de atendimento Capacidade Transportadoras Veículos …" at bounding box center [684, 330] width 1368 height 661
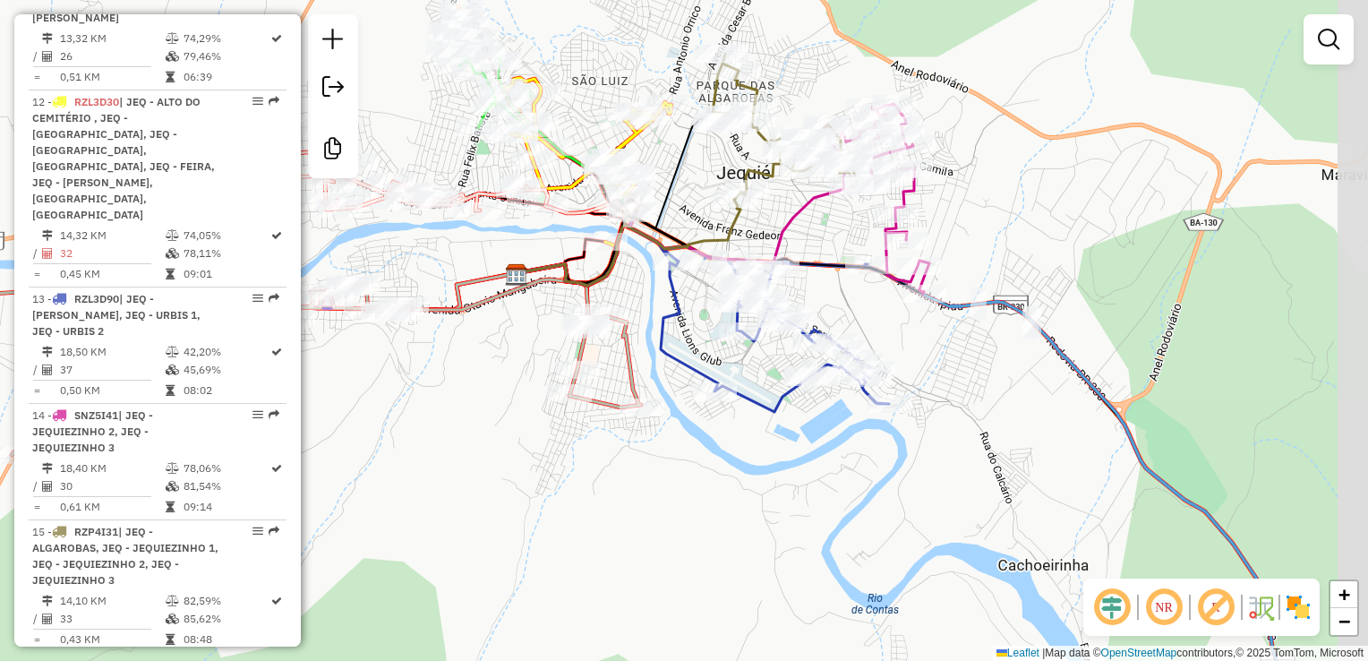
drag, startPoint x: 960, startPoint y: 235, endPoint x: 917, endPoint y: 344, distance: 117.4
click at [924, 354] on div "Janela de atendimento Grade de atendimento Capacidade Transportadoras Veículos …" at bounding box center [684, 330] width 1368 height 661
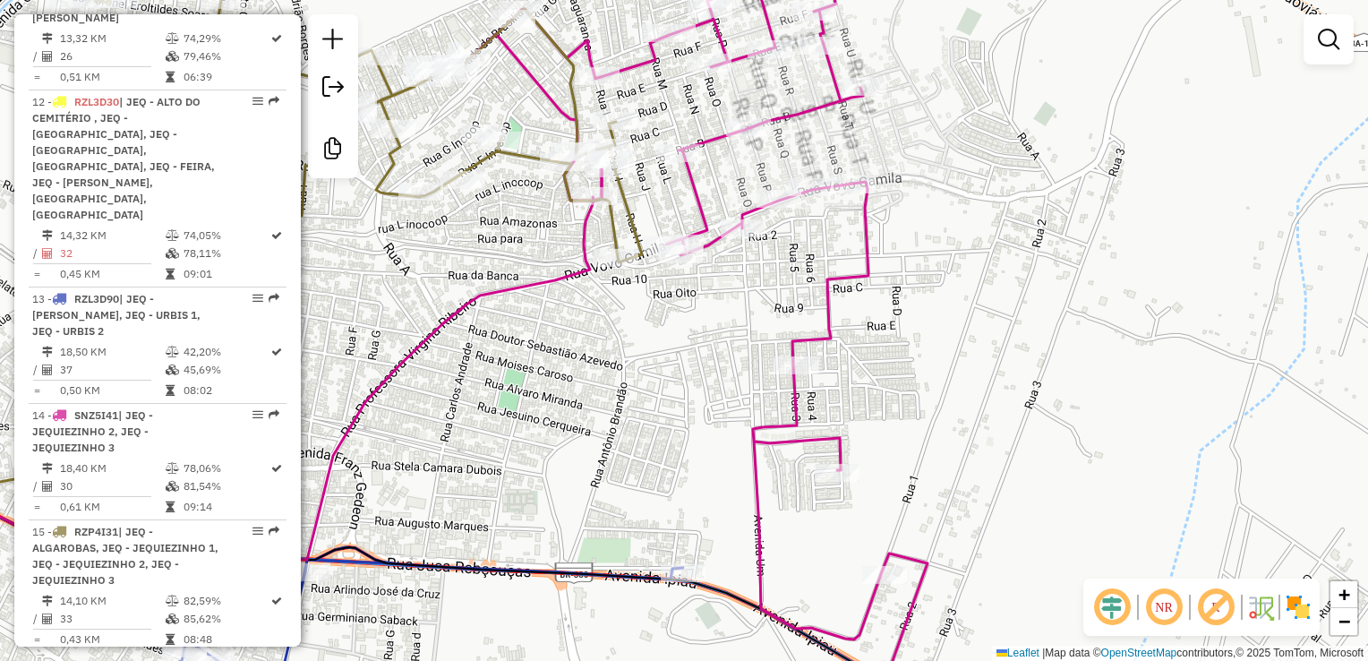
click at [942, 252] on div "Janela de atendimento Grade de atendimento Capacidade Transportadoras Veículos …" at bounding box center [684, 330] width 1368 height 661
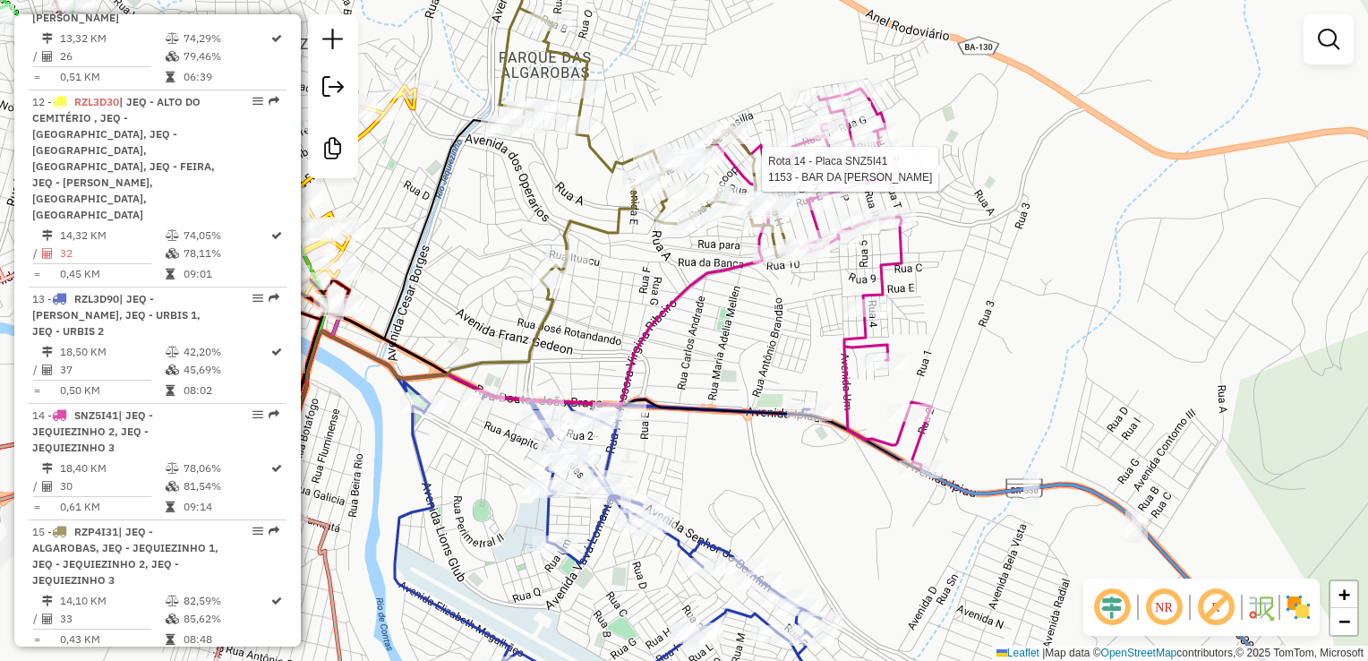
select select "*********"
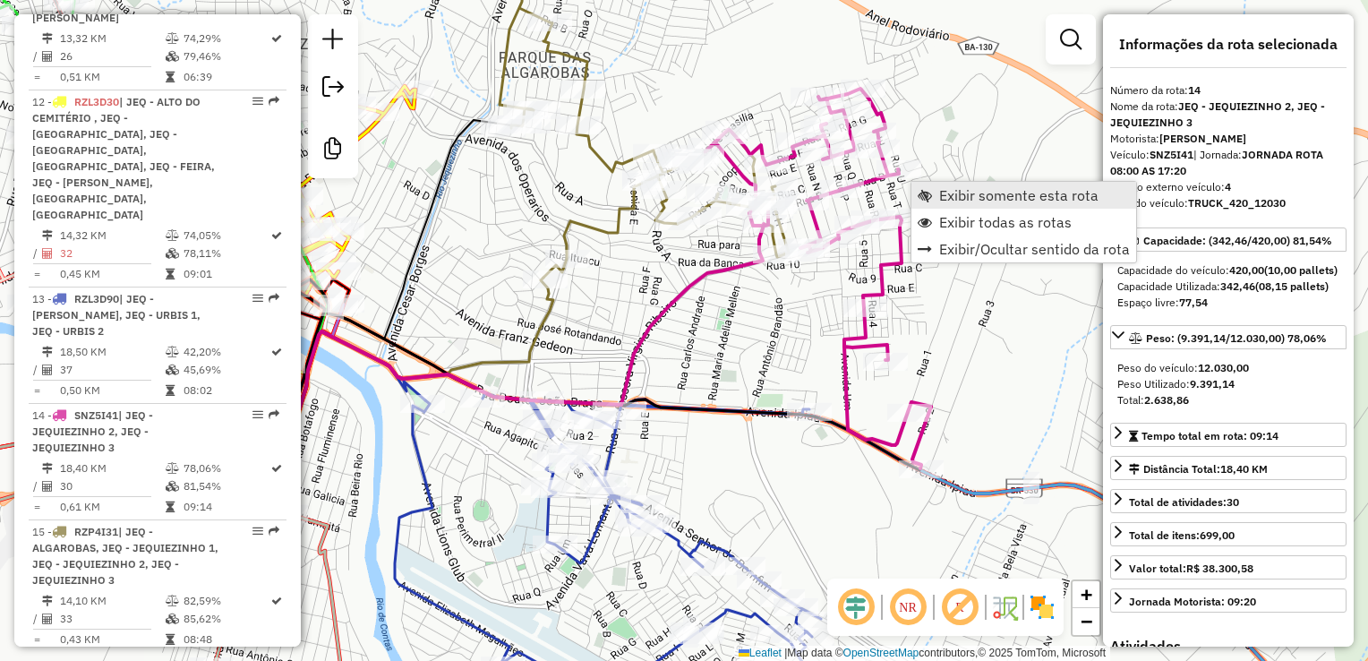
click at [1039, 188] on span "Exibir somente esta rota" at bounding box center [1018, 195] width 159 height 14
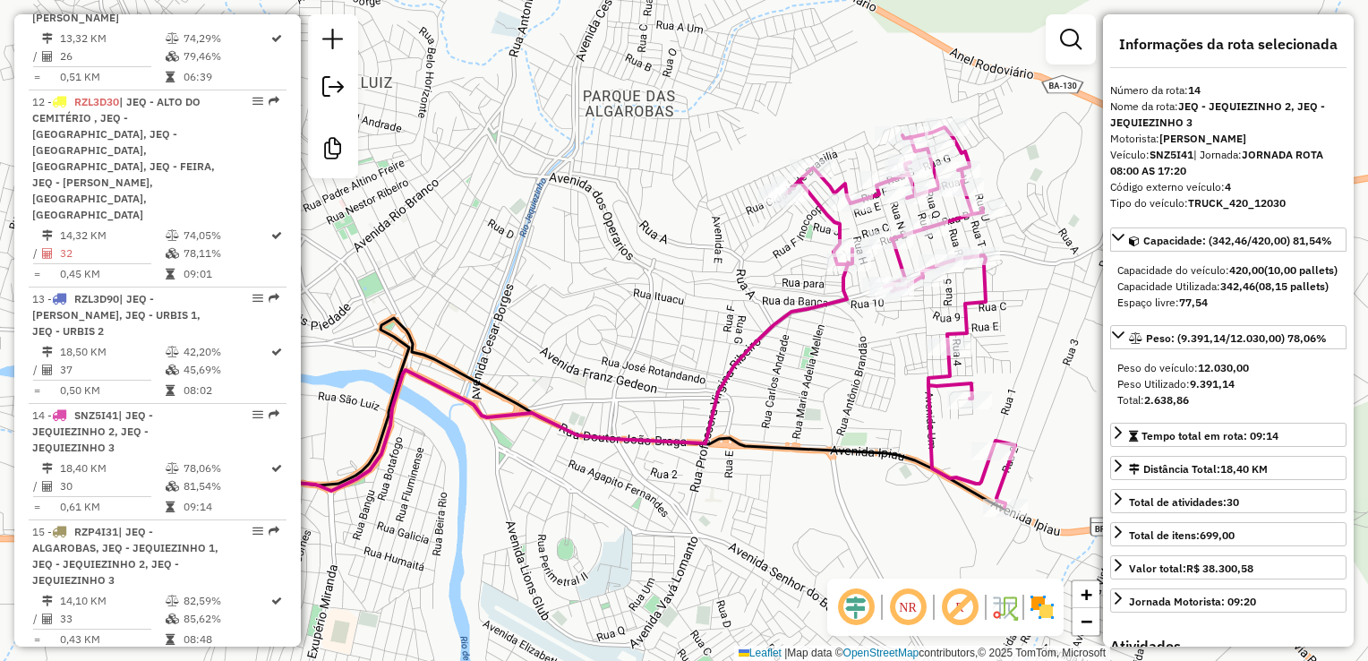
drag, startPoint x: 726, startPoint y: 357, endPoint x: 398, endPoint y: 251, distance: 345.4
click at [398, 251] on div "Janela de atendimento Grade de atendimento Capacidade Transportadoras Veículos …" at bounding box center [684, 330] width 1368 height 661
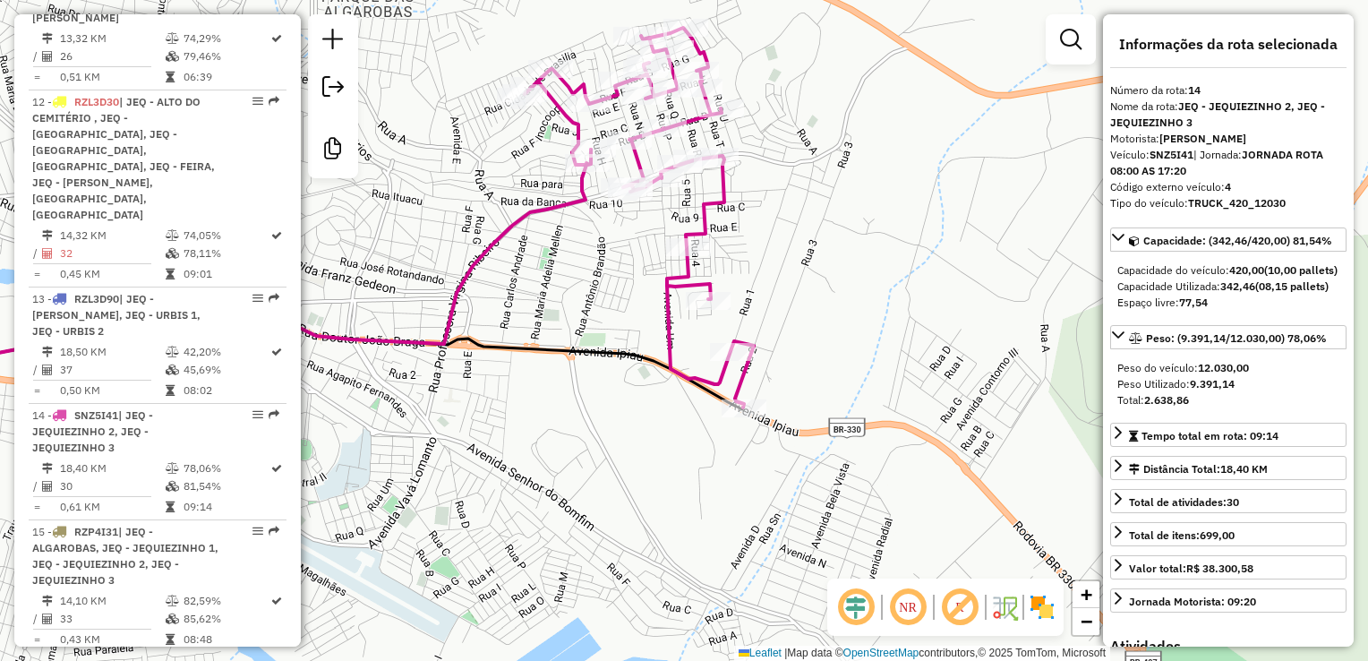
drag, startPoint x: 818, startPoint y: 249, endPoint x: 841, endPoint y: 399, distance: 152.1
click at [841, 399] on div "Janela de atendimento Grade de atendimento Capacidade Transportadoras Veículos …" at bounding box center [684, 330] width 1368 height 661
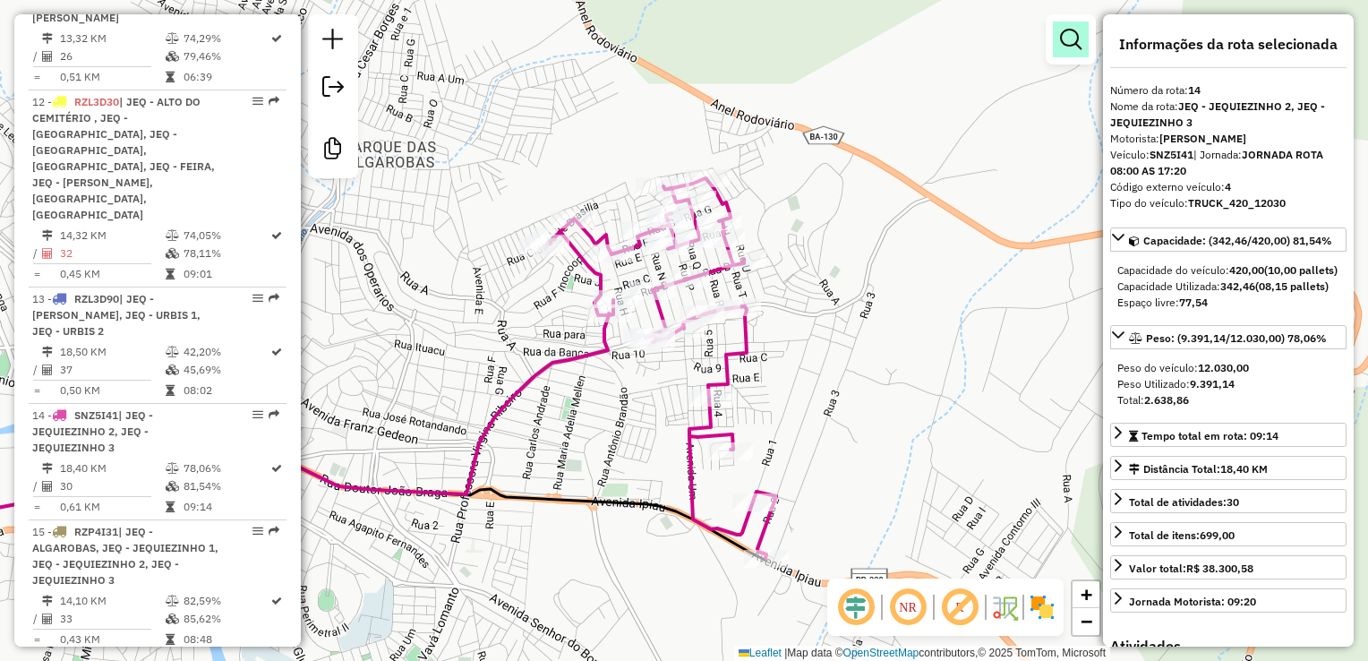
click at [1074, 43] on em at bounding box center [1070, 39] width 21 height 21
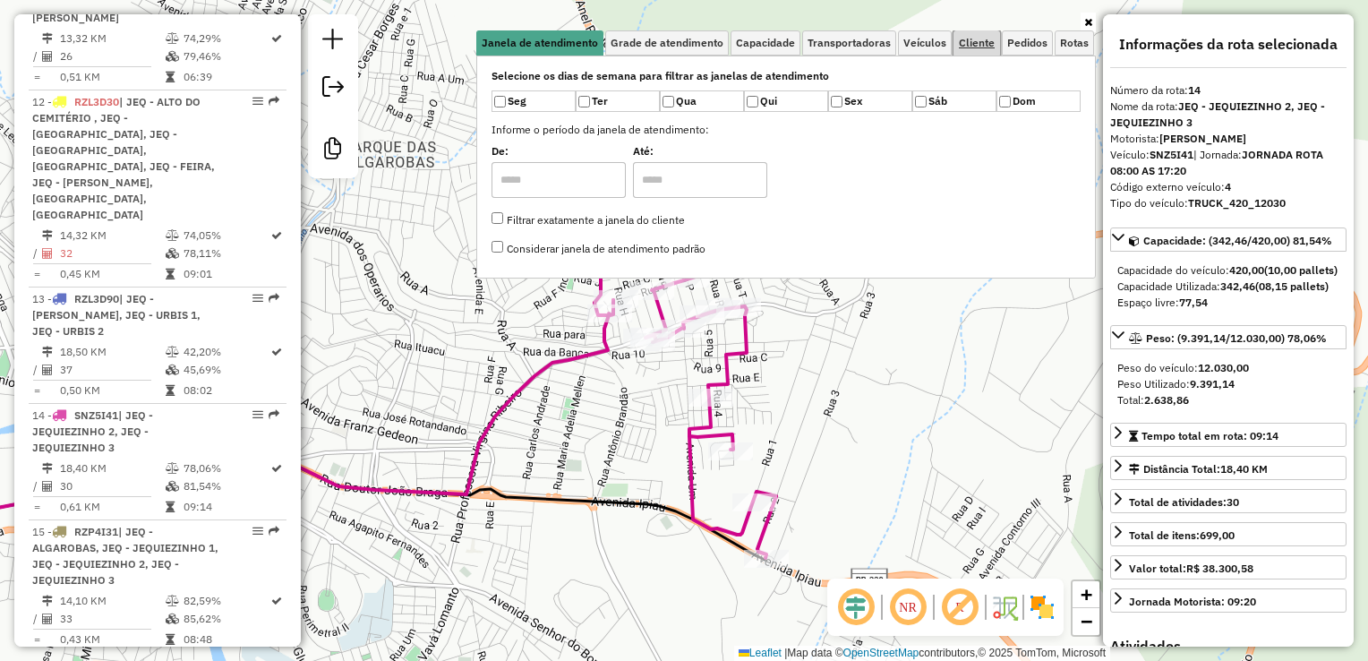
click at [966, 43] on span "Cliente" at bounding box center [977, 43] width 36 height 11
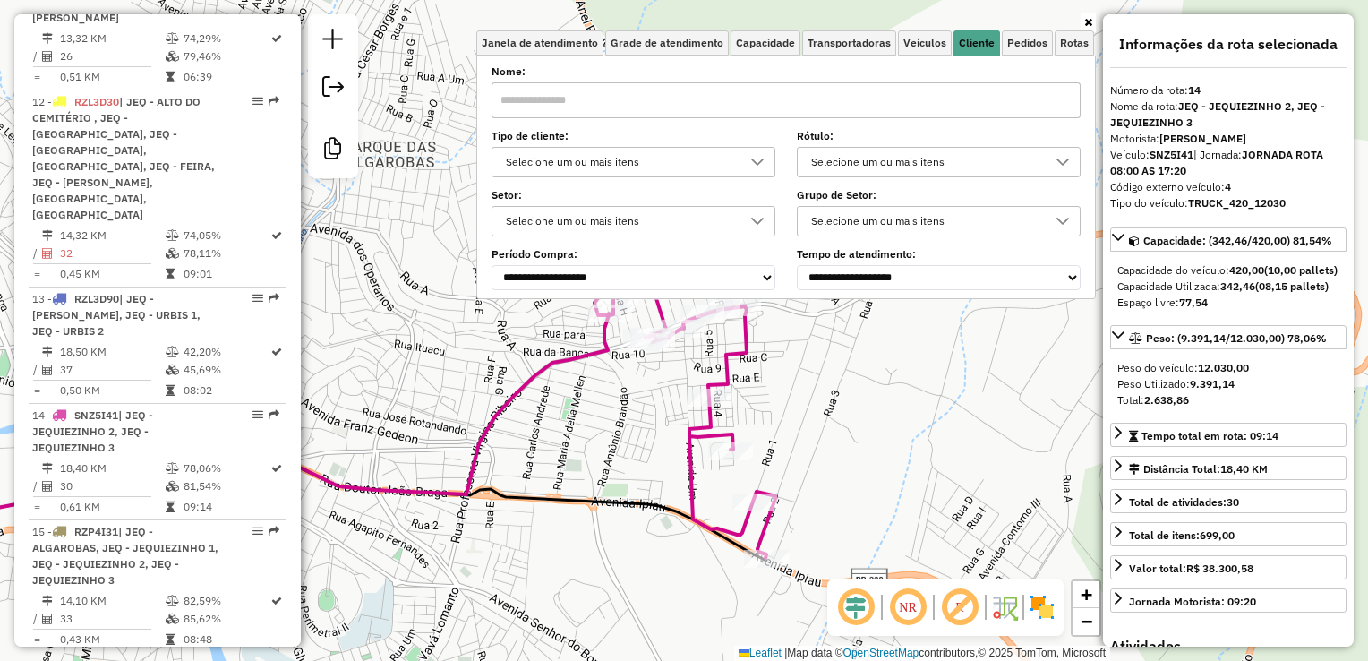
click at [915, 83] on input "text" at bounding box center [786, 100] width 589 height 36
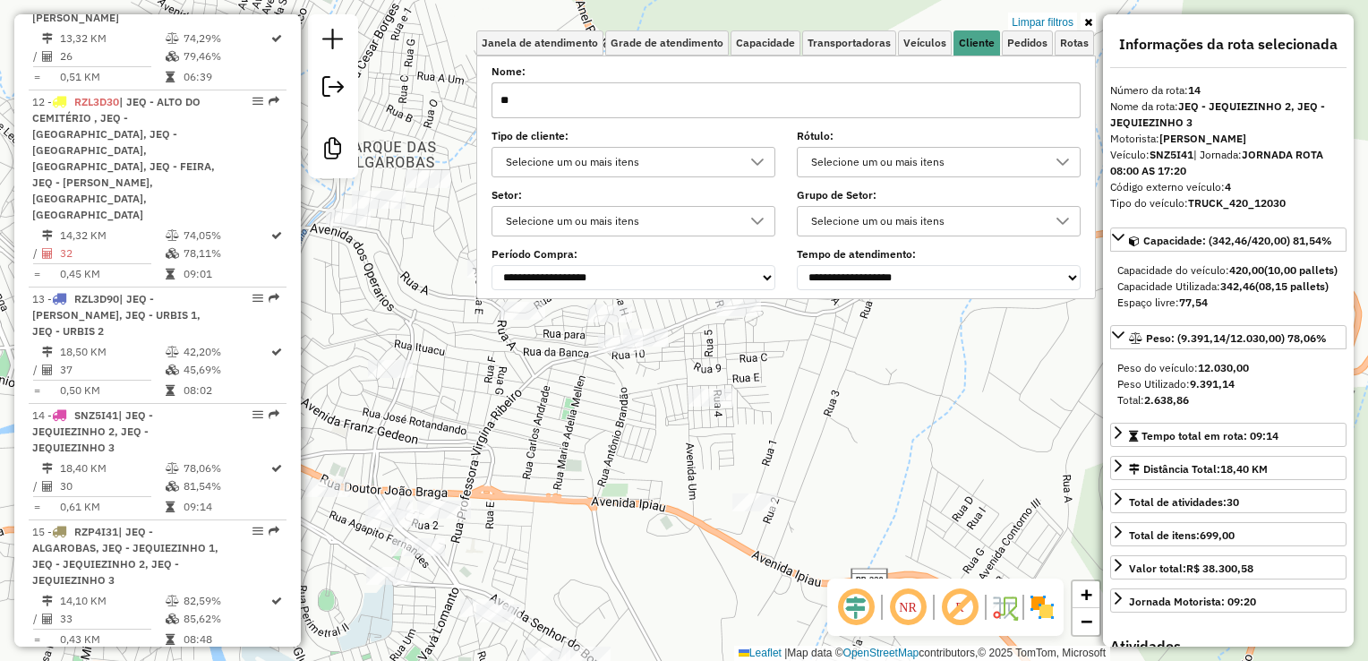
type input "*"
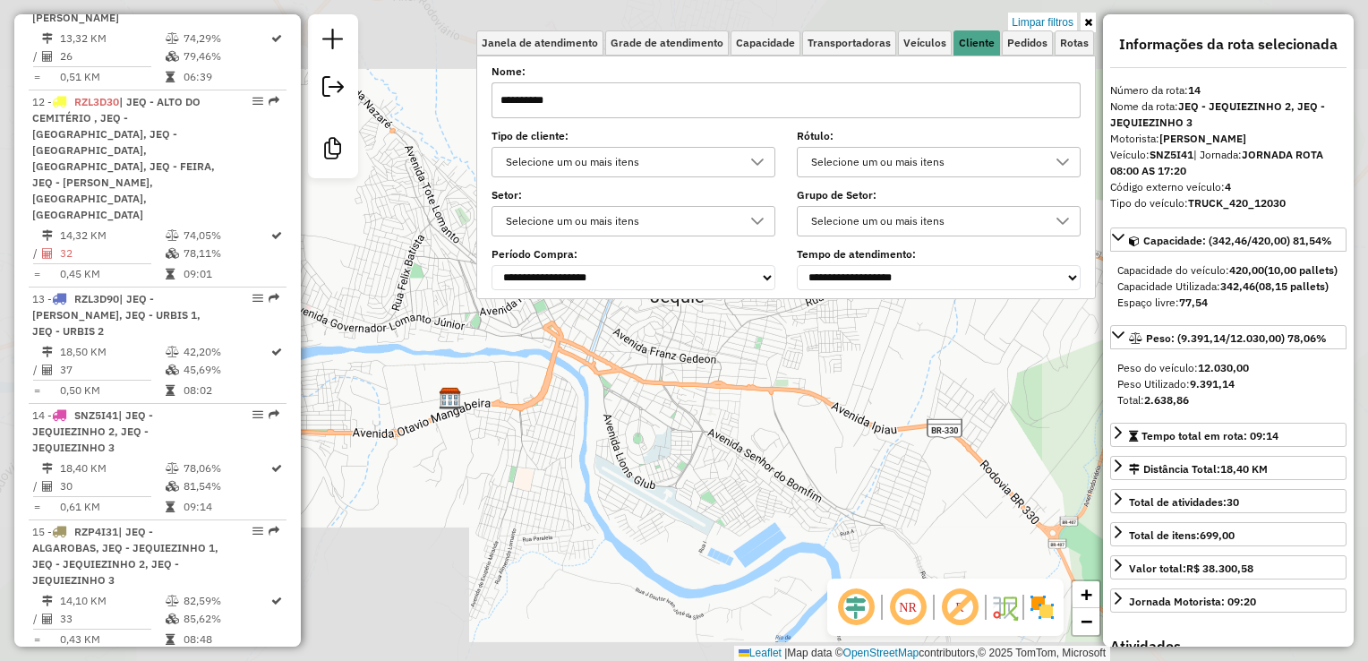
type input "**********"
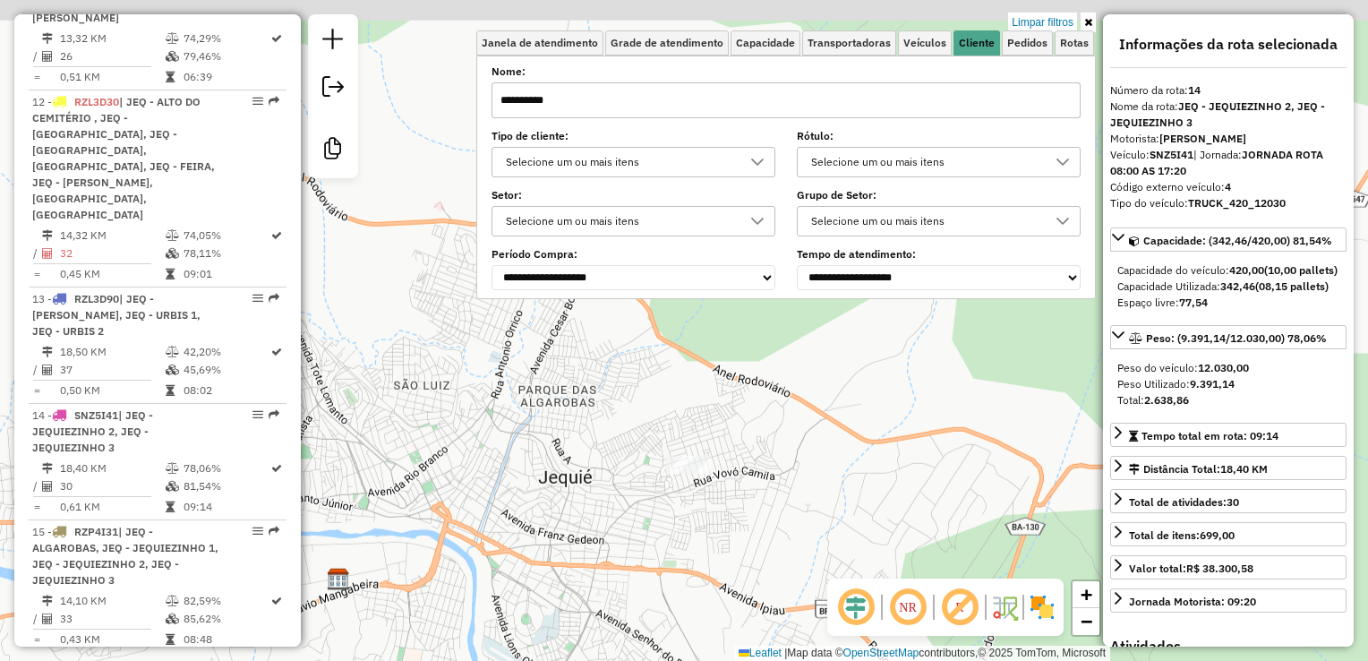
drag, startPoint x: 852, startPoint y: 460, endPoint x: 770, endPoint y: 552, distance: 123.7
click at [766, 596] on div "Limpar filtros Janela de atendimento Grade de atendimento Capacidade Transporta…" at bounding box center [684, 330] width 1368 height 661
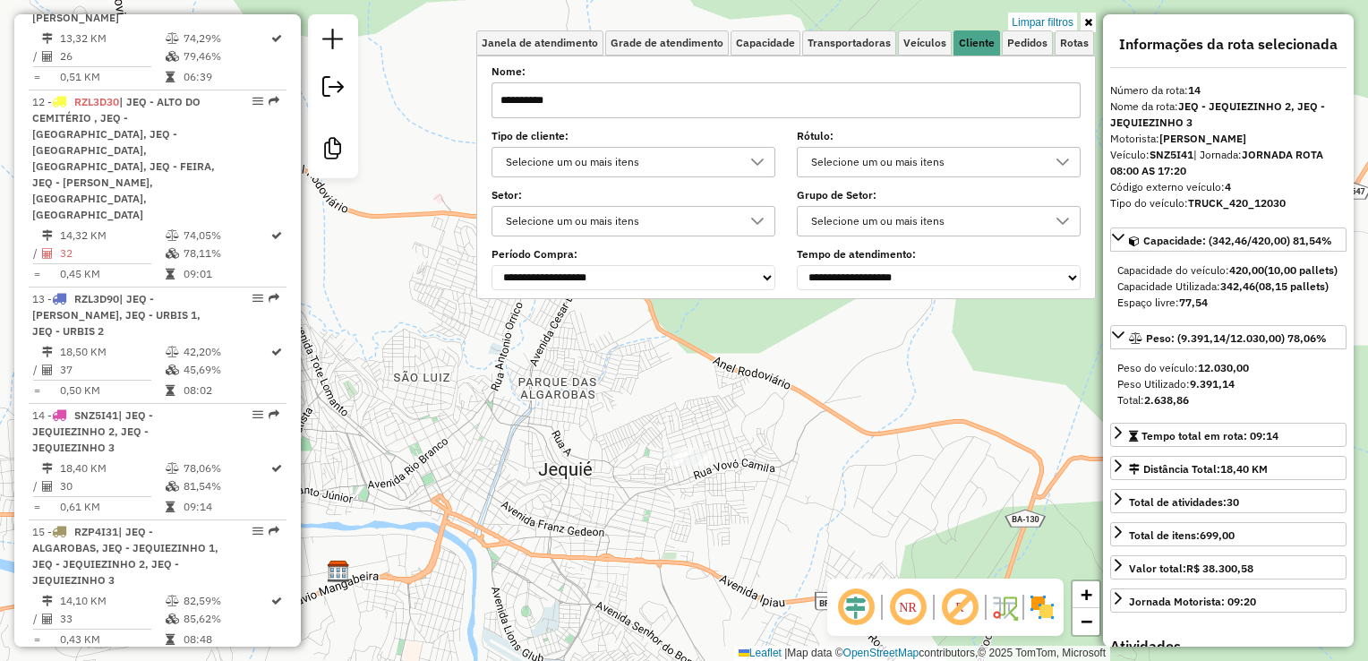
click at [824, 88] on input "**********" at bounding box center [786, 100] width 589 height 36
click at [835, 82] on input "**********" at bounding box center [786, 100] width 589 height 36
click at [831, 98] on input "**********" at bounding box center [786, 100] width 589 height 36
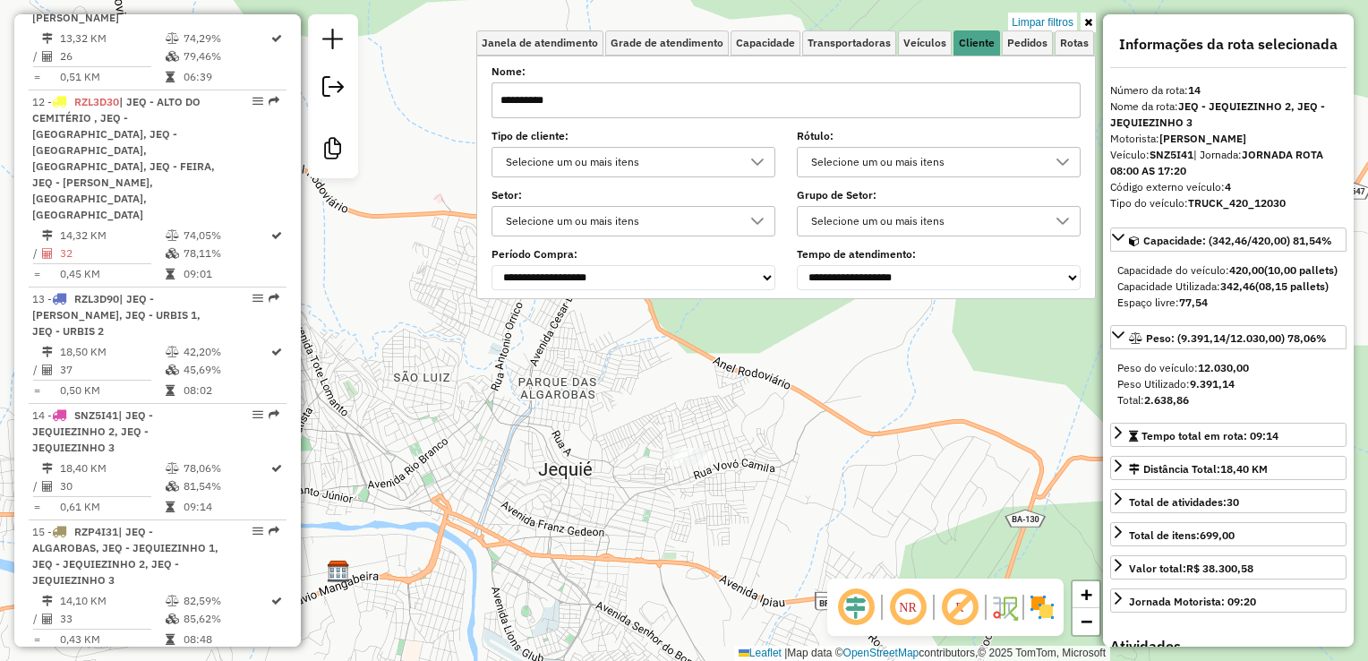
click at [831, 98] on input "**********" at bounding box center [786, 100] width 589 height 36
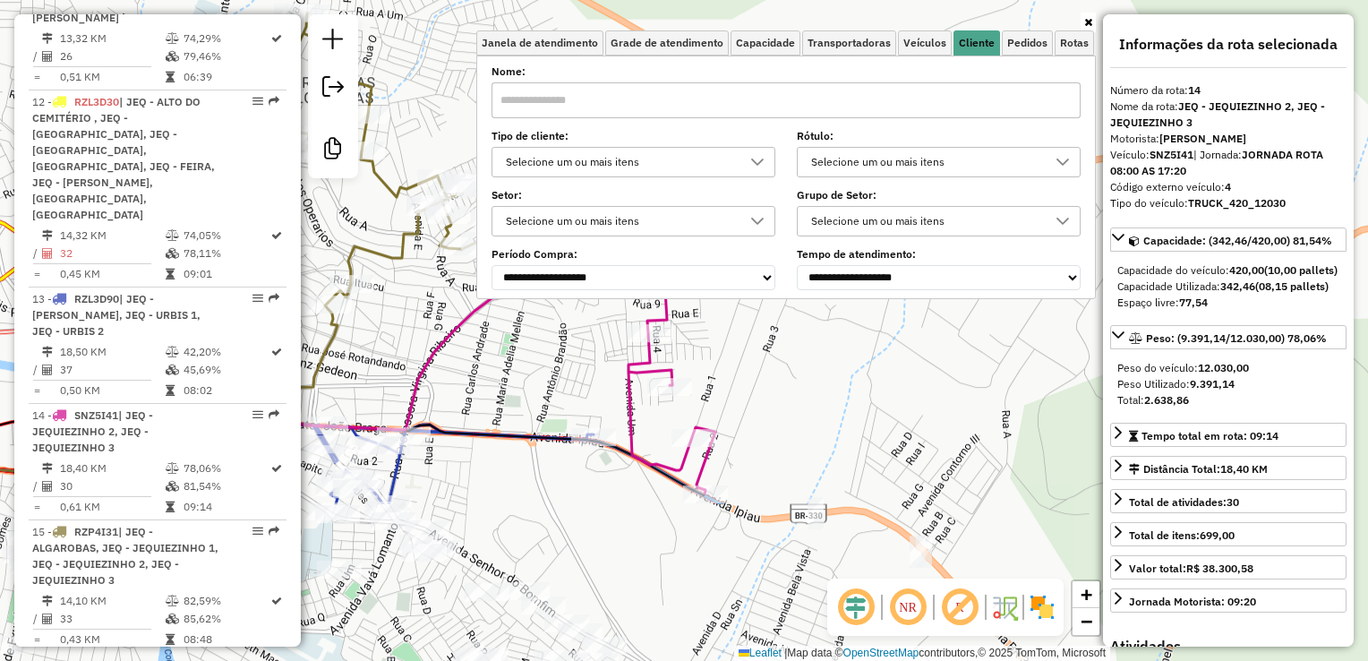
drag, startPoint x: 867, startPoint y: 526, endPoint x: 793, endPoint y: 303, distance: 234.7
click at [793, 303] on div "Janela de atendimento Grade de atendimento Capacidade Transportadoras Veículos …" at bounding box center [684, 330] width 1368 height 661
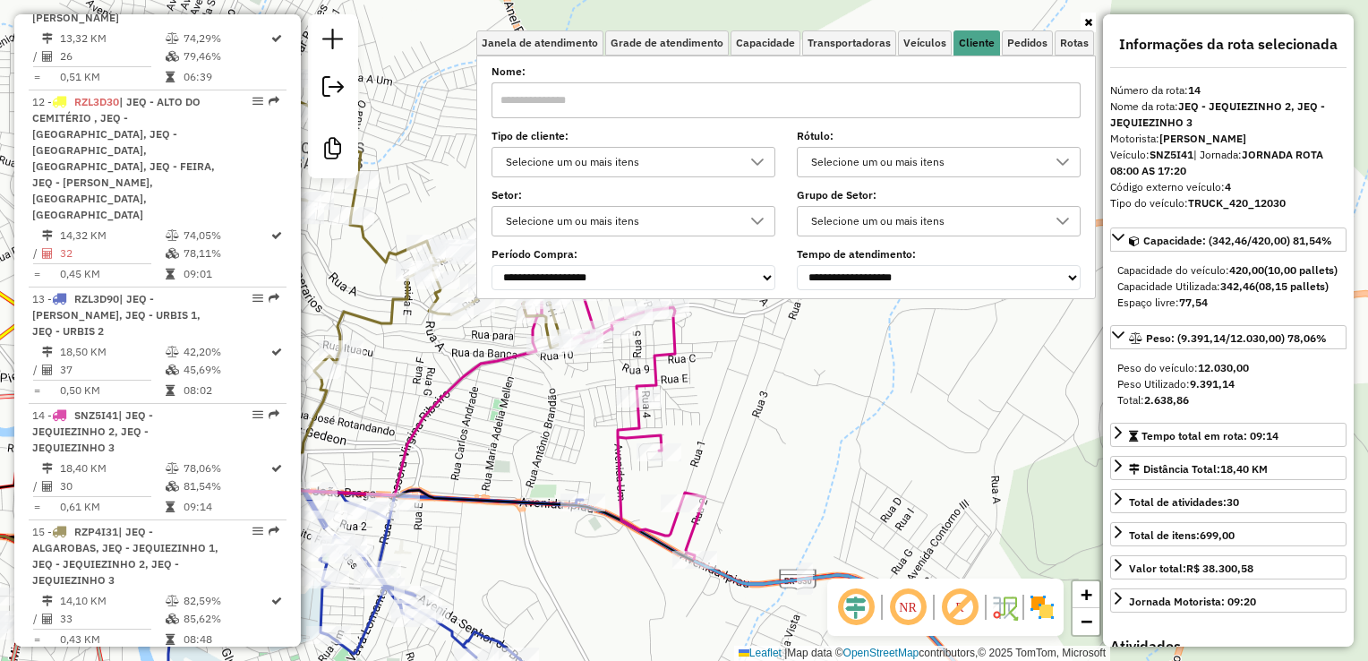
drag, startPoint x: 845, startPoint y: 470, endPoint x: 834, endPoint y: 500, distance: 32.6
click at [837, 505] on div "Janela de atendimento Grade de atendimento Capacidade Transportadoras Veículos …" at bounding box center [684, 330] width 1368 height 661
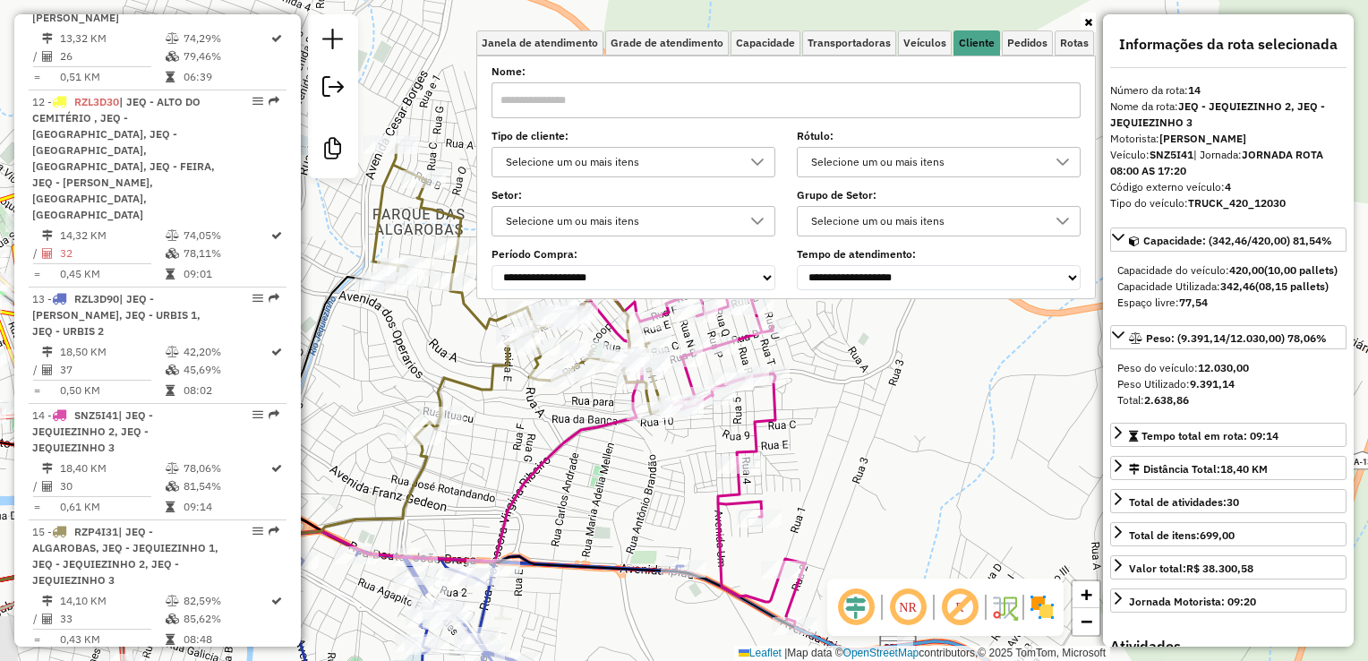
drag, startPoint x: 774, startPoint y: 378, endPoint x: 874, endPoint y: 406, distance: 104.0
click at [874, 406] on div "Janela de atendimento Grade de atendimento Capacidade Transportadoras Veículos …" at bounding box center [684, 330] width 1368 height 661
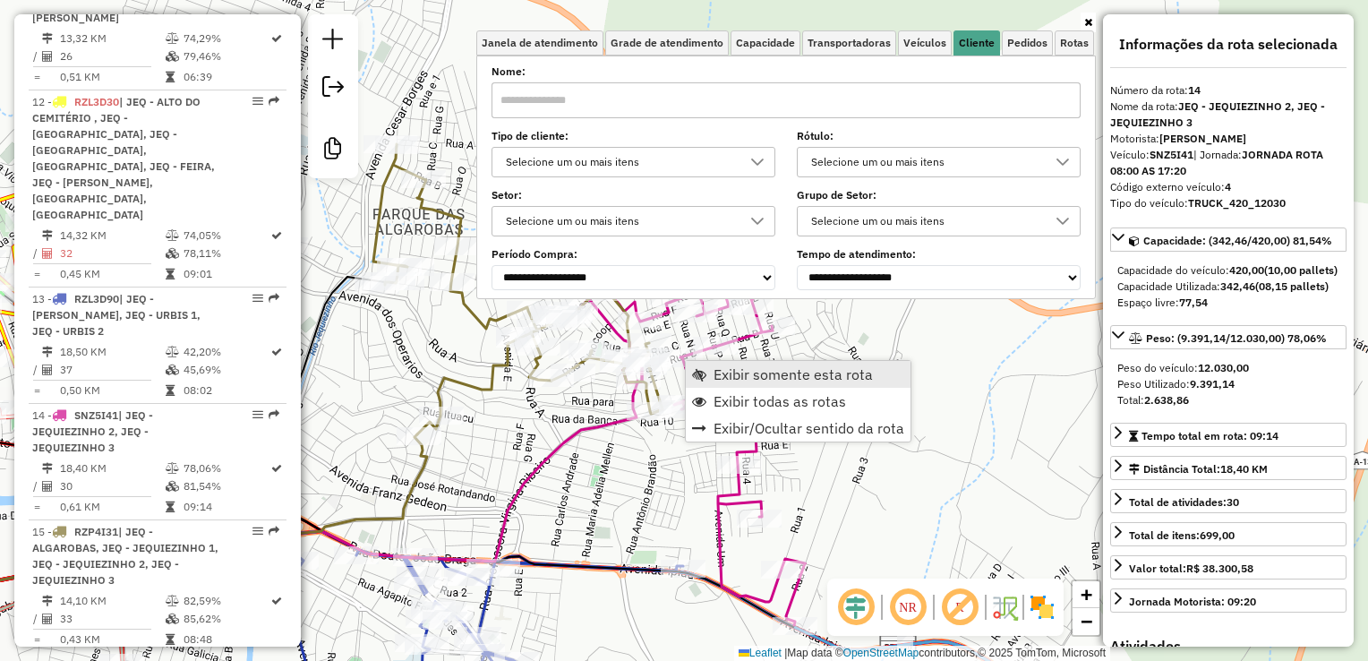
drag, startPoint x: 770, startPoint y: 399, endPoint x: 785, endPoint y: 381, distance: 24.2
click at [785, 381] on ul "Exibir somente esta rota Exibir todas as rotas Exibir/Ocultar sentido da rota" at bounding box center [798, 401] width 225 height 81
click at [786, 380] on span "Exibir somente esta rota" at bounding box center [793, 374] width 159 height 14
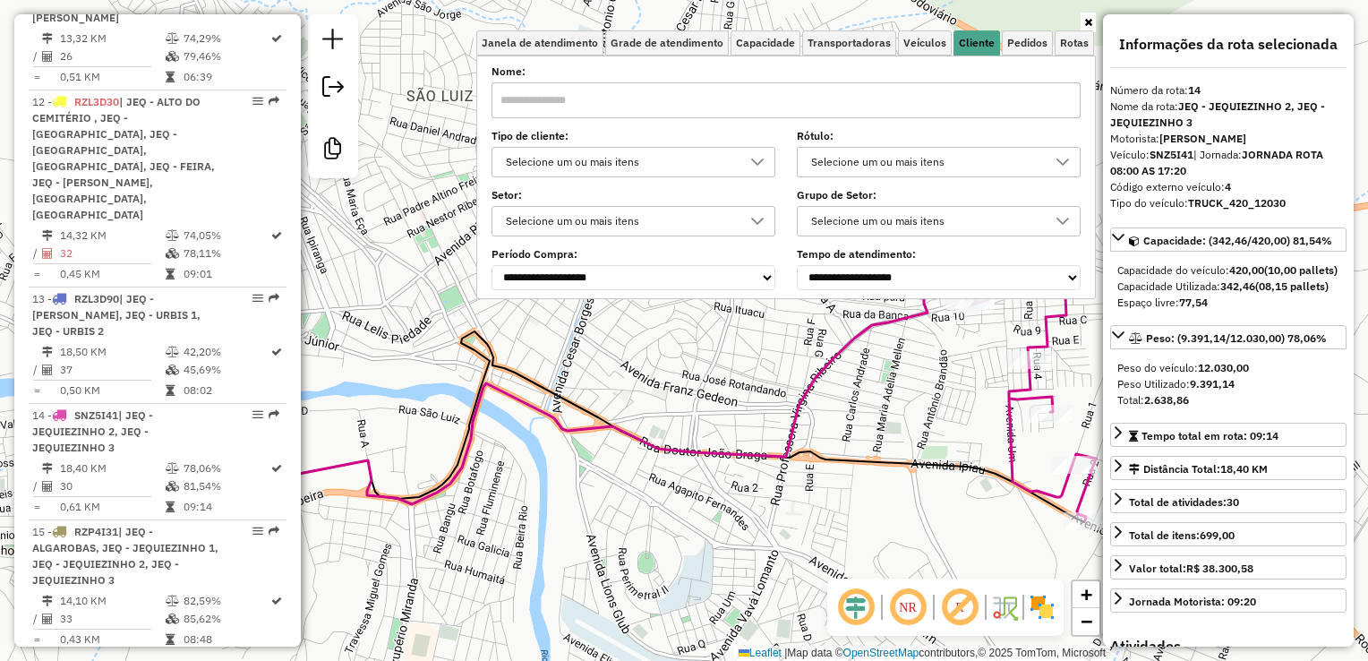
drag, startPoint x: 870, startPoint y: 415, endPoint x: 756, endPoint y: 517, distance: 153.5
click at [756, 524] on div "Janela de atendimento Grade de atendimento Capacidade Transportadoras Veículos …" at bounding box center [684, 330] width 1368 height 661
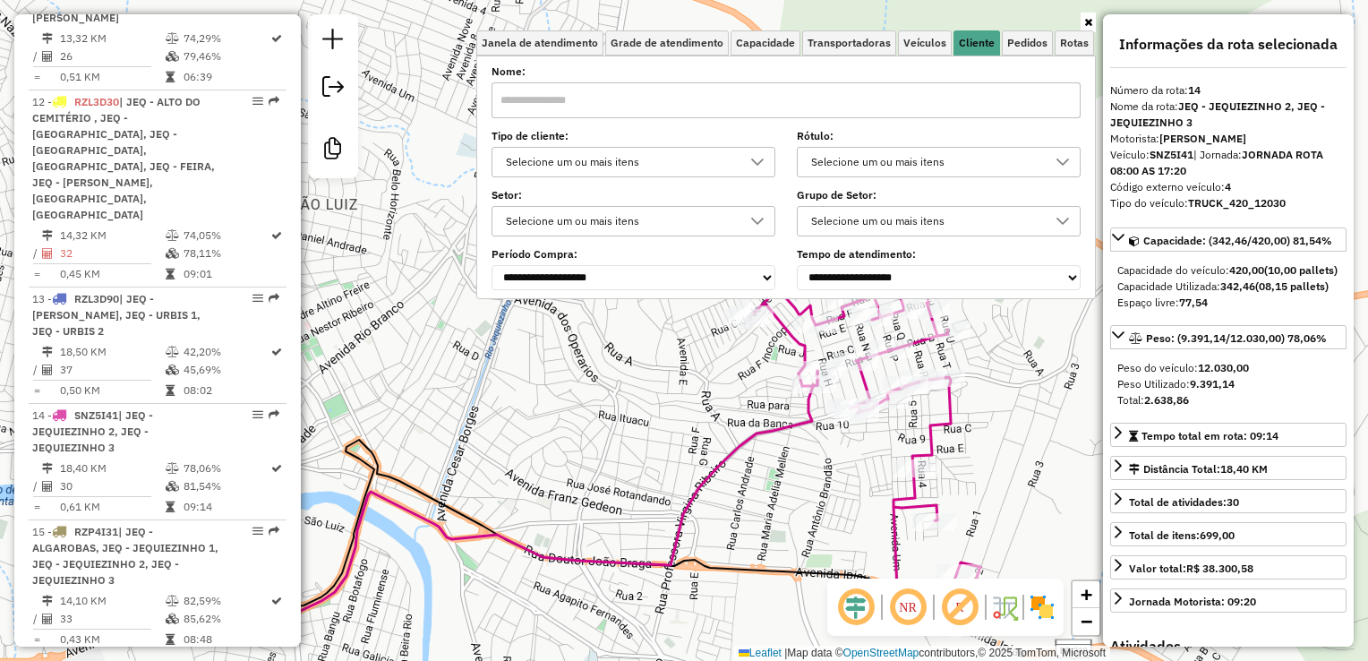
click at [770, 487] on div "Janela de atendimento Grade de atendimento Capacidade Transportadoras Veículos …" at bounding box center [684, 330] width 1368 height 661
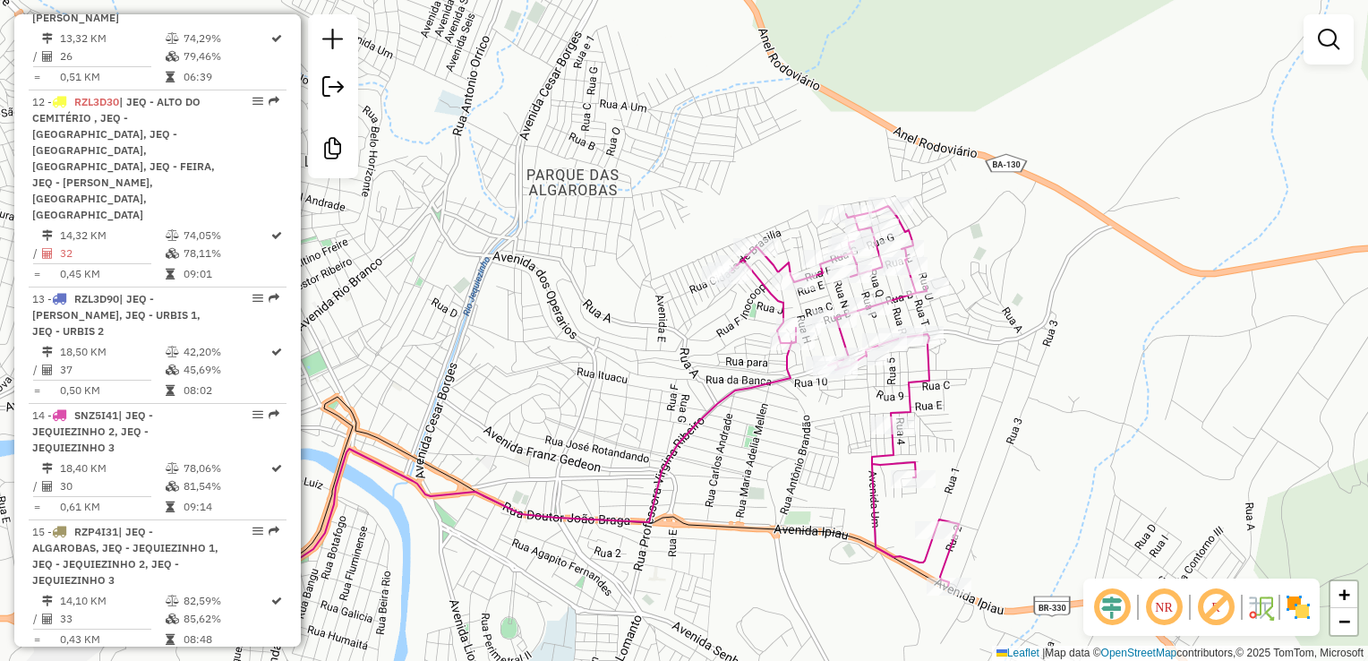
drag, startPoint x: 1032, startPoint y: 409, endPoint x: 973, endPoint y: 303, distance: 121.8
click at [973, 303] on div "Janela de atendimento Grade de atendimento Capacidade Transportadoras Veículos …" at bounding box center [684, 330] width 1368 height 661
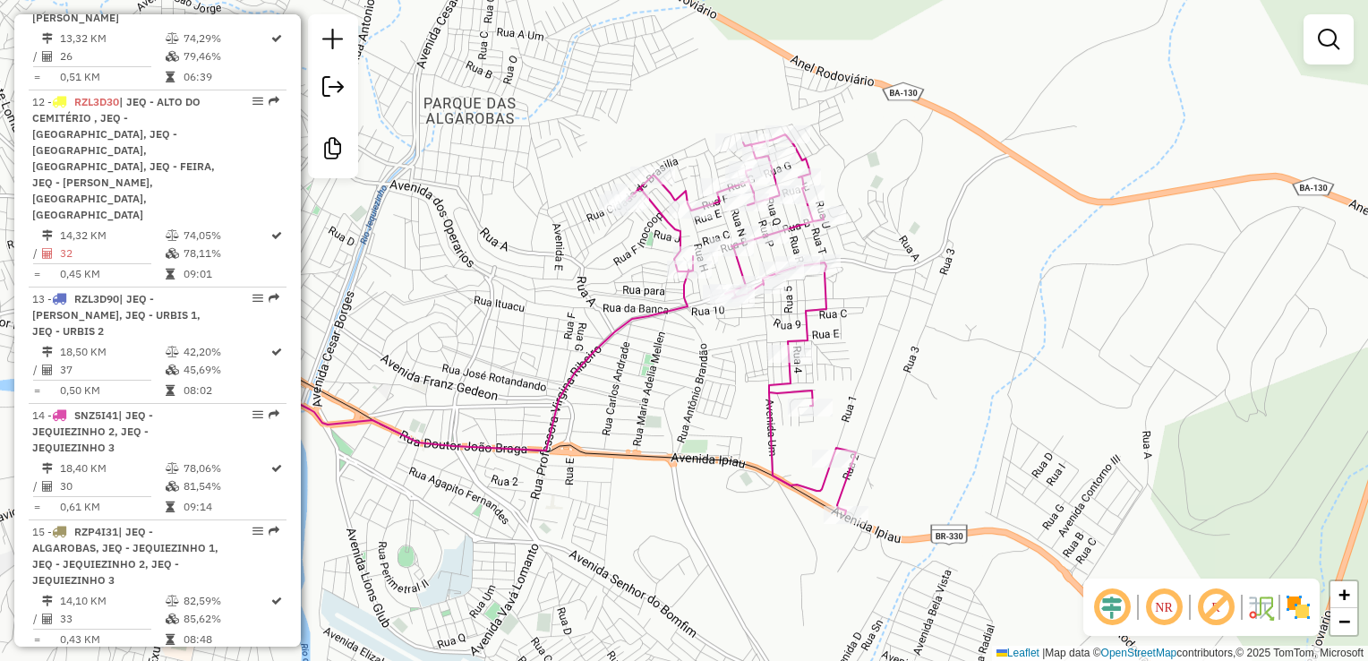
drag, startPoint x: 988, startPoint y: 397, endPoint x: 935, endPoint y: 410, distance: 55.4
click at [935, 410] on div "Janela de atendimento Grade de atendimento Capacidade Transportadoras Veículos …" at bounding box center [684, 330] width 1368 height 661
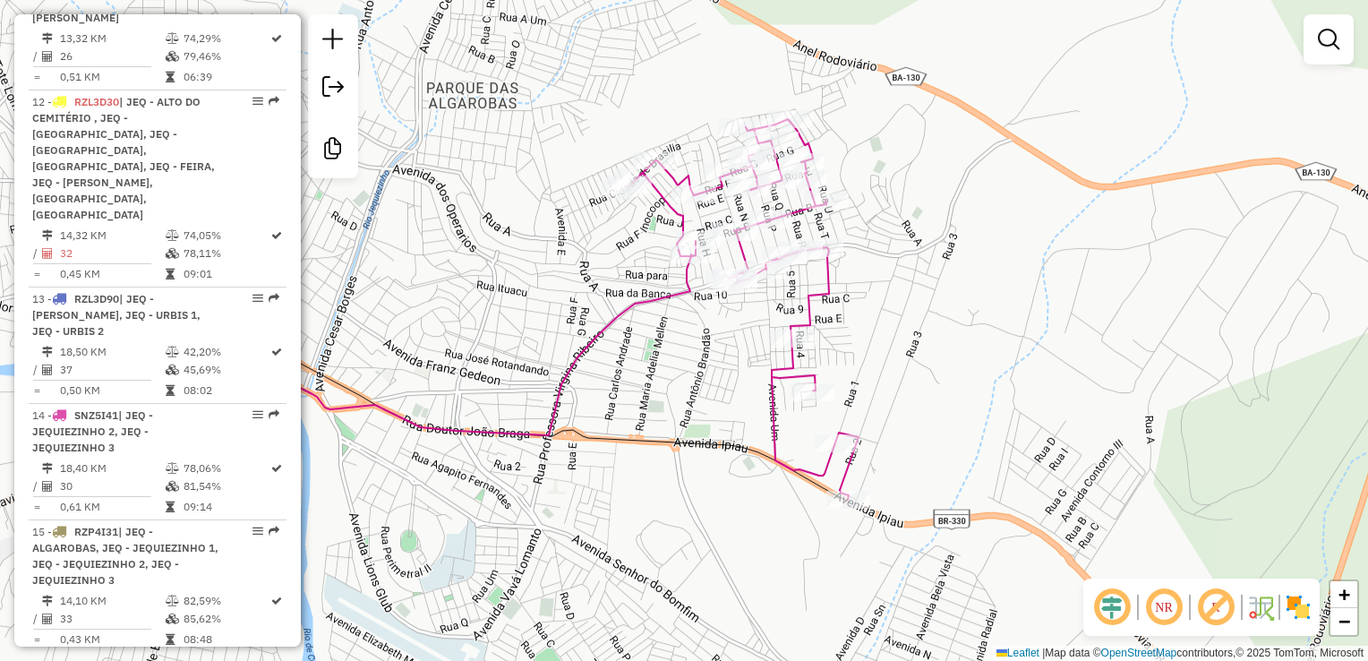
drag, startPoint x: 942, startPoint y: 303, endPoint x: 945, endPoint y: 253, distance: 49.3
click at [945, 253] on div "Janela de atendimento Grade de atendimento Capacidade Transportadoras Veículos …" at bounding box center [684, 330] width 1368 height 661
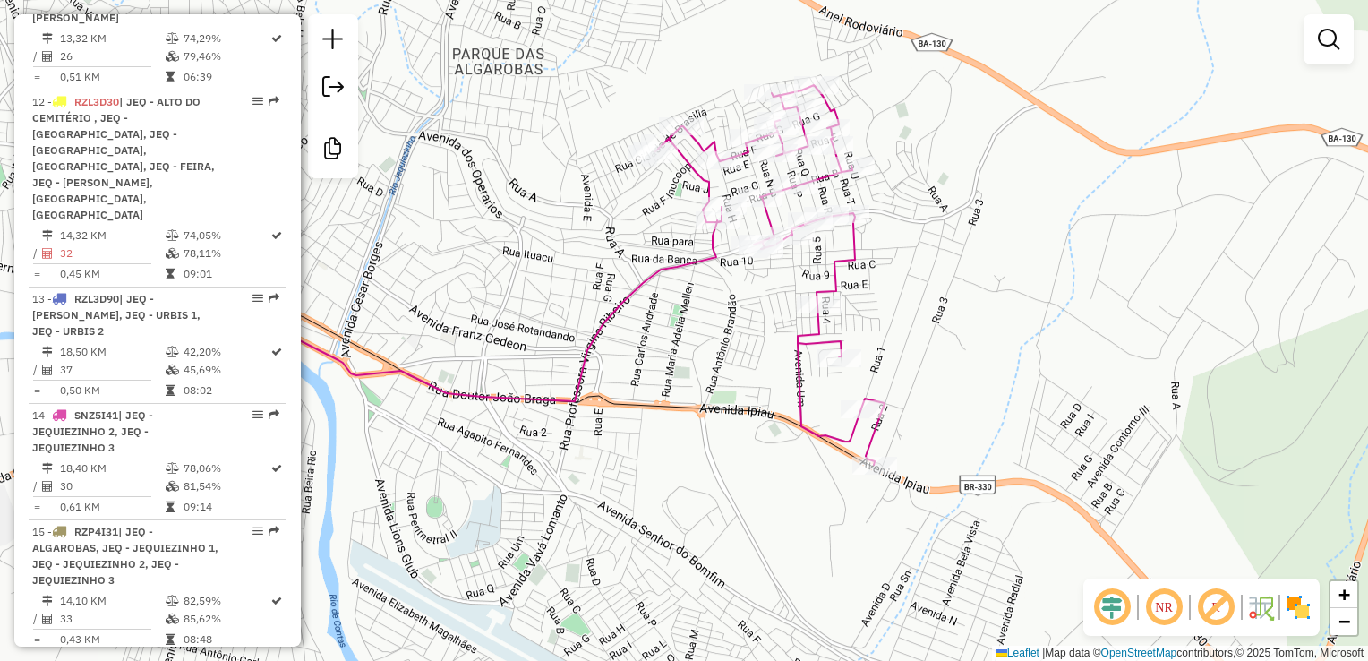
drag, startPoint x: 1015, startPoint y: 253, endPoint x: 1039, endPoint y: 242, distance: 26.0
click at [1053, 270] on div "Janela de atendimento Grade de atendimento Capacidade Transportadoras Veículos …" at bounding box center [684, 330] width 1368 height 661
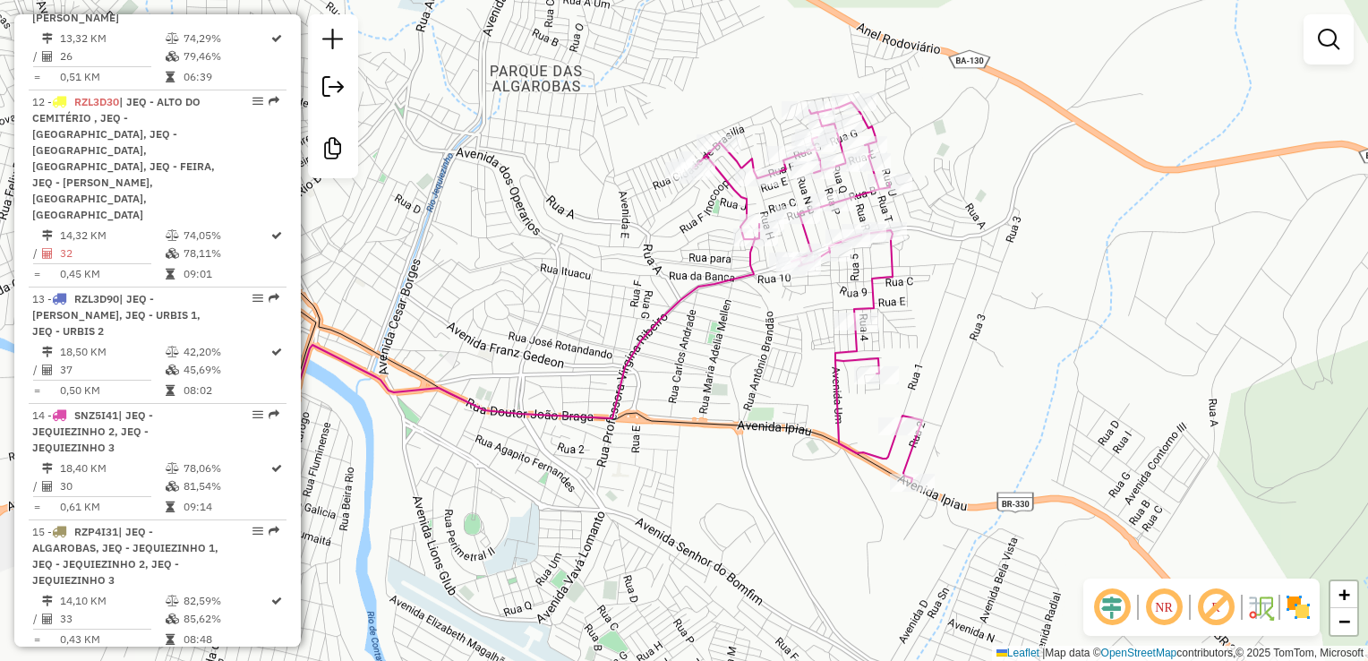
drag, startPoint x: 1006, startPoint y: 331, endPoint x: 955, endPoint y: 313, distance: 54.1
click at [1006, 325] on div "Janela de atendimento Grade de atendimento Capacidade Transportadoras Veículos …" at bounding box center [684, 330] width 1368 height 661
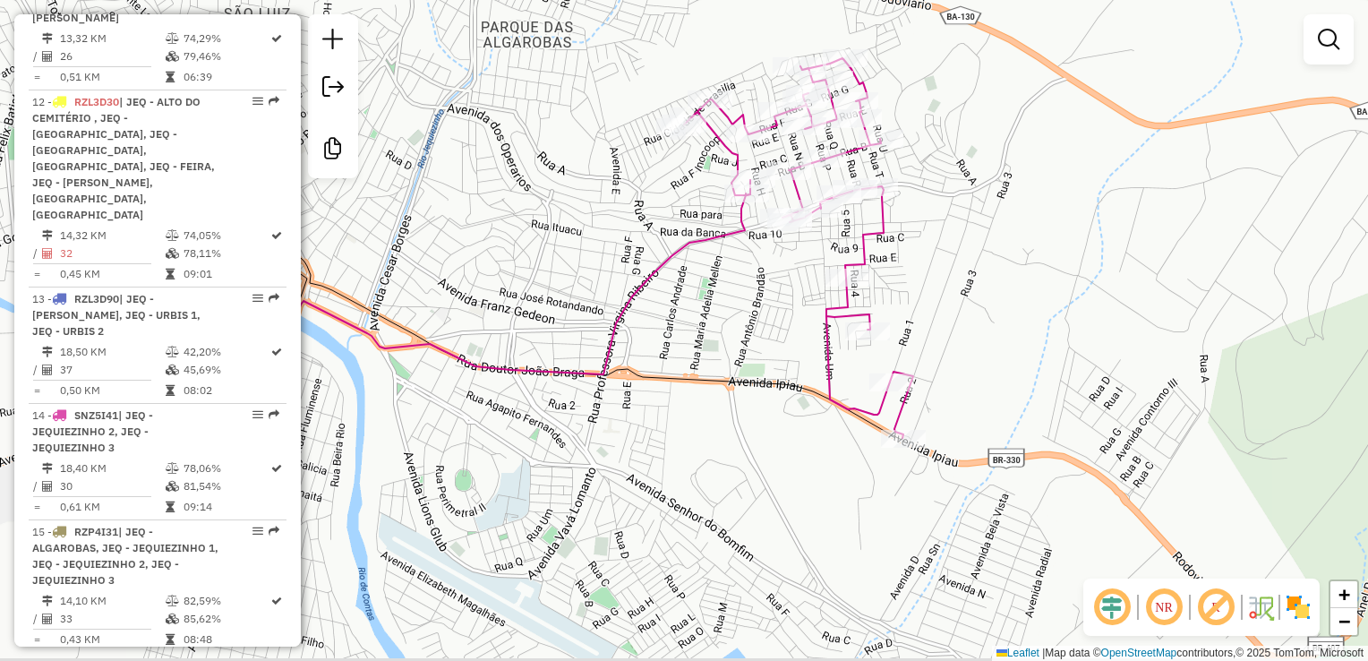
drag, startPoint x: 1123, startPoint y: 225, endPoint x: 1108, endPoint y: 175, distance: 52.4
click at [1108, 175] on div "Janela de atendimento Grade de atendimento Capacidade Transportadoras Veículos …" at bounding box center [684, 330] width 1368 height 661
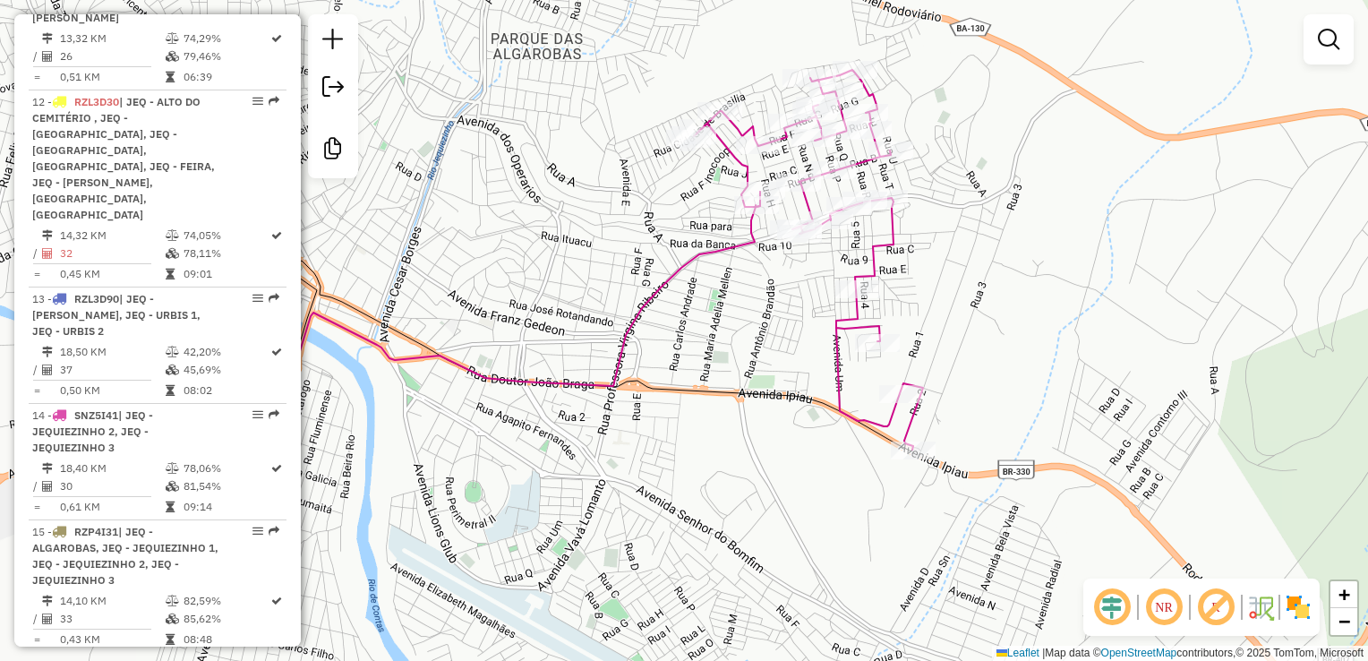
drag, startPoint x: 749, startPoint y: 270, endPoint x: 767, endPoint y: 297, distance: 32.3
click at [767, 297] on div "Janela de atendimento Grade de atendimento Capacidade Transportadoras Veículos …" at bounding box center [684, 330] width 1368 height 661
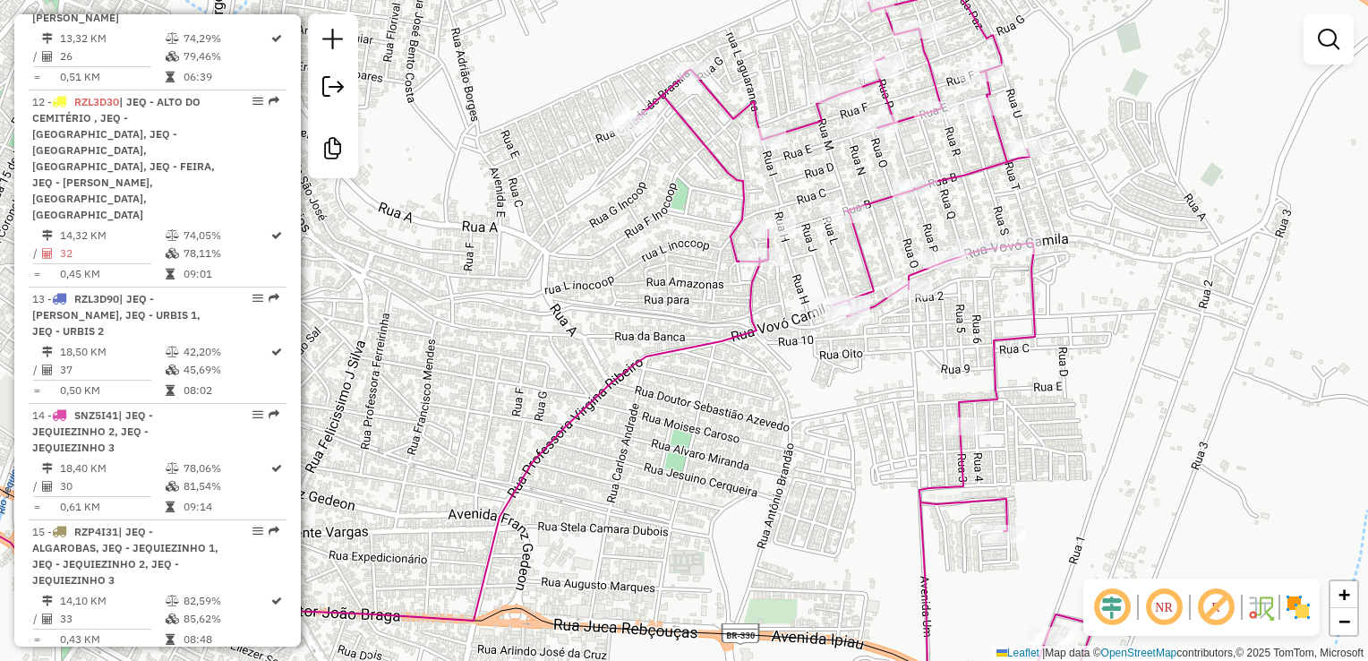
drag, startPoint x: 870, startPoint y: 406, endPoint x: 847, endPoint y: 252, distance: 156.6
click at [868, 410] on div "Janela de atendimento Grade de atendimento Capacidade Transportadoras Veículos …" at bounding box center [684, 330] width 1368 height 661
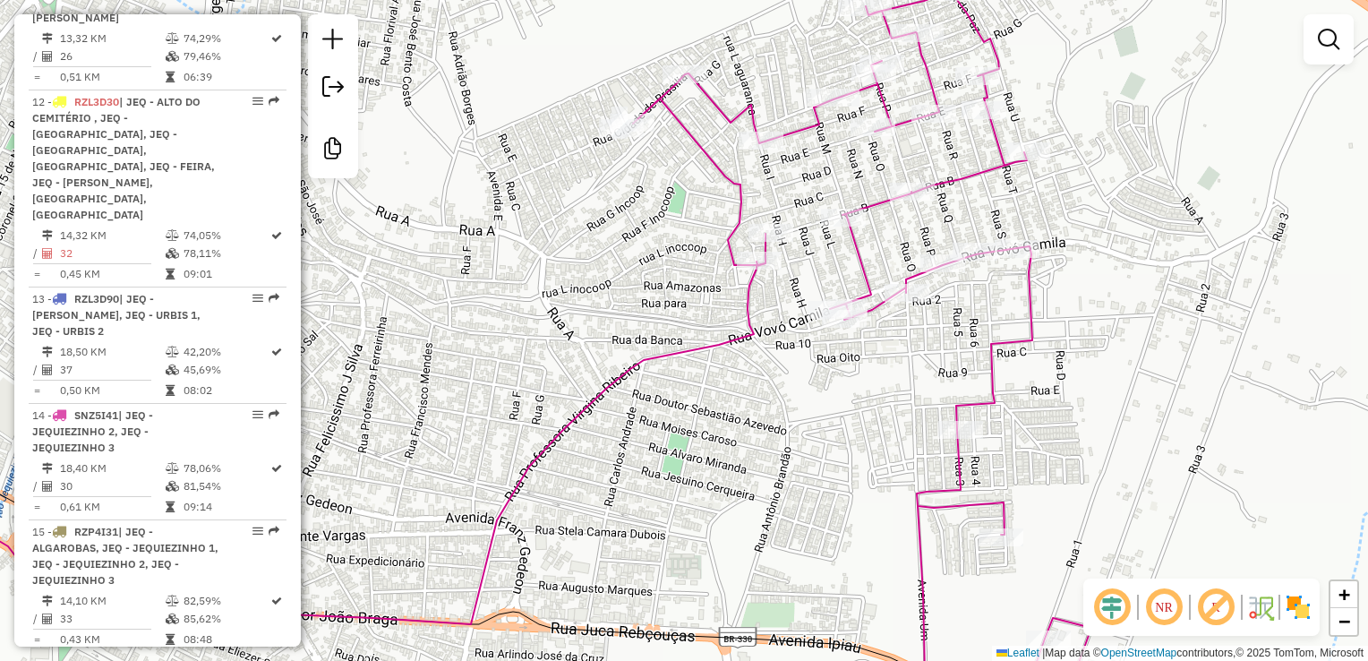
click at [902, 389] on div "Janela de atendimento Grade de atendimento Capacidade Transportadoras Veículos …" at bounding box center [684, 330] width 1368 height 661
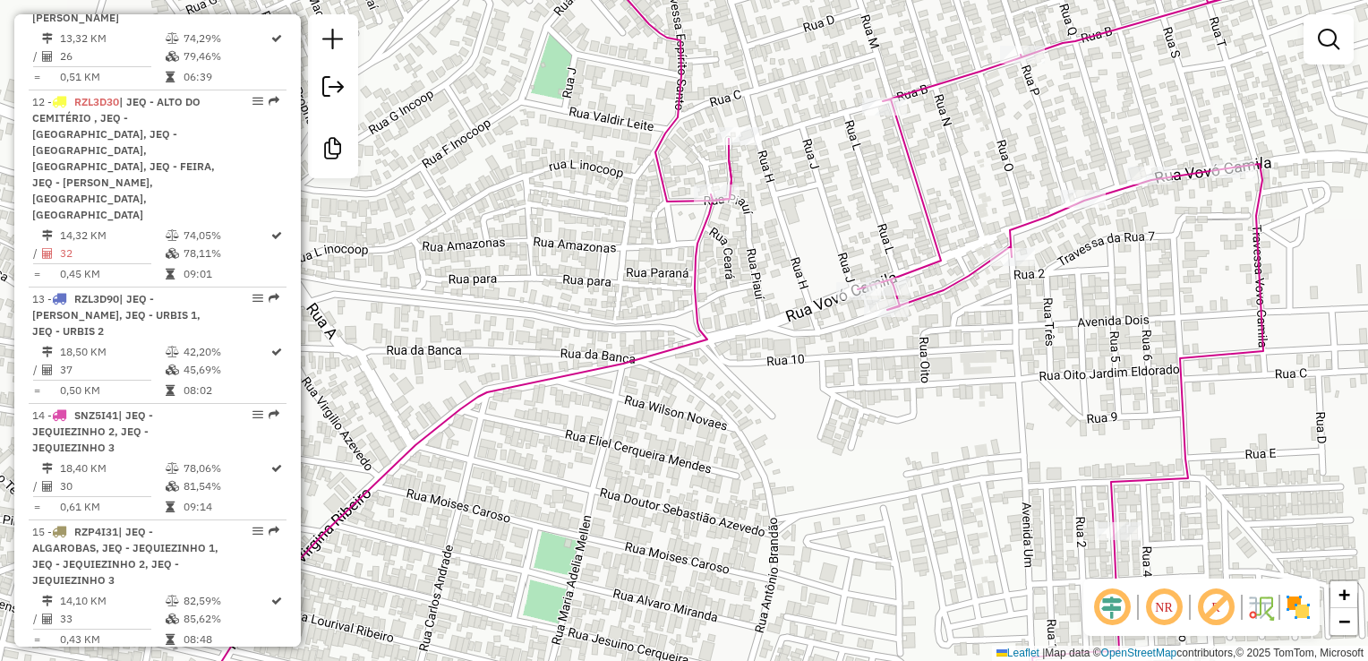
drag, startPoint x: 796, startPoint y: 383, endPoint x: 796, endPoint y: 412, distance: 28.7
click at [796, 412] on div "Janela de atendimento Grade de atendimento Capacidade Transportadoras Veículos …" at bounding box center [684, 330] width 1368 height 661
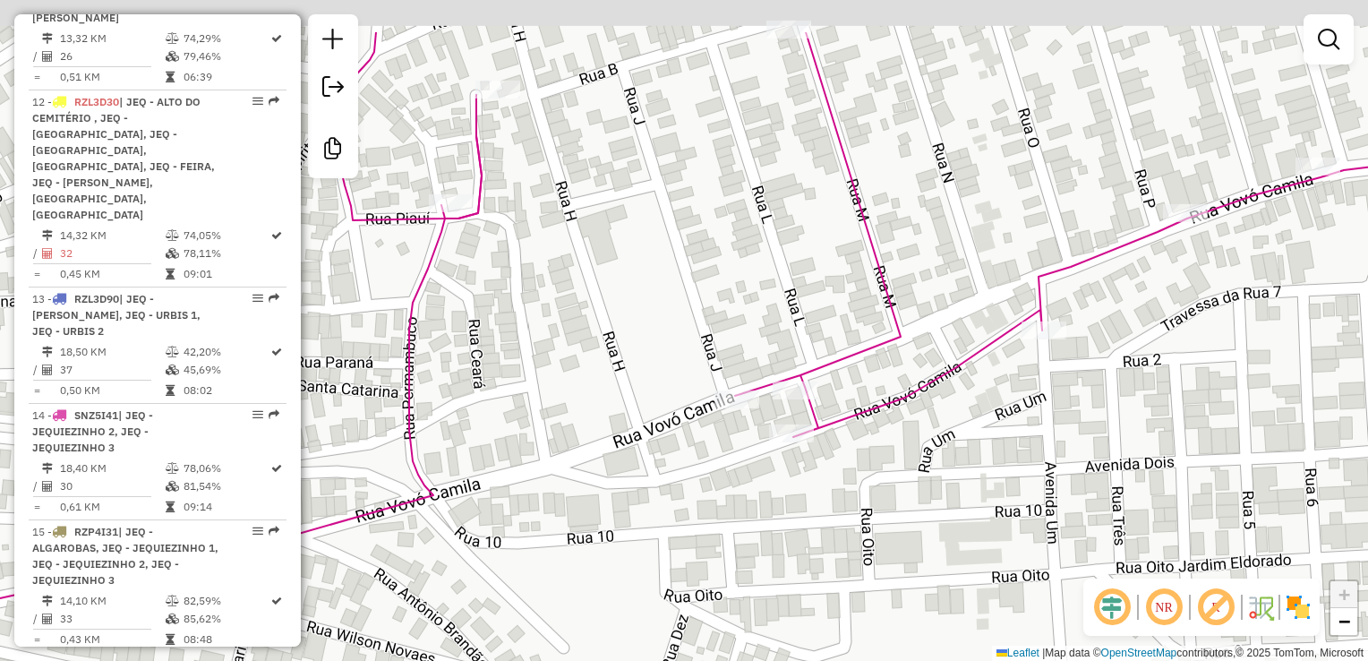
drag, startPoint x: 814, startPoint y: 456, endPoint x: 814, endPoint y: 503, distance: 47.5
click at [814, 503] on div "Rota 14 - Placa SNZ5I41 1323 - MERCEARIA DO VARDO Janela de atendimento Grade d…" at bounding box center [684, 330] width 1368 height 661
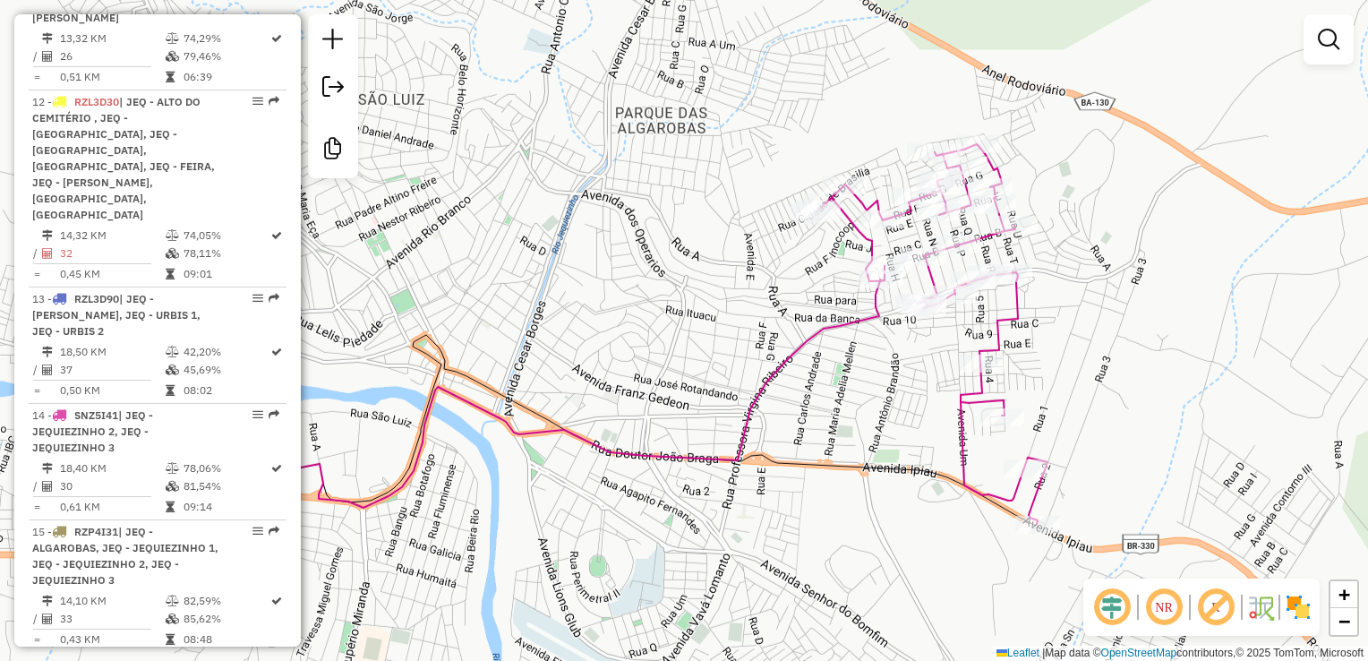
drag, startPoint x: 1164, startPoint y: 270, endPoint x: 1101, endPoint y: 278, distance: 63.2
click at [1103, 280] on div "Janela de atendimento Grade de atendimento Capacidade Transportadoras Veículos …" at bounding box center [684, 330] width 1368 height 661
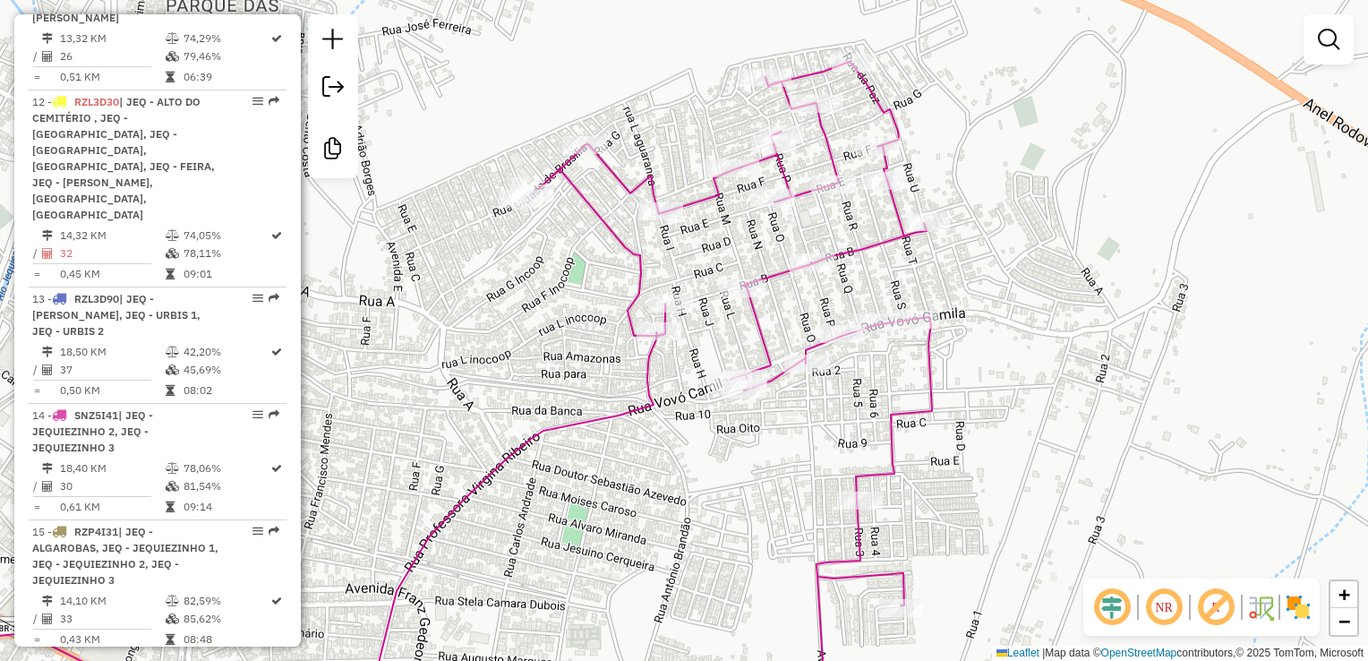
drag, startPoint x: 1088, startPoint y: 152, endPoint x: 1095, endPoint y: 217, distance: 64.9
click at [1095, 217] on div "Janela de atendimento Grade de atendimento Capacidade Transportadoras Veículos …" at bounding box center [684, 330] width 1368 height 661
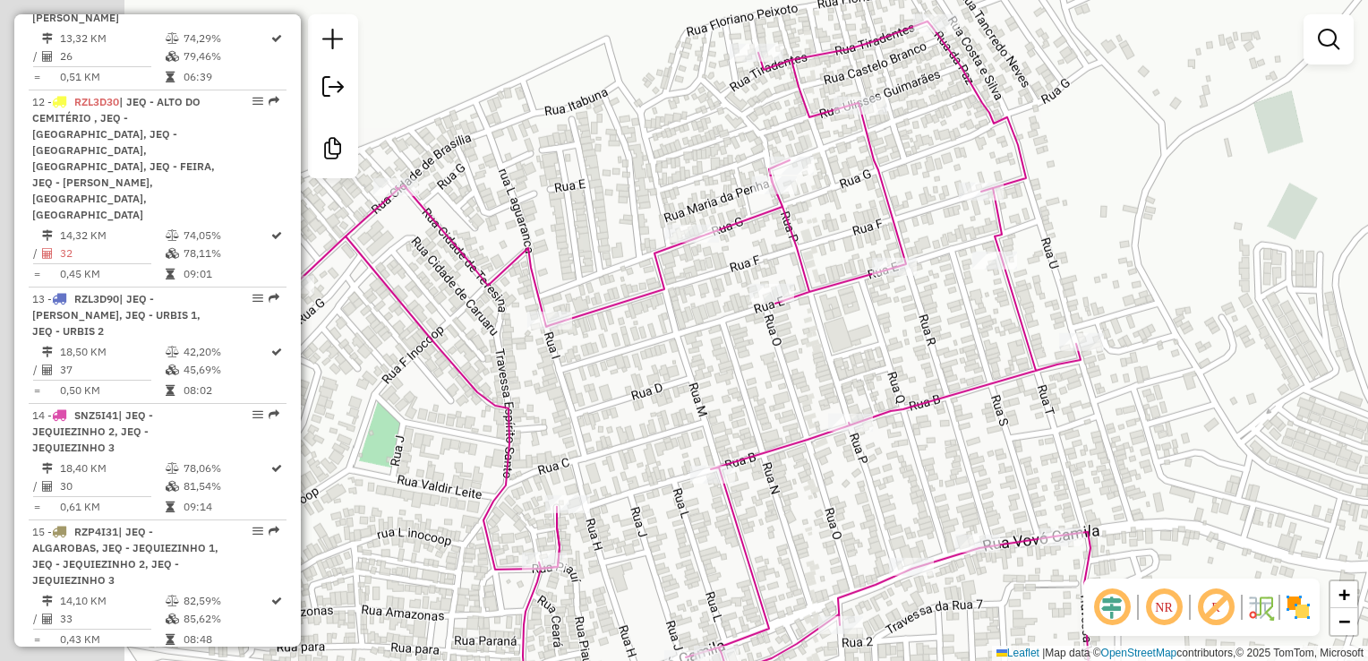
drag, startPoint x: 991, startPoint y: 212, endPoint x: 1289, endPoint y: 304, distance: 312.1
click at [1289, 304] on div "Janela de atendimento Grade de atendimento Capacidade Transportadoras Veículos …" at bounding box center [684, 330] width 1368 height 661
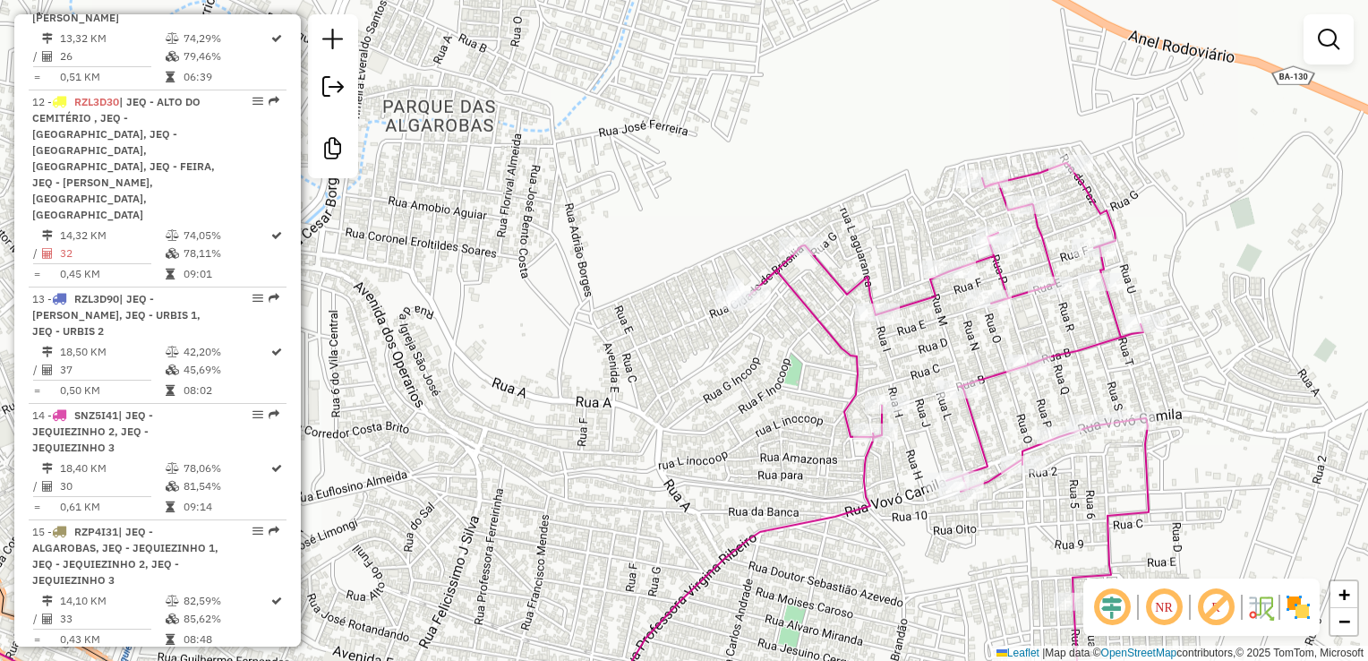
drag, startPoint x: 828, startPoint y: 349, endPoint x: 803, endPoint y: 299, distance: 56.1
click at [801, 317] on div "Janela de atendimento Grade de atendimento Capacidade Transportadoras Veículos …" at bounding box center [684, 330] width 1368 height 661
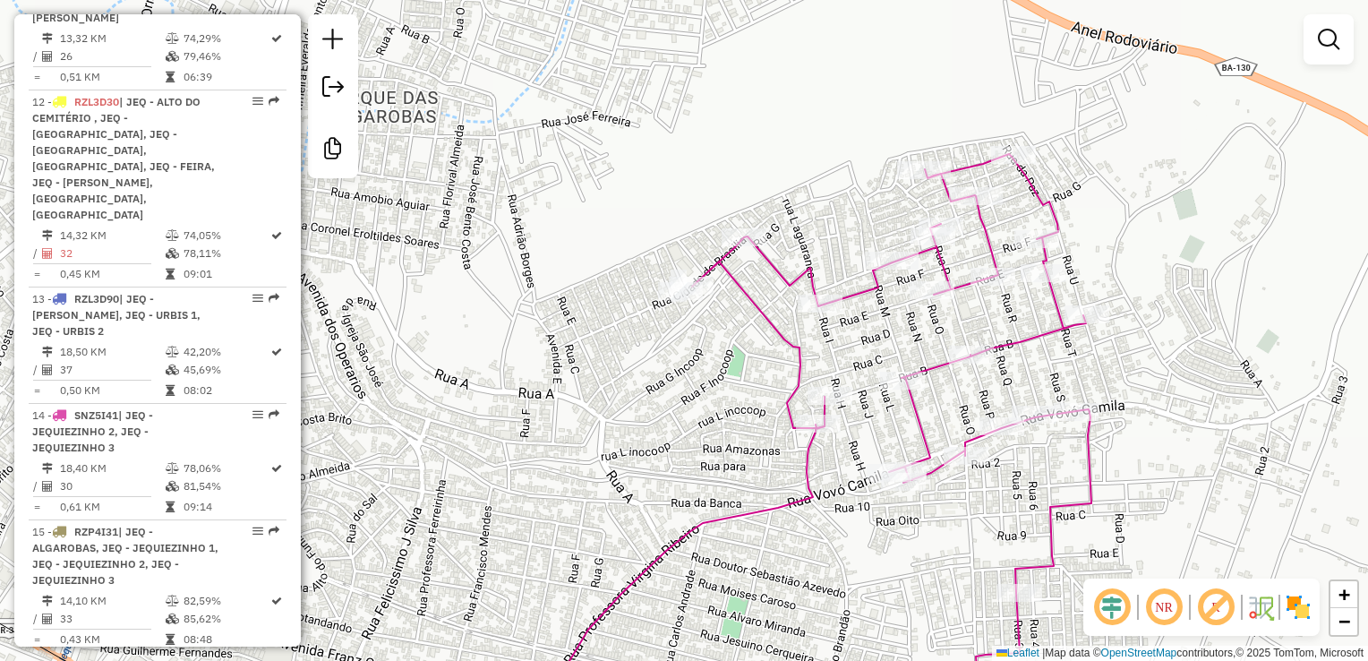
click at [702, 326] on div "Janela de atendimento Grade de atendimento Capacidade Transportadoras Veículos …" at bounding box center [684, 330] width 1368 height 661
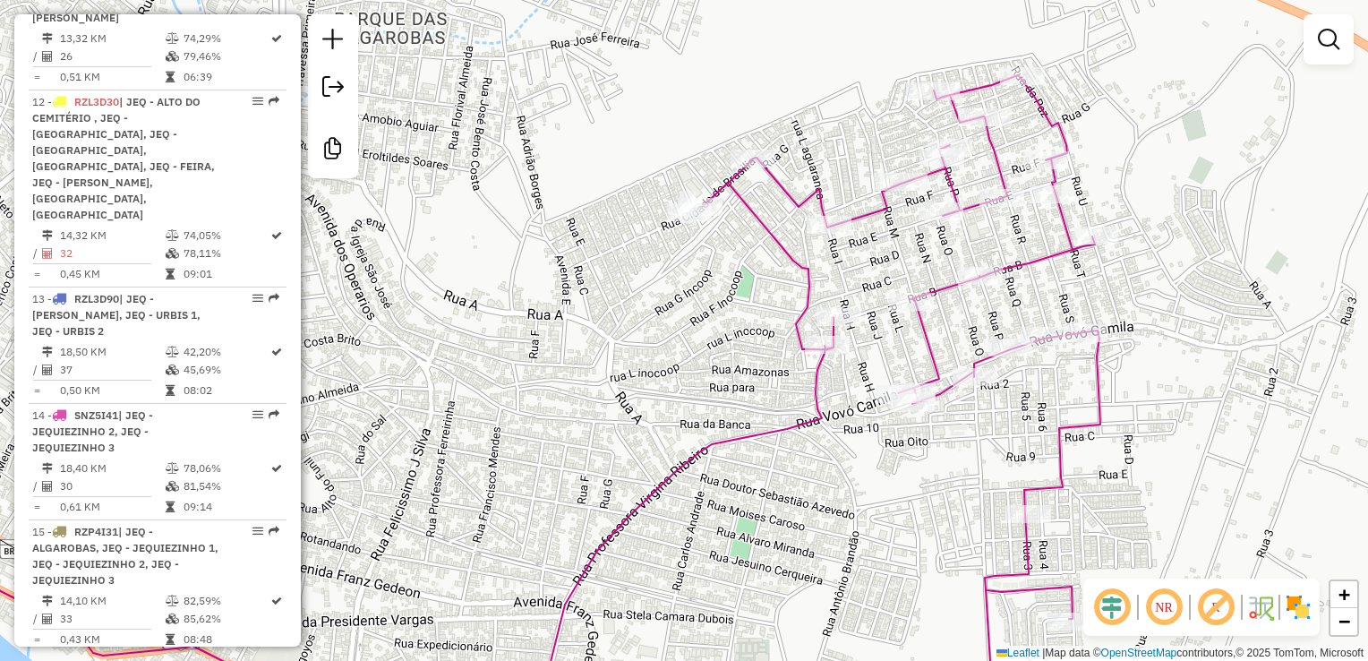
drag, startPoint x: 807, startPoint y: 247, endPoint x: 730, endPoint y: 280, distance: 83.8
click at [730, 280] on icon at bounding box center [930, 405] width 458 height 661
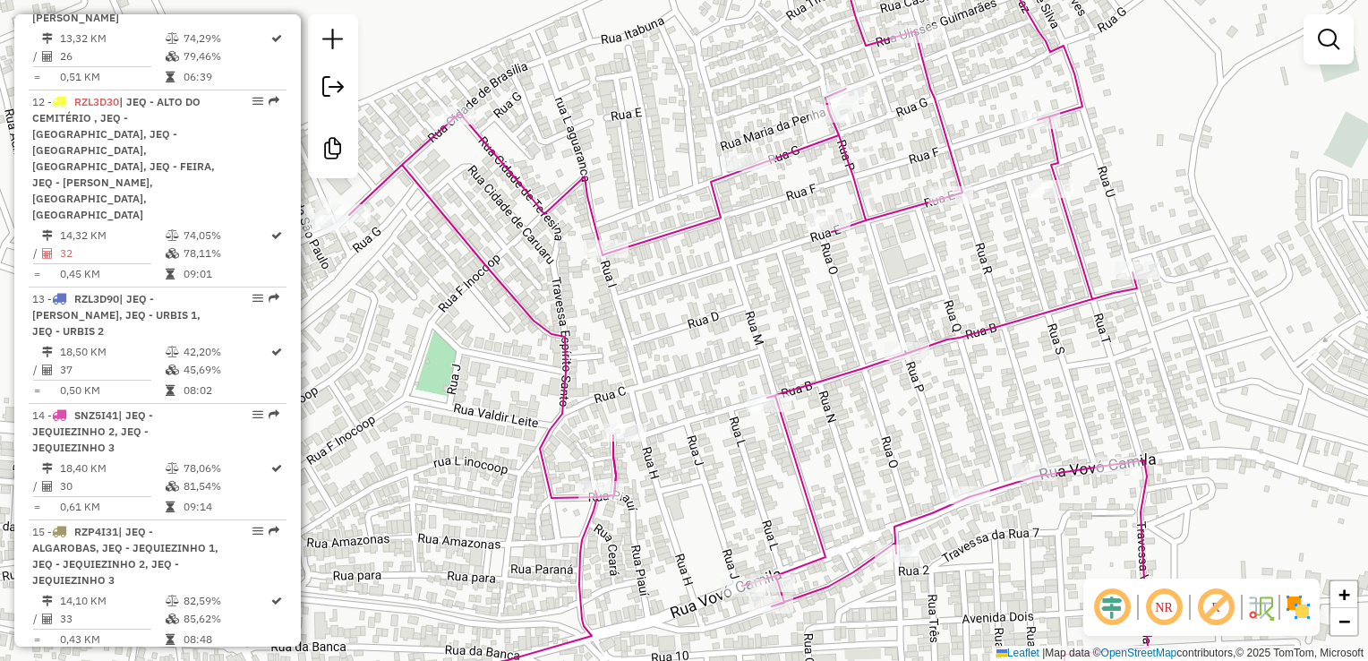
drag, startPoint x: 833, startPoint y: 315, endPoint x: 792, endPoint y: 244, distance: 81.4
click at [795, 249] on div "Janela de atendimento Grade de atendimento Capacidade Transportadoras Veículos …" at bounding box center [684, 330] width 1368 height 661
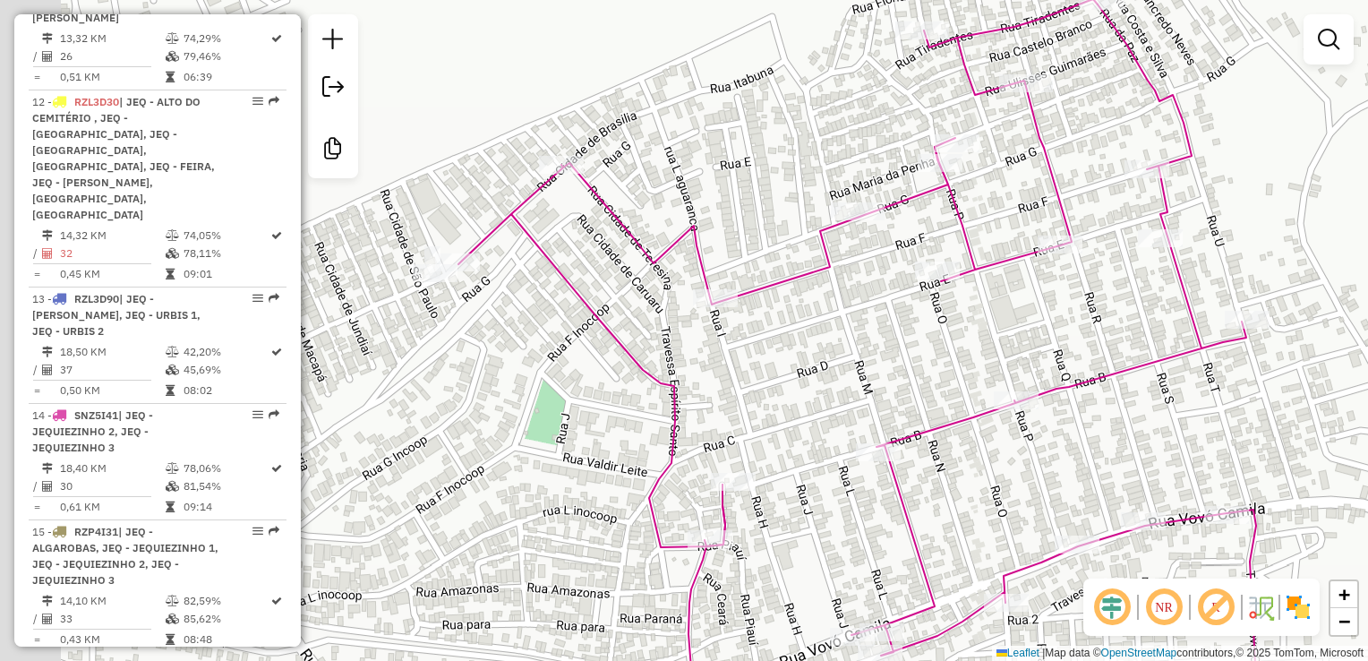
drag, startPoint x: 559, startPoint y: 219, endPoint x: 709, endPoint y: 201, distance: 151.5
click at [709, 201] on div "Janela de atendimento Grade de atendimento Capacidade Transportadoras Veículos …" at bounding box center [684, 330] width 1368 height 661
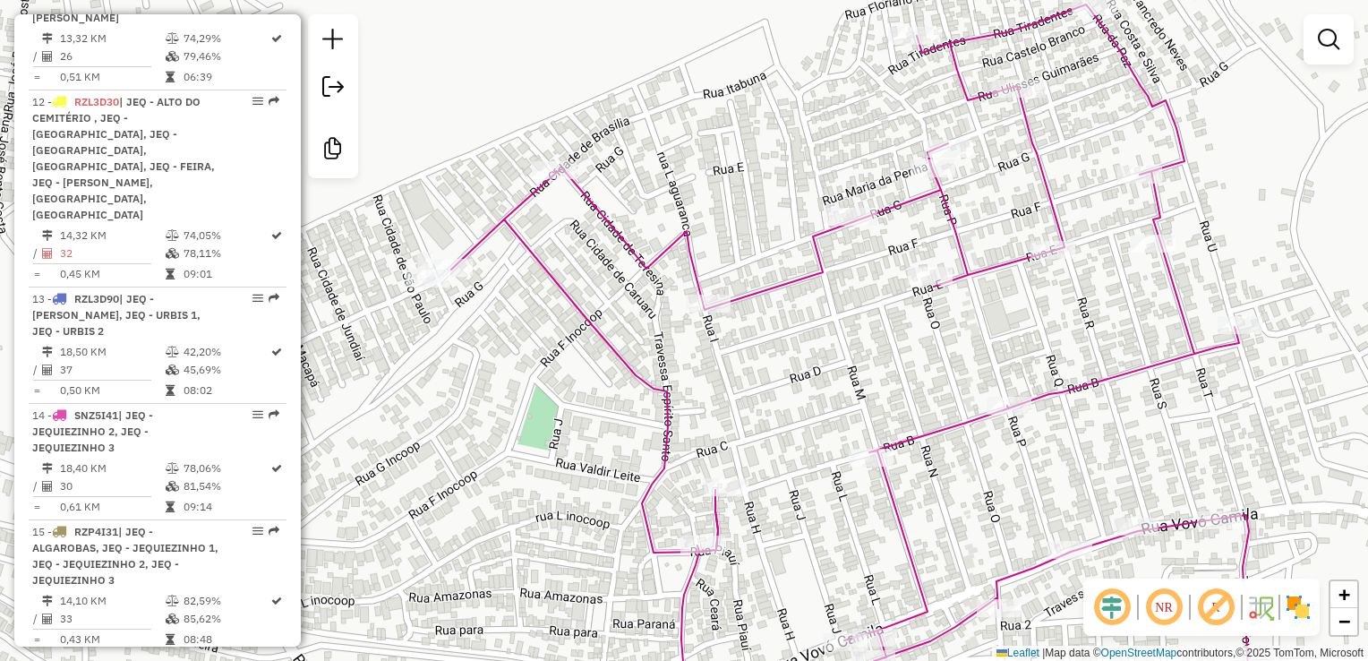
drag, startPoint x: 597, startPoint y: 281, endPoint x: 584, endPoint y: 279, distance: 13.5
click at [585, 282] on div "Janela de atendimento Grade de atendimento Capacidade Transportadoras Veículos …" at bounding box center [684, 330] width 1368 height 661
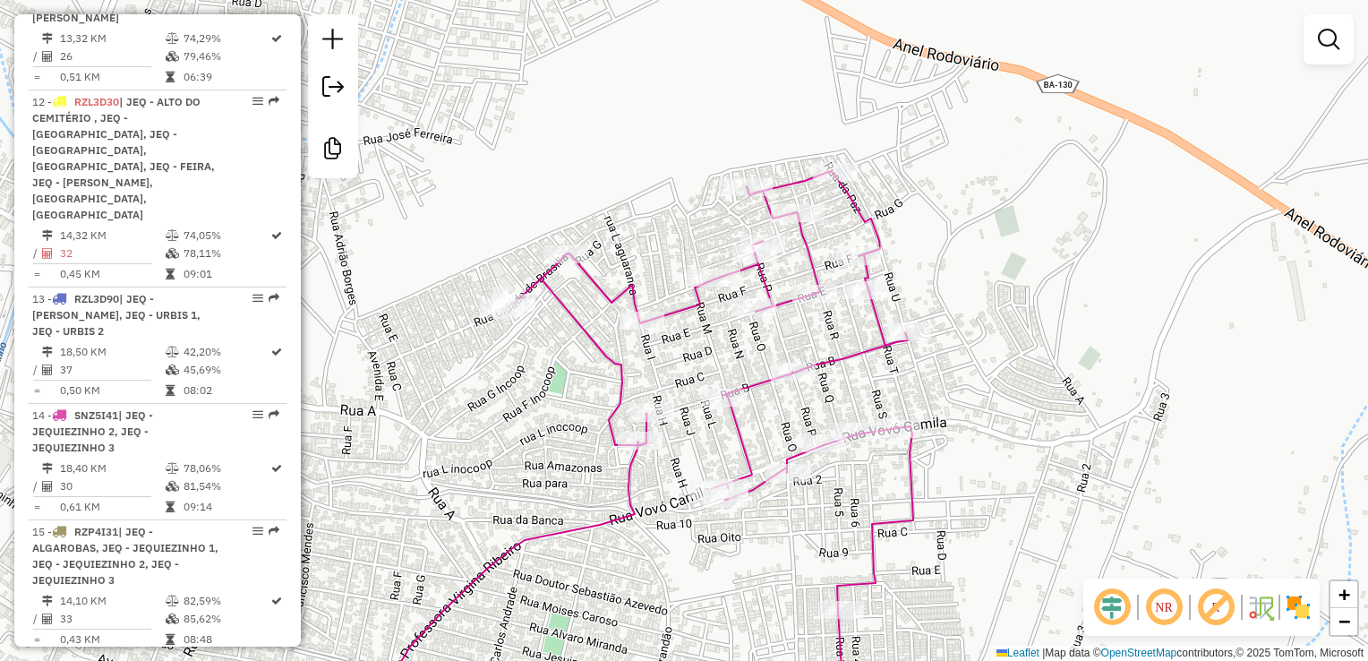
drag, startPoint x: 570, startPoint y: 329, endPoint x: 573, endPoint y: 357, distance: 28.8
click at [573, 357] on div "Janela de atendimento Grade de atendimento Capacidade Transportadoras Veículos …" at bounding box center [684, 330] width 1368 height 661
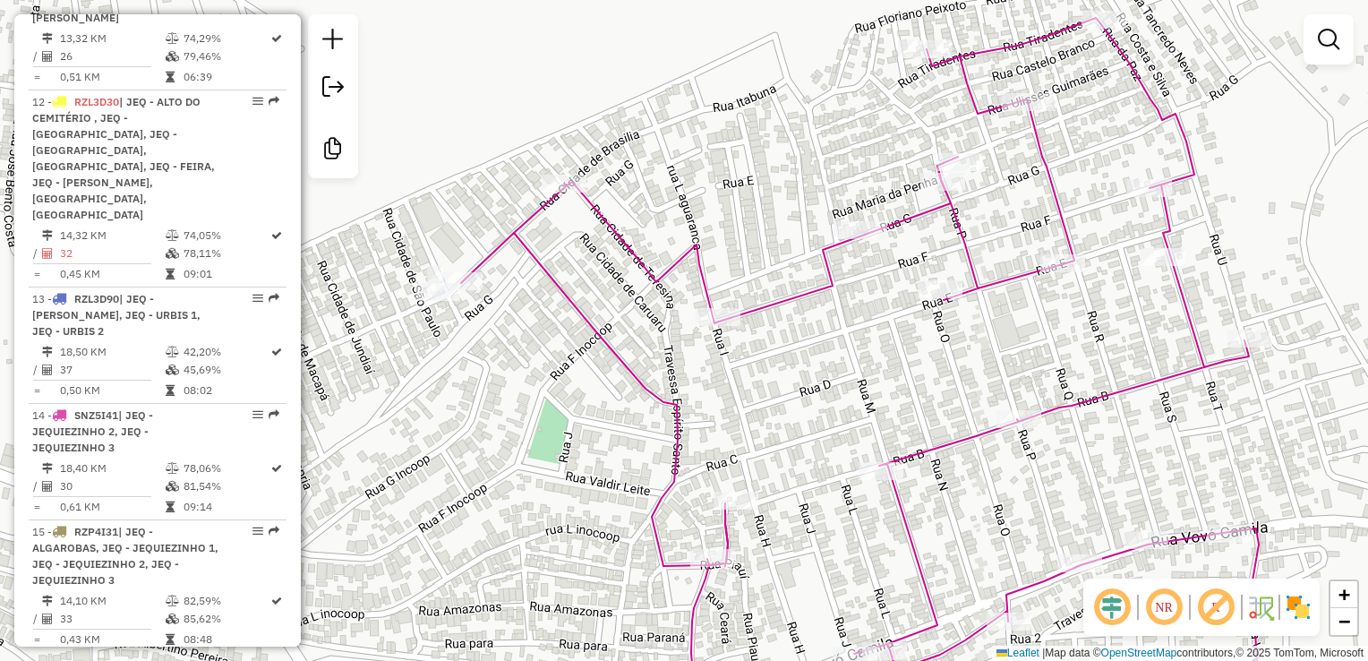
drag, startPoint x: 546, startPoint y: 313, endPoint x: 609, endPoint y: 323, distance: 63.4
click at [604, 338] on div "Janela de atendimento Grade de atendimento Capacidade Transportadoras Veículos …" at bounding box center [684, 330] width 1368 height 661
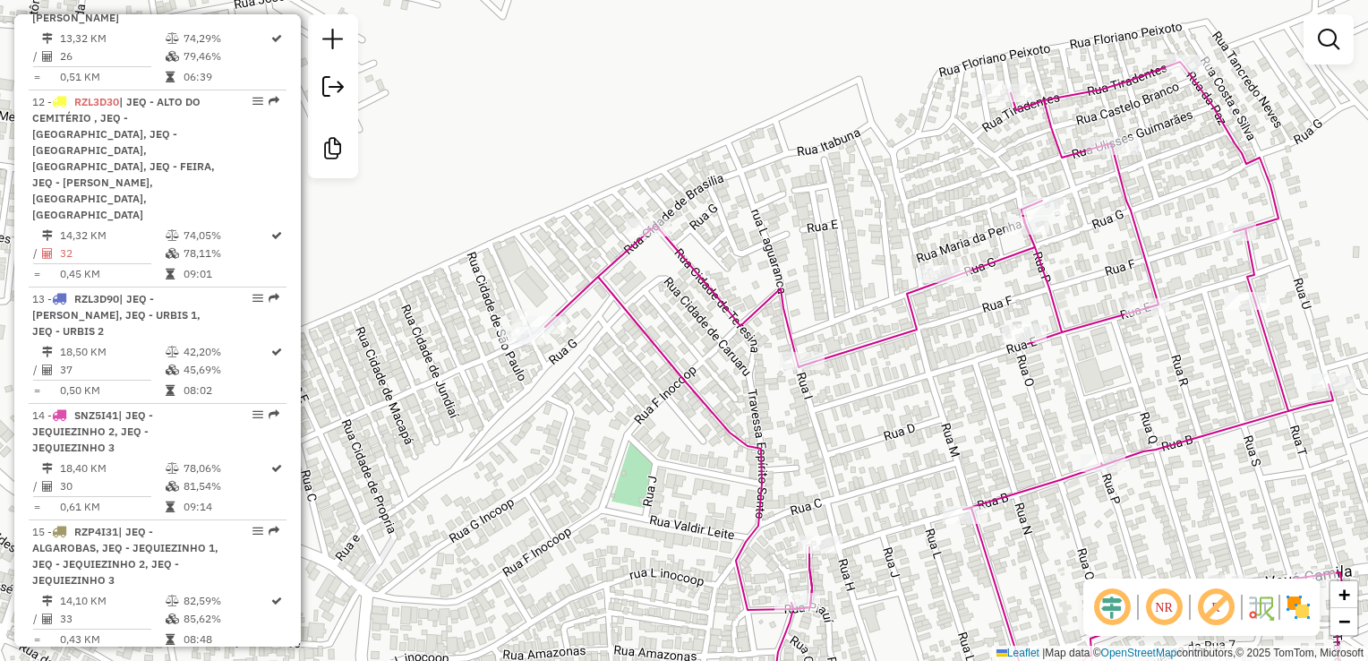
click at [670, 317] on div "Janela de atendimento Grade de atendimento Capacidade Transportadoras Veículos …" at bounding box center [684, 330] width 1368 height 661
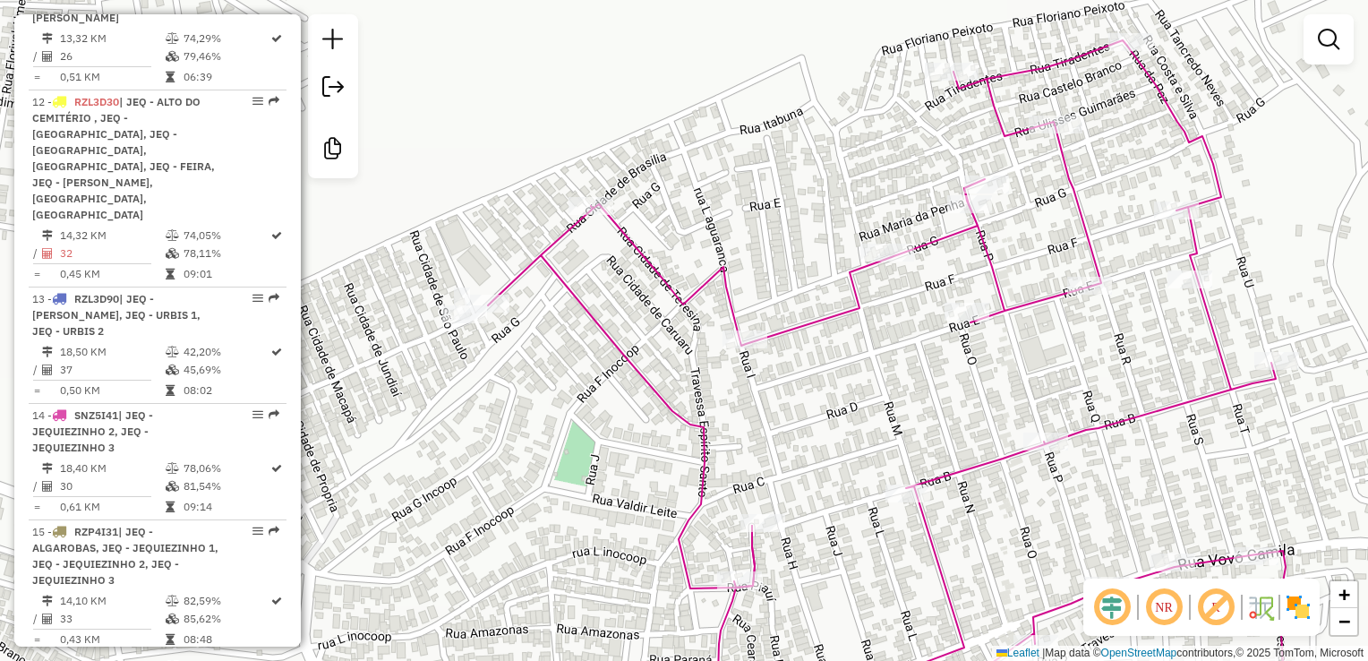
drag, startPoint x: 932, startPoint y: 428, endPoint x: 880, endPoint y: 408, distance: 55.5
click at [880, 408] on div "Janela de atendimento Grade de atendimento Capacidade Transportadoras Veículos …" at bounding box center [684, 330] width 1368 height 661
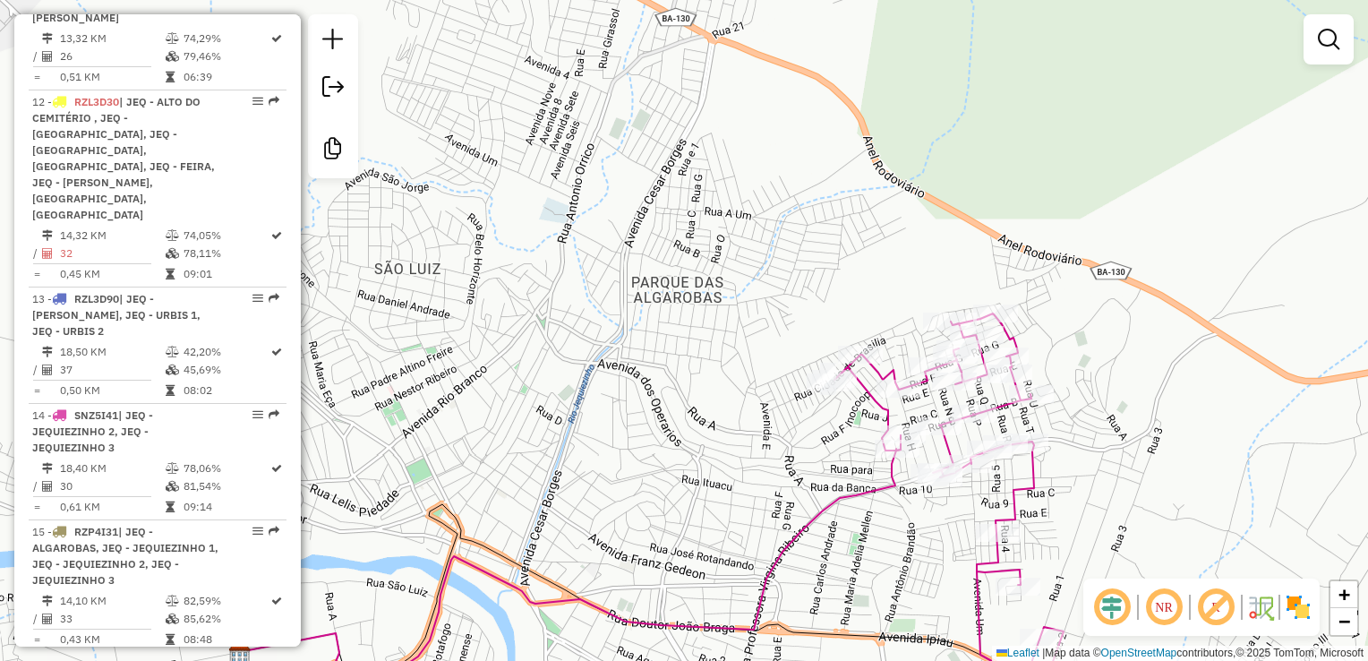
drag, startPoint x: 956, startPoint y: 539, endPoint x: 920, endPoint y: 515, distance: 43.2
click at [920, 516] on div "Janela de atendimento Grade de atendimento Capacidade Transportadoras Veículos …" at bounding box center [684, 330] width 1368 height 661
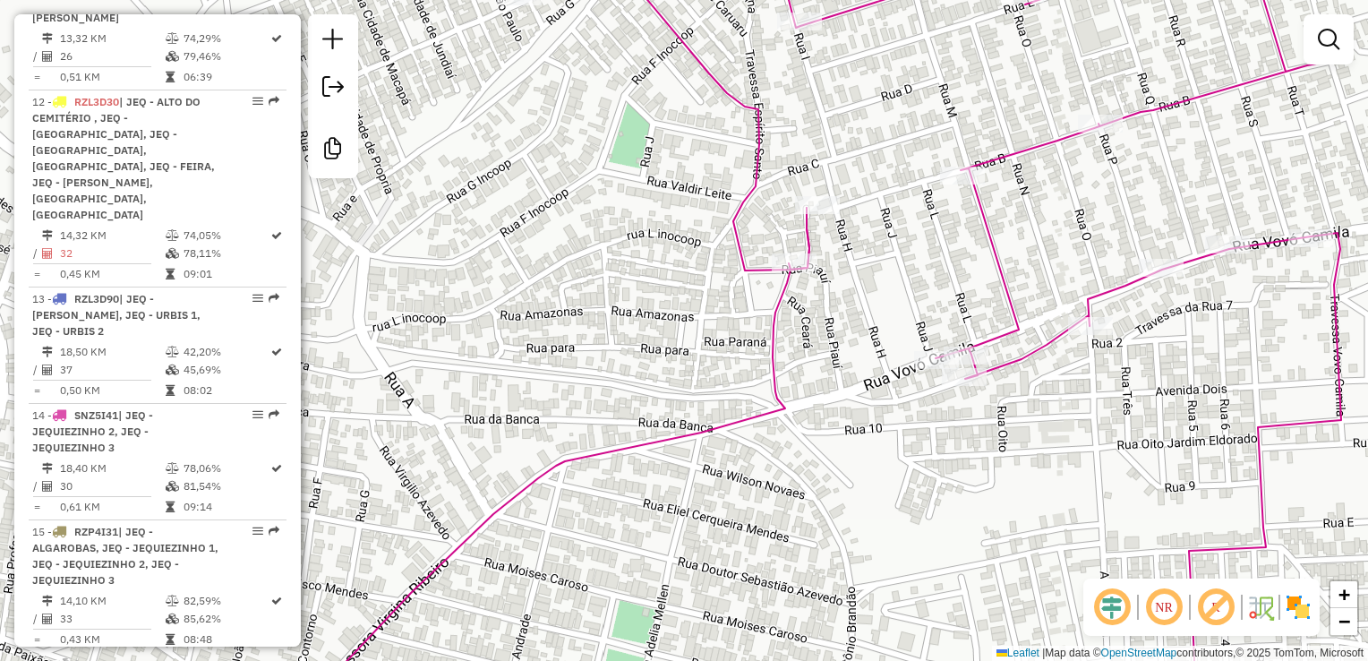
click at [852, 295] on div "Janela de atendimento Grade de atendimento Capacidade Transportadoras Veículos …" at bounding box center [684, 330] width 1368 height 661
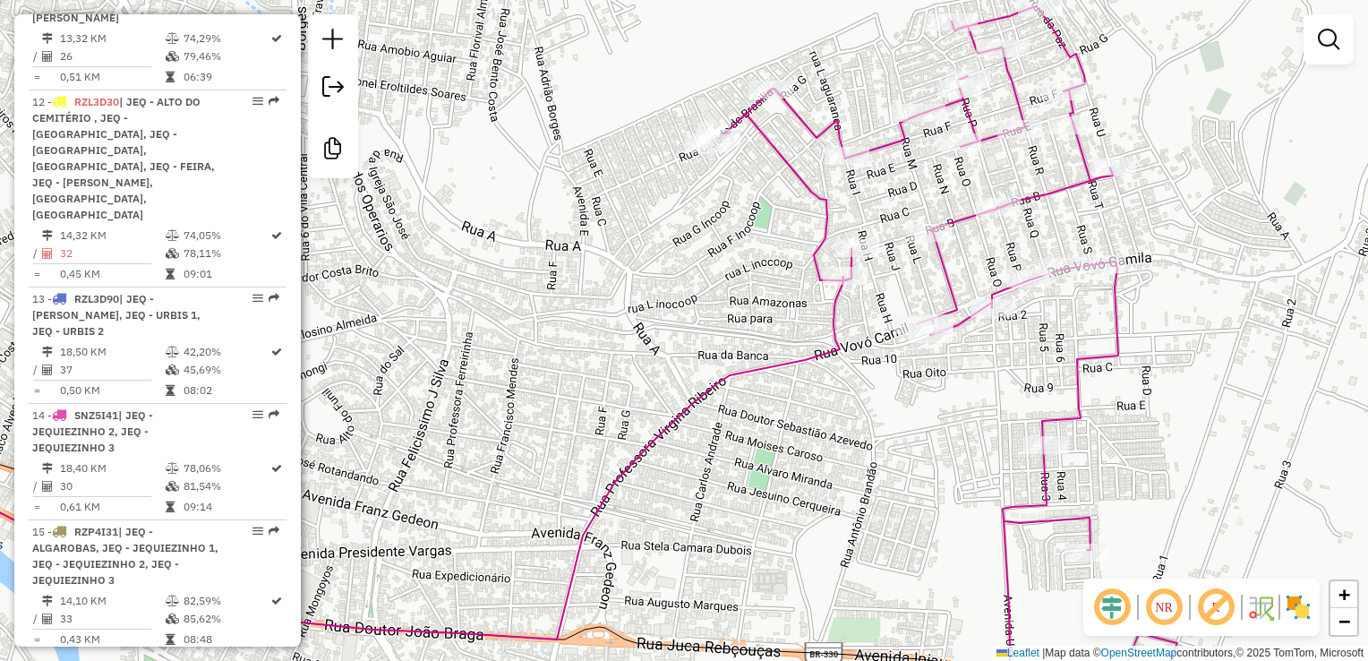
drag, startPoint x: 913, startPoint y: 278, endPoint x: 906, endPoint y: 290, distance: 13.7
click at [906, 290] on div "Janela de atendimento Grade de atendimento Capacidade Transportadoras Veículos …" at bounding box center [684, 330] width 1368 height 661
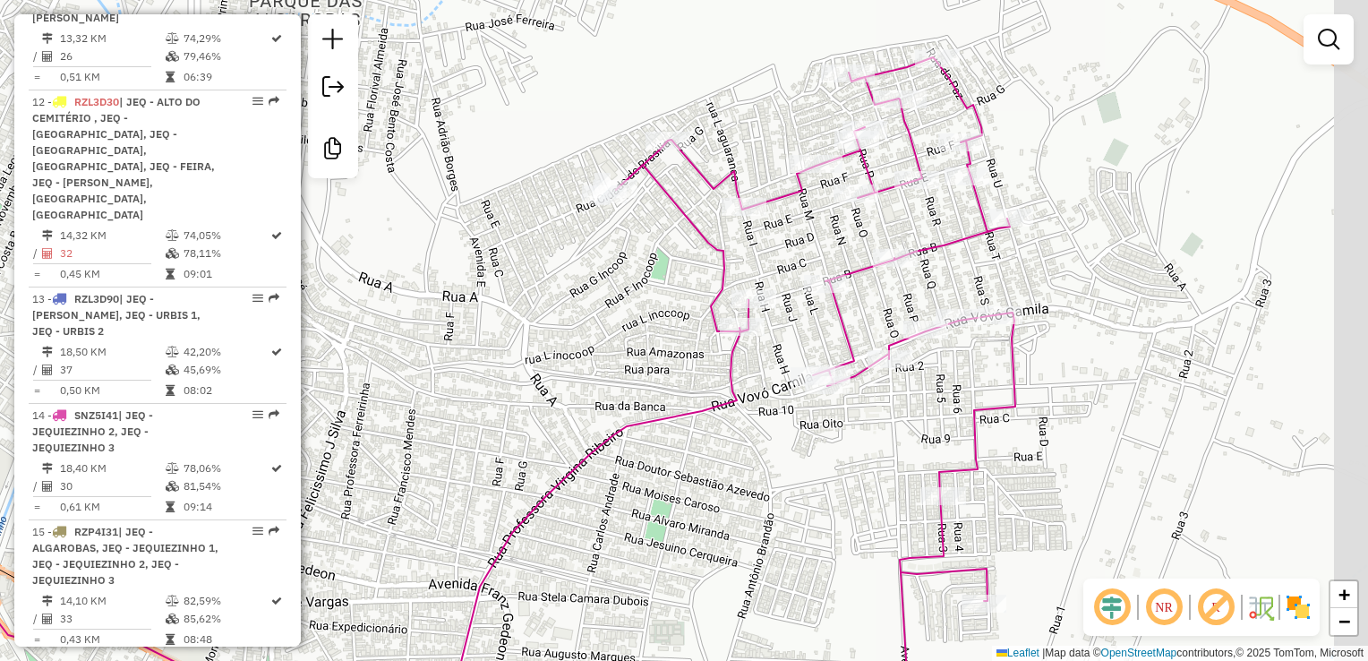
drag, startPoint x: 899, startPoint y: 496, endPoint x: 849, endPoint y: 509, distance: 51.7
click at [852, 509] on div "Janela de atendimento Grade de atendimento Capacidade Transportadoras Veículos …" at bounding box center [684, 330] width 1368 height 661
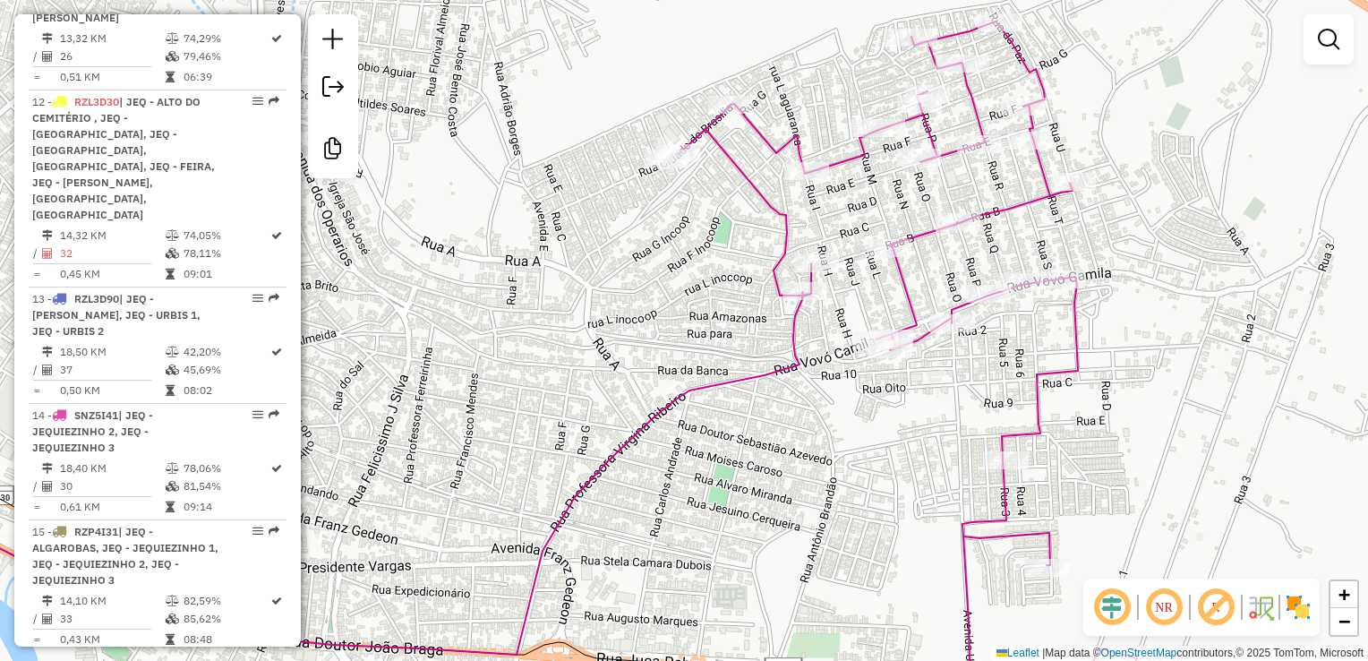
drag, startPoint x: 1309, startPoint y: 389, endPoint x: 1157, endPoint y: 432, distance: 157.9
click at [1166, 432] on div "Janela de atendimento Grade de atendimento Capacidade Transportadoras Veículos …" at bounding box center [684, 330] width 1368 height 661
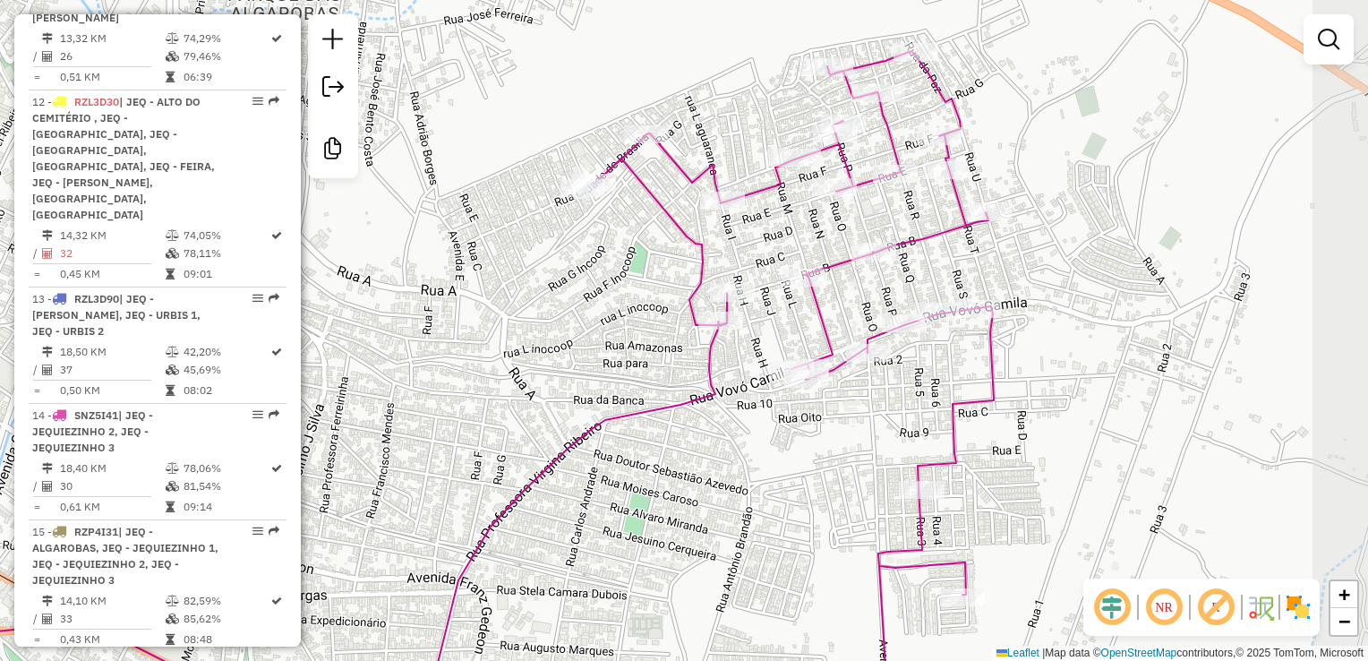
drag, startPoint x: 1218, startPoint y: 407, endPoint x: 1155, endPoint y: 419, distance: 63.7
click at [1168, 429] on div "Janela de atendimento Grade de atendimento Capacidade Transportadoras Veículos …" at bounding box center [684, 330] width 1368 height 661
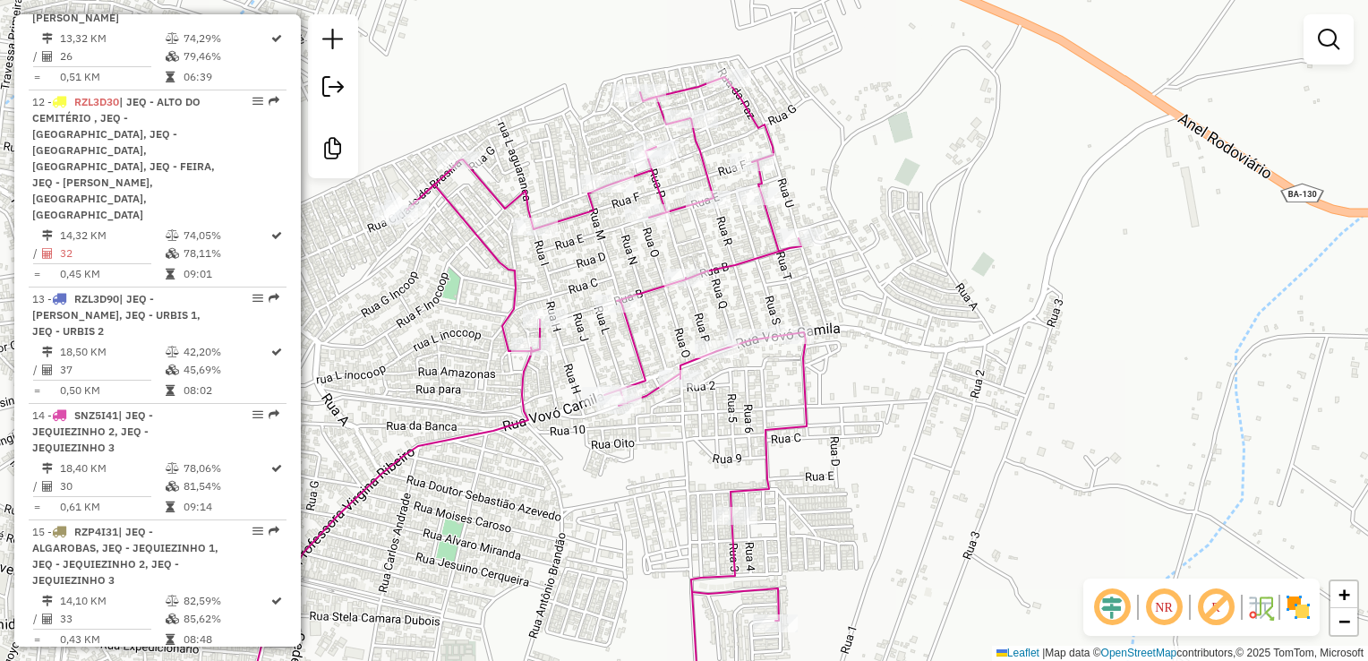
drag, startPoint x: 1151, startPoint y: 408, endPoint x: 1082, endPoint y: 419, distance: 69.8
click at [1082, 419] on div "Janela de atendimento Grade de atendimento Capacidade Transportadoras Veículos …" at bounding box center [684, 330] width 1368 height 661
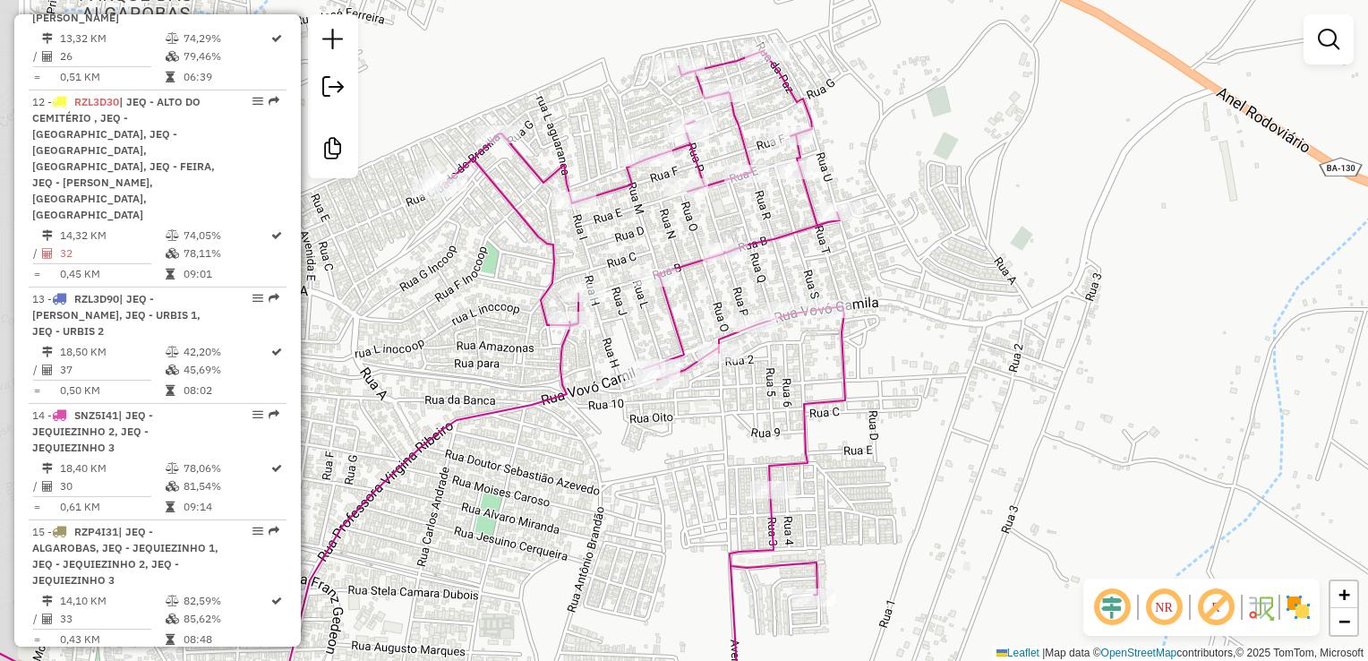
click at [1119, 379] on div "Janela de atendimento Grade de atendimento Capacidade Transportadoras Veículos …" at bounding box center [684, 330] width 1368 height 661
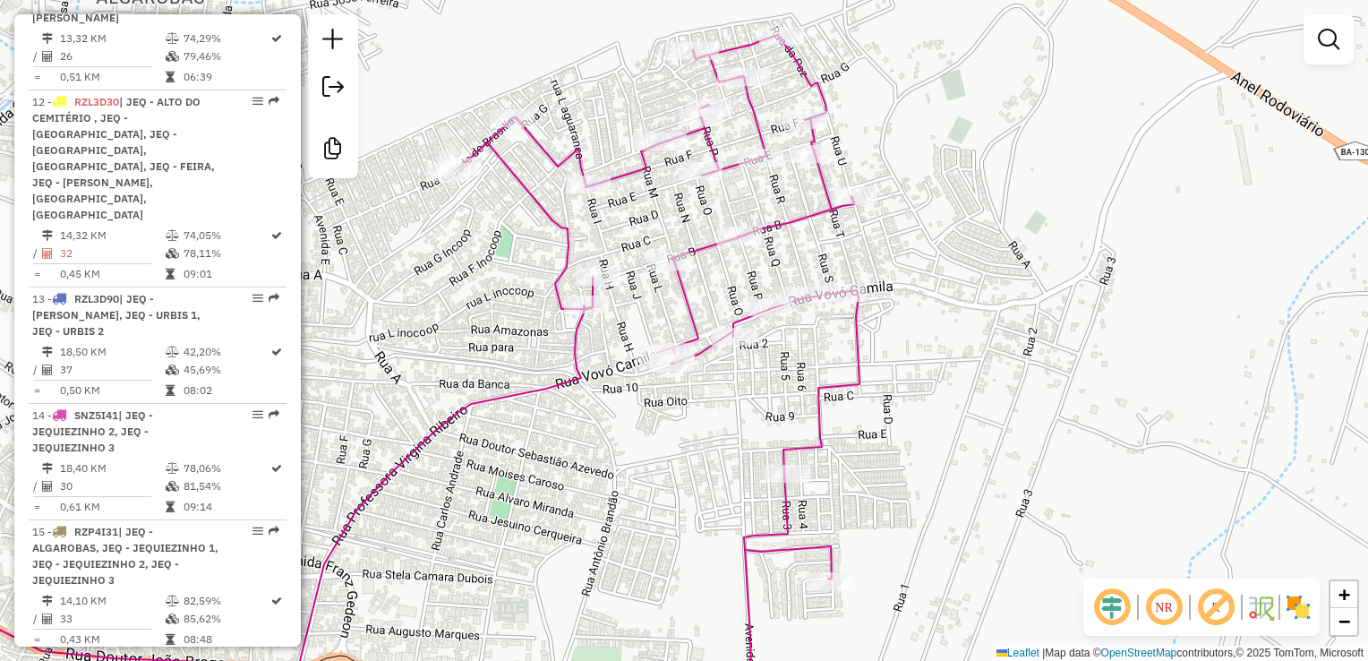
drag, startPoint x: 1160, startPoint y: 364, endPoint x: 1169, endPoint y: 363, distance: 9.0
click at [1161, 364] on div "Janela de atendimento Grade de atendimento Capacidade Transportadoras Veículos …" at bounding box center [684, 330] width 1368 height 661
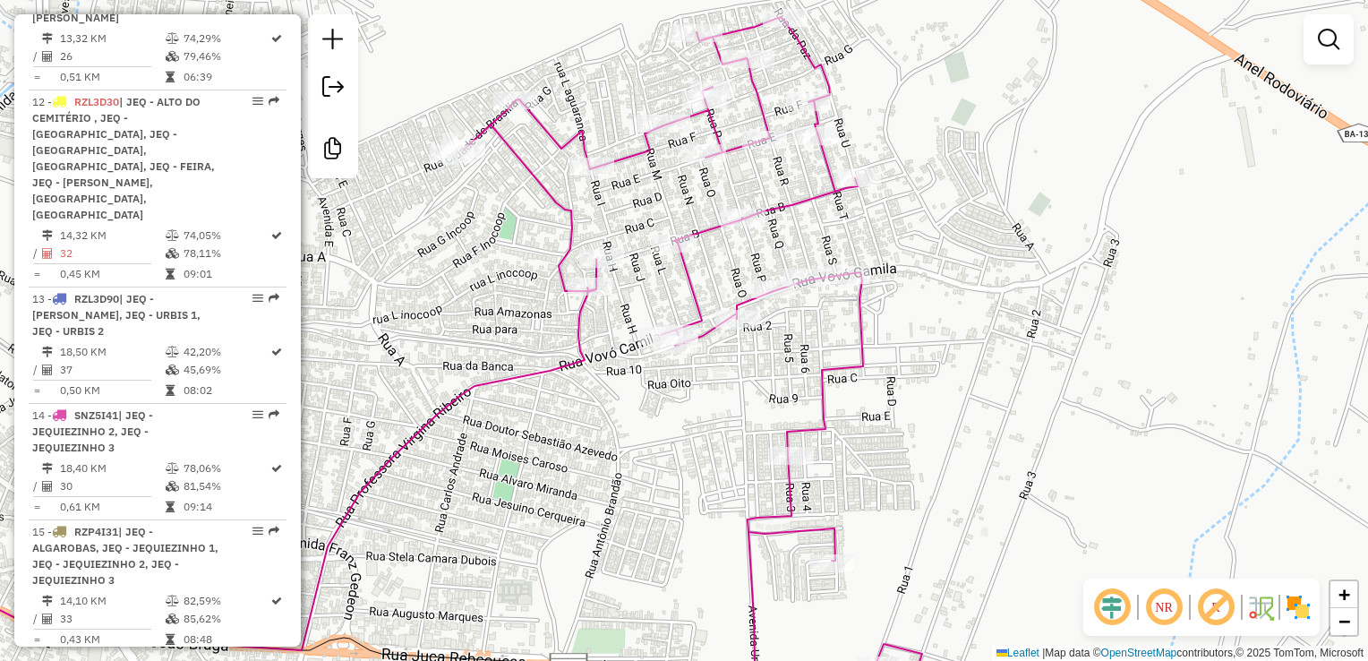
drag, startPoint x: 1185, startPoint y: 355, endPoint x: 1194, endPoint y: 316, distance: 40.4
click at [1193, 317] on div "Janela de atendimento Grade de atendimento Capacidade Transportadoras Veículos …" at bounding box center [684, 330] width 1368 height 661
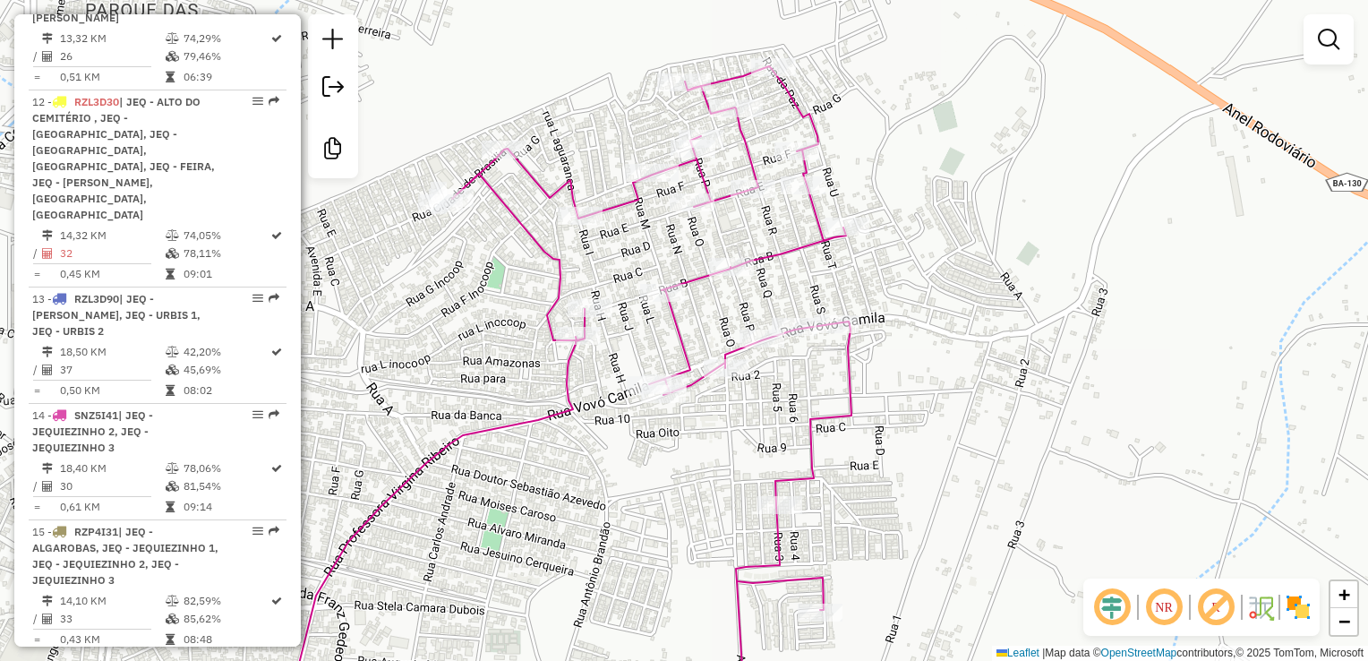
drag, startPoint x: 1242, startPoint y: 322, endPoint x: 1225, endPoint y: 395, distance: 74.5
click at [1225, 395] on div "Janela de atendimento Grade de atendimento Capacidade Transportadoras Veículos …" at bounding box center [684, 330] width 1368 height 661
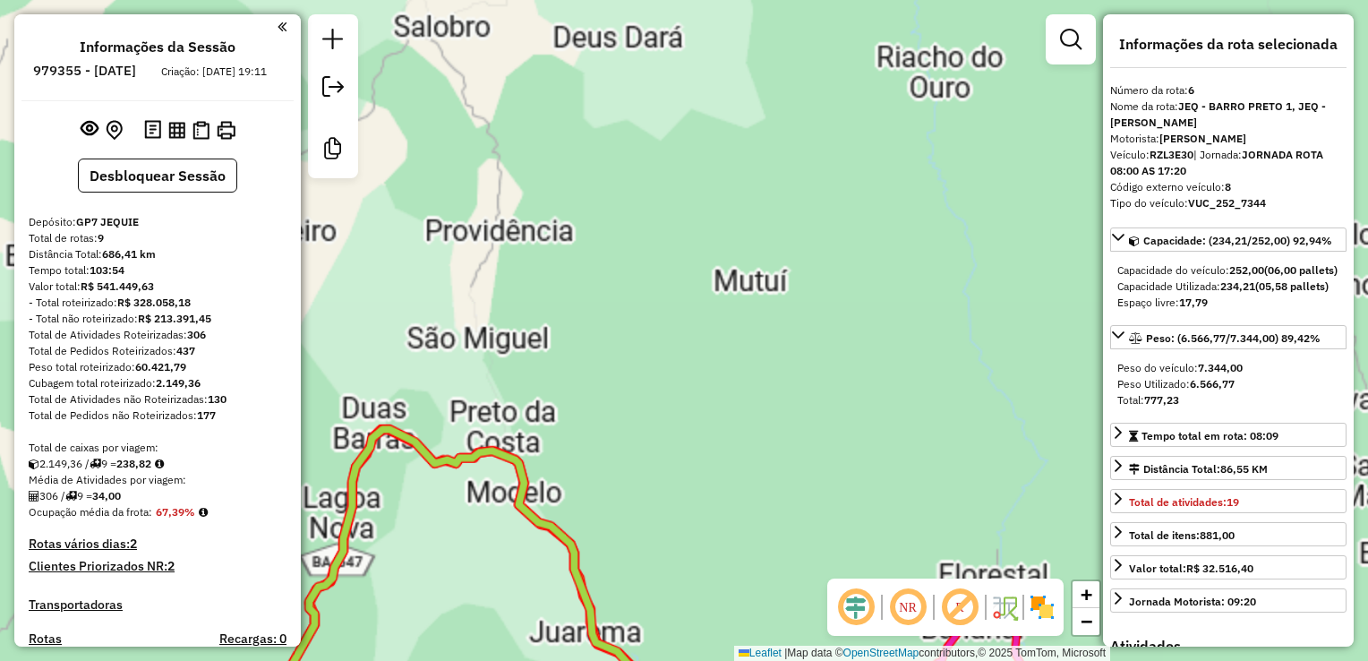
select select "**********"
